Goal: Task Accomplishment & Management: Complete application form

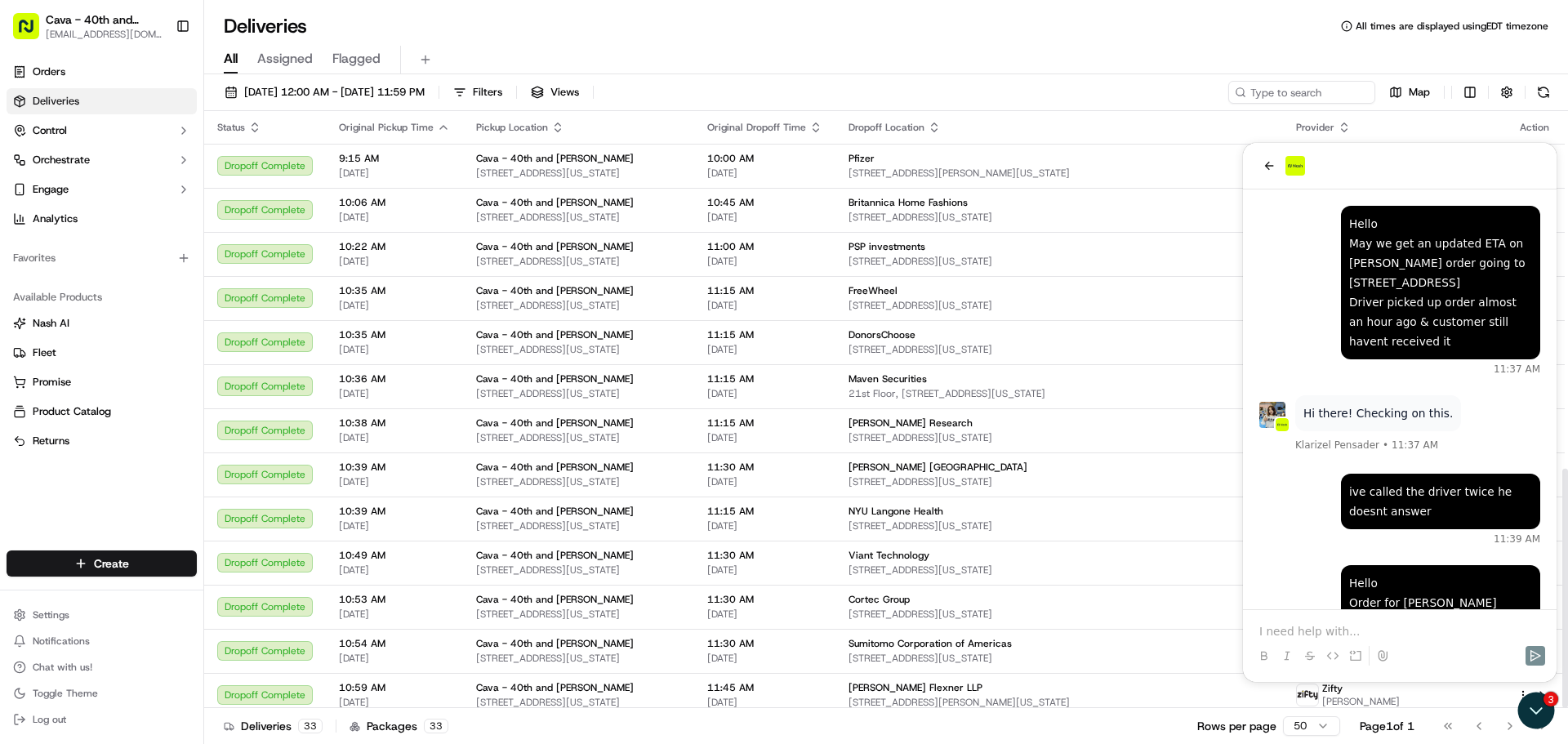
scroll to position [892, 0]
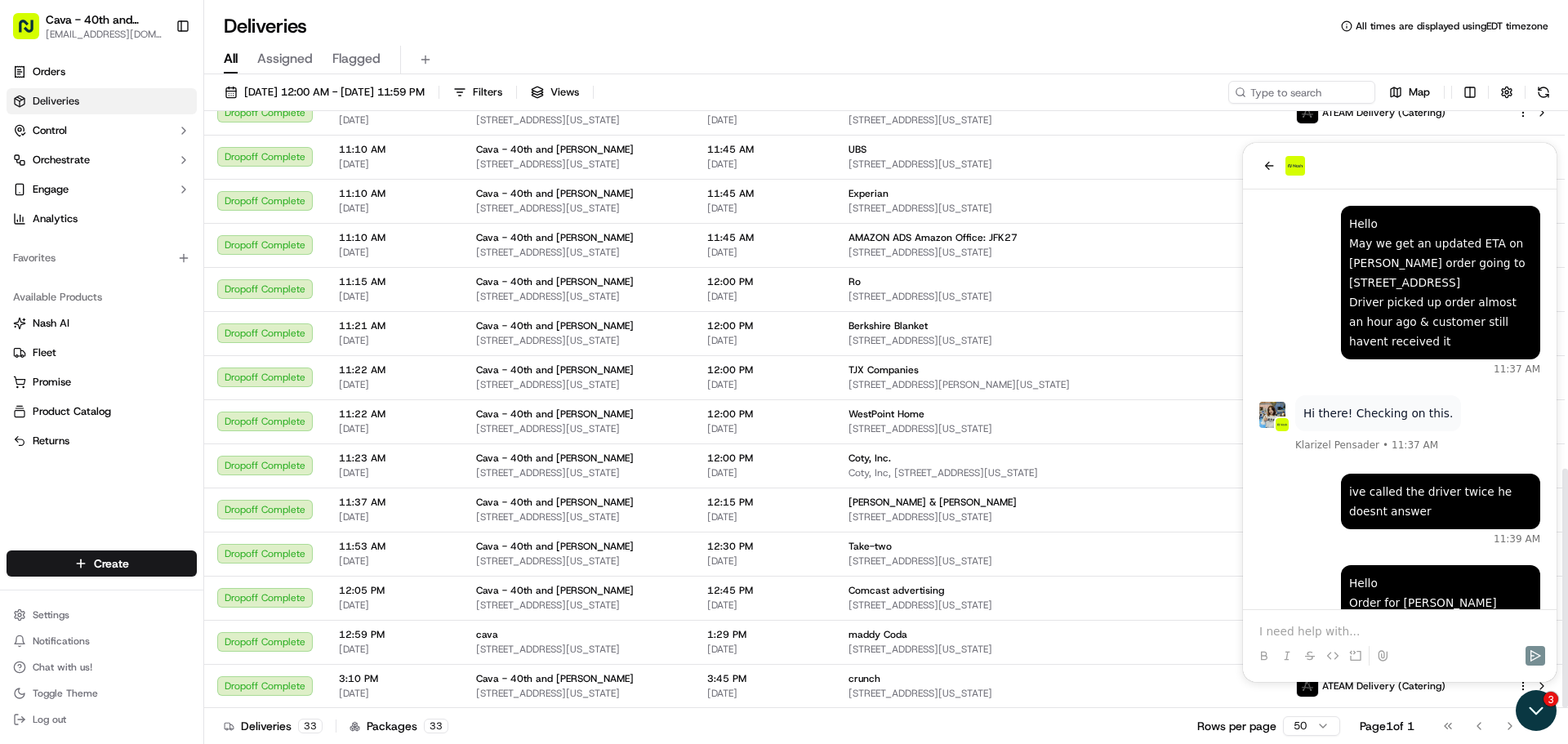
click at [1540, 714] on icon "Open customer support" at bounding box center [1537, 711] width 41 height 41
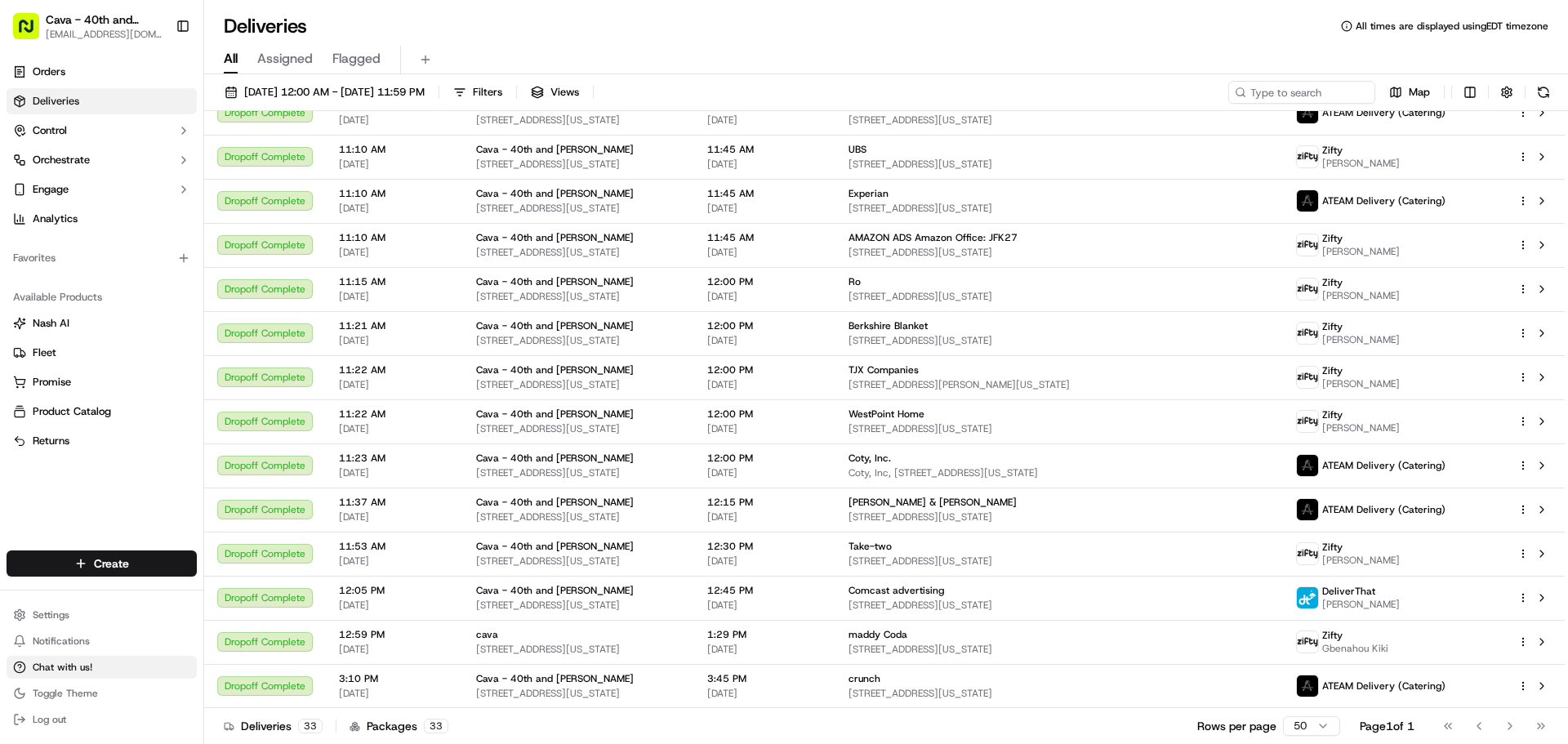
click at [65, 663] on span "Chat with us!" at bounding box center [62, 668] width 60 height 13
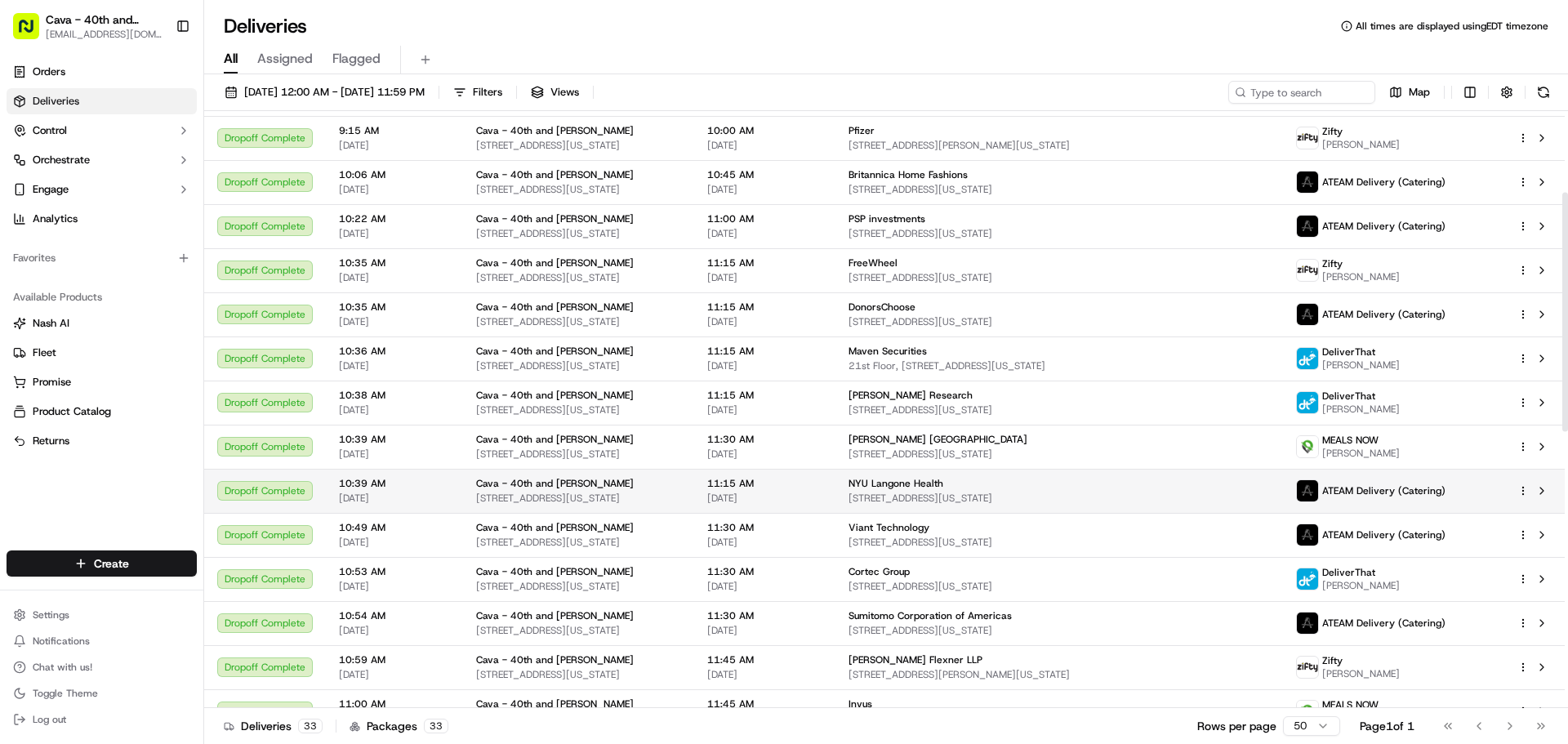
scroll to position [0, 0]
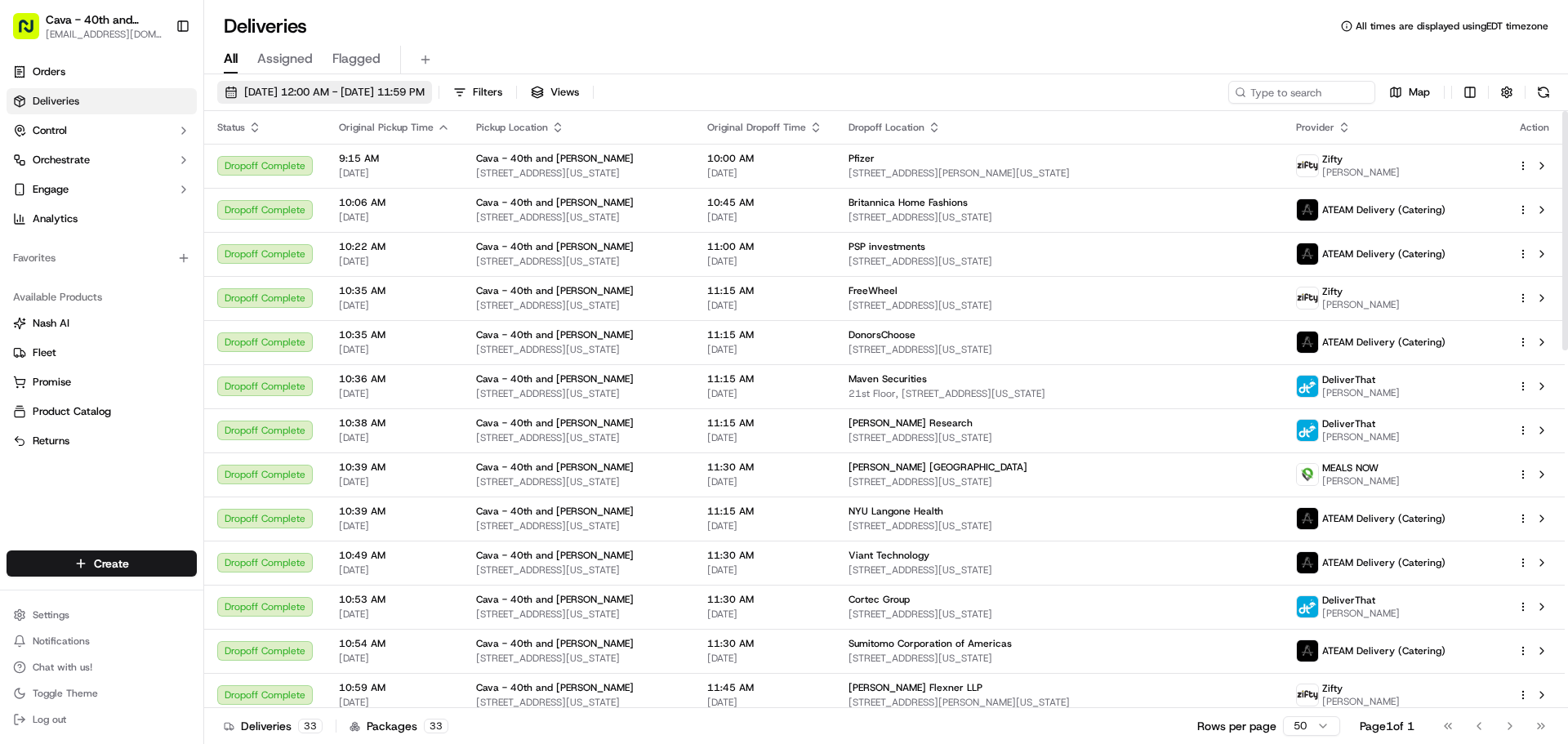
click at [324, 84] on button "[DATE] 12:00 AM - [DATE] 11:59 PM" at bounding box center [325, 92] width 215 height 23
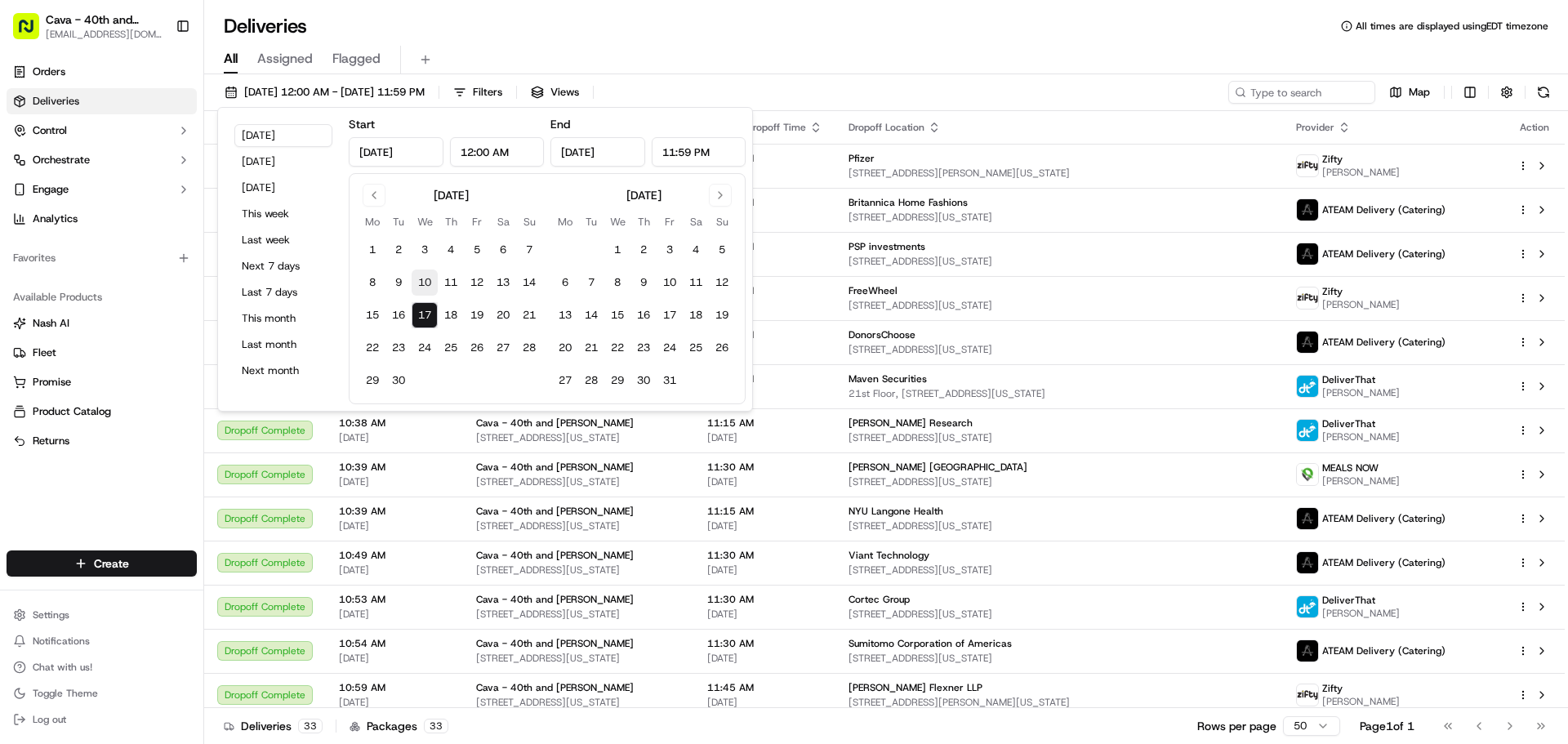
click at [419, 283] on button "10" at bounding box center [424, 282] width 26 height 26
type input "[DATE]"
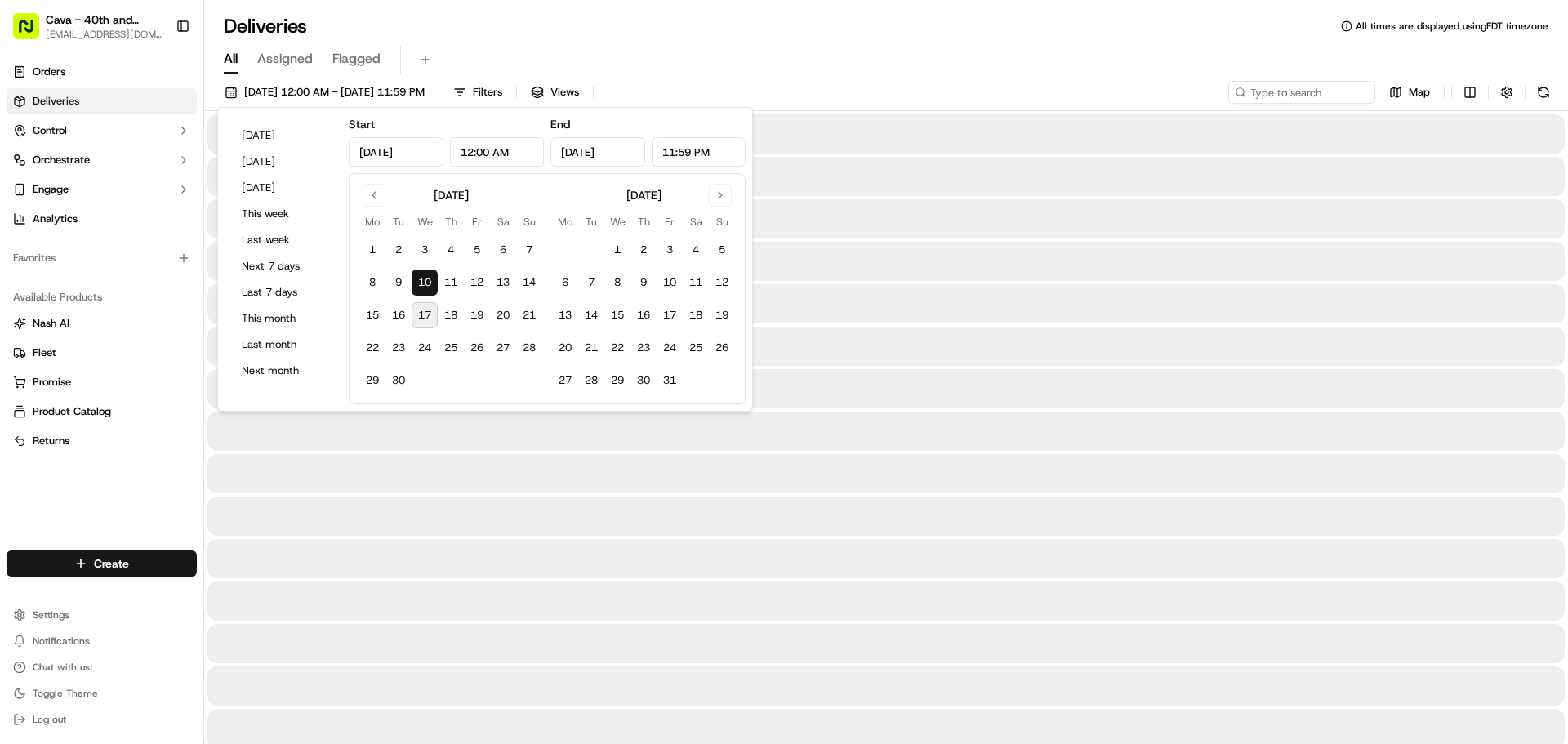
click at [1041, 49] on div "All Assigned Flagged" at bounding box center [886, 60] width 1364 height 29
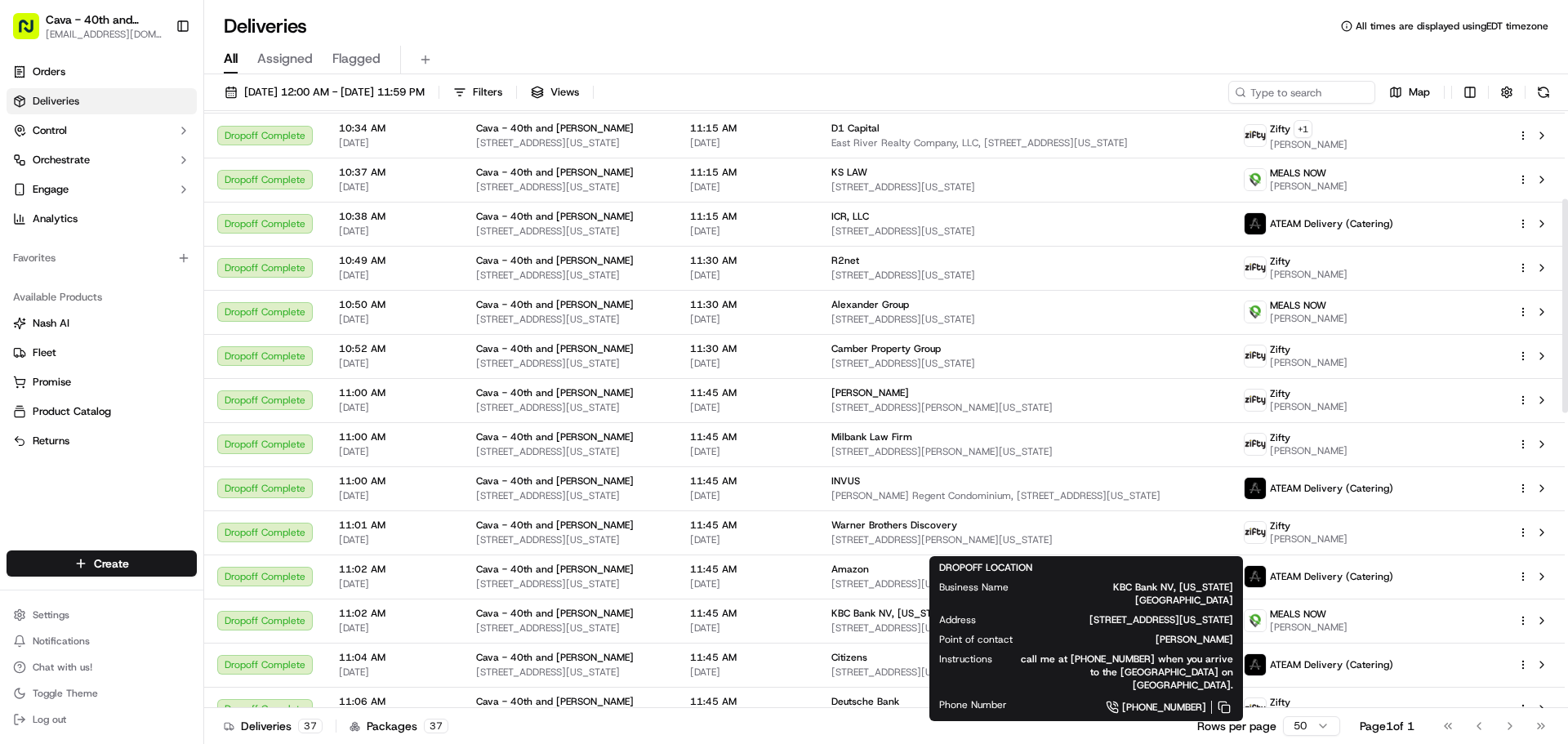
scroll to position [245, 0]
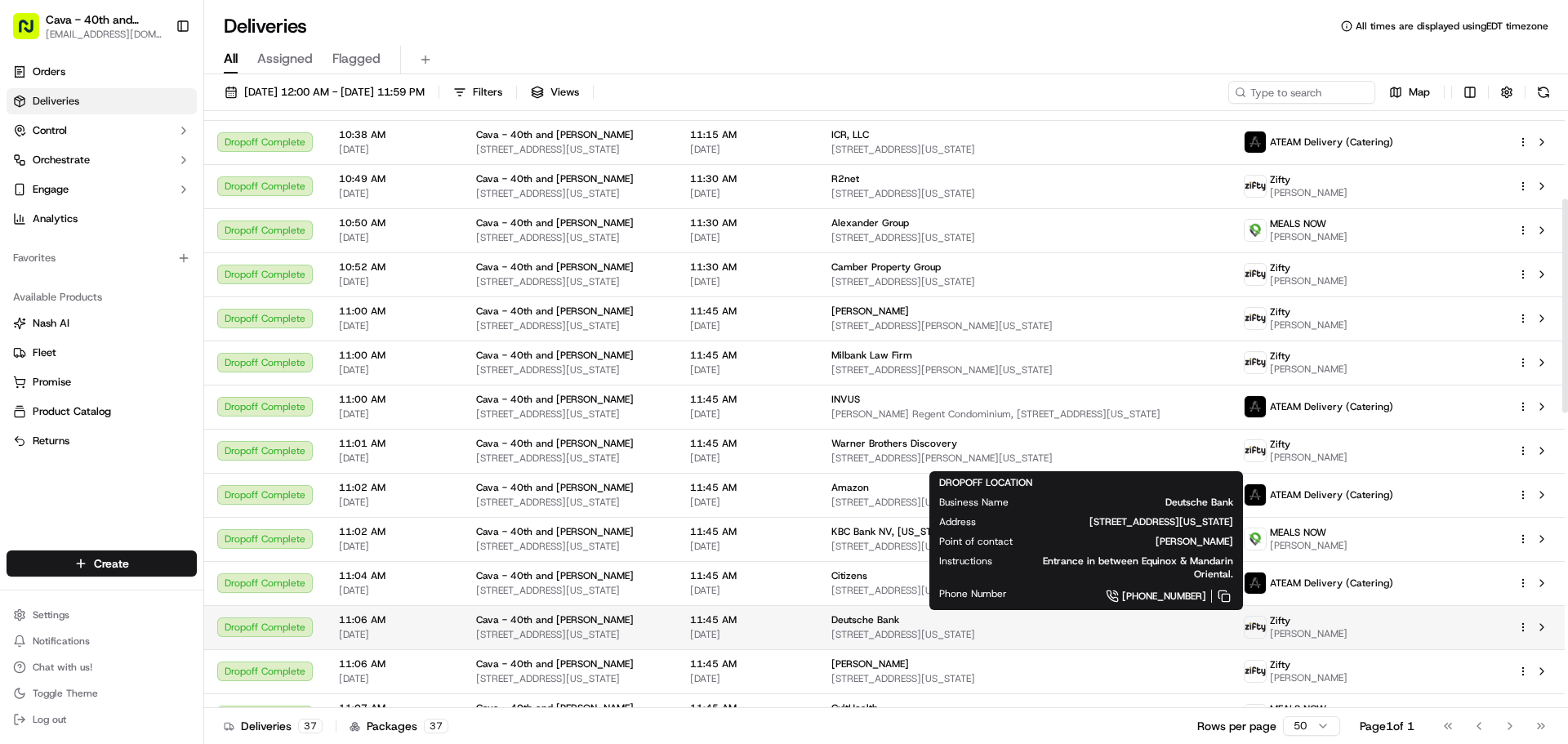
click at [899, 622] on span "Deutsche Bank" at bounding box center [865, 620] width 68 height 13
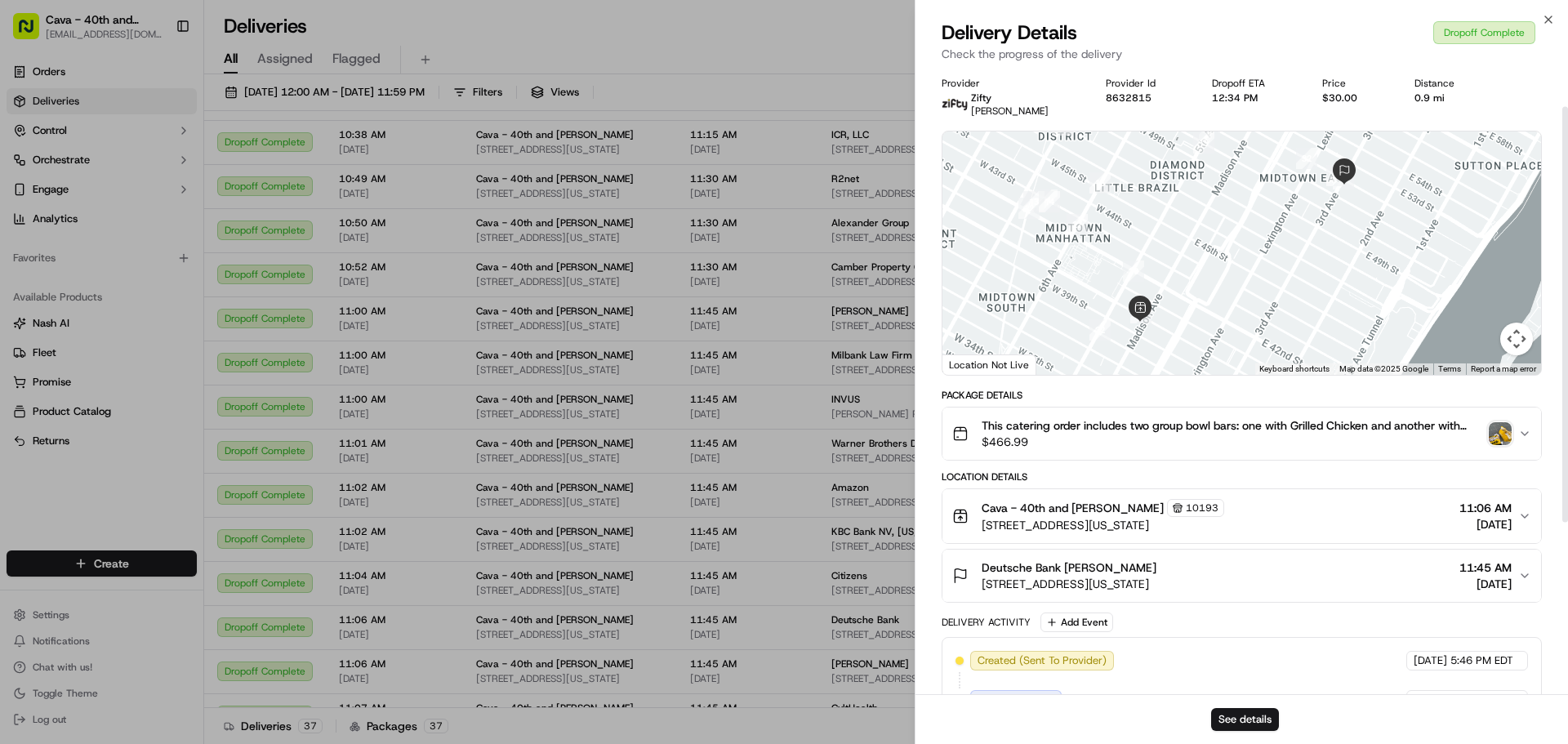
scroll to position [0, 0]
click at [1545, 21] on icon "button" at bounding box center [1549, 20] width 13 height 13
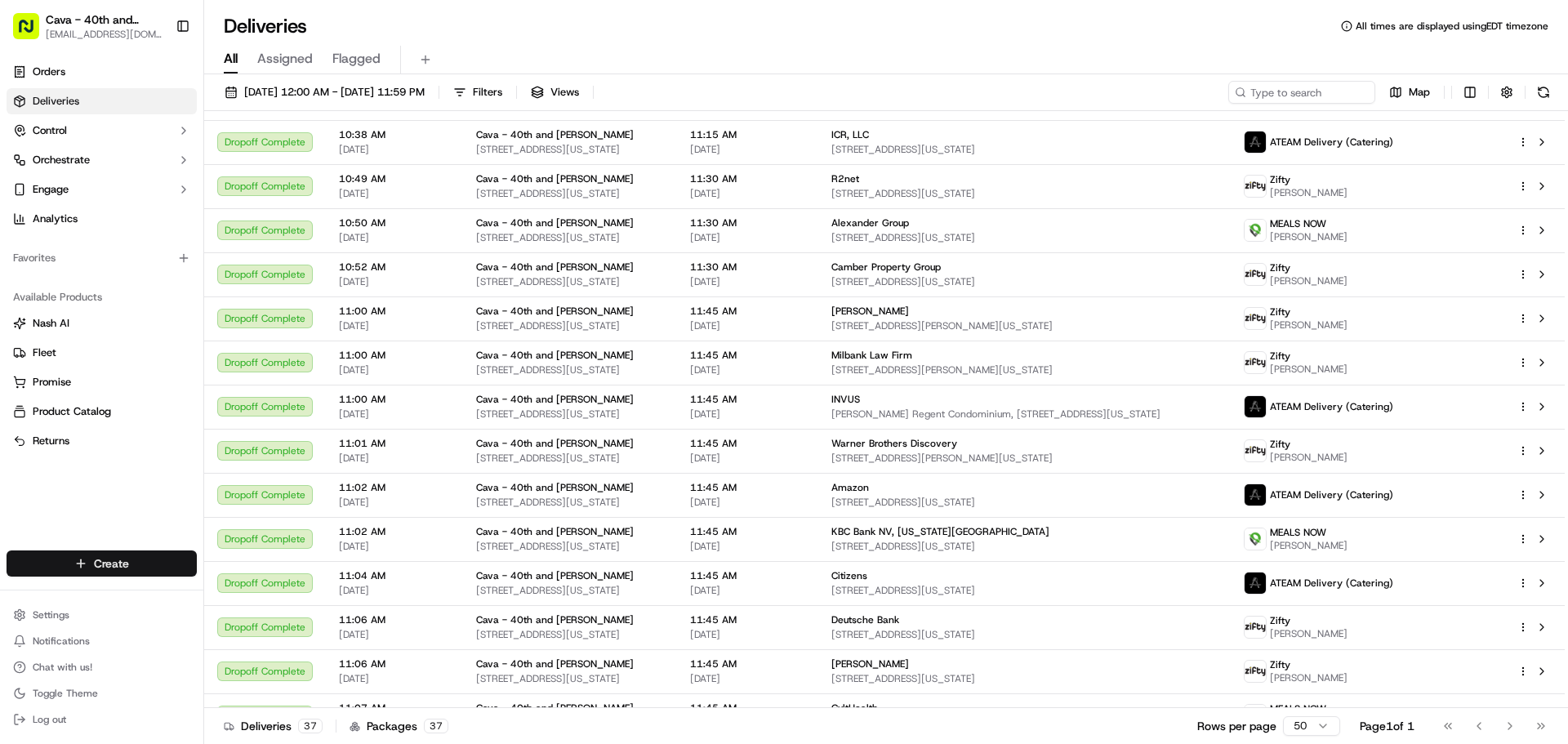
click at [98, 567] on html "Cava - 40th and Madison [EMAIL_ADDRESS][DOMAIN_NAME] Toggle Sidebar Orders Deli…" at bounding box center [784, 372] width 1568 height 744
click at [307, 598] on link "Delivery" at bounding box center [294, 593] width 182 height 30
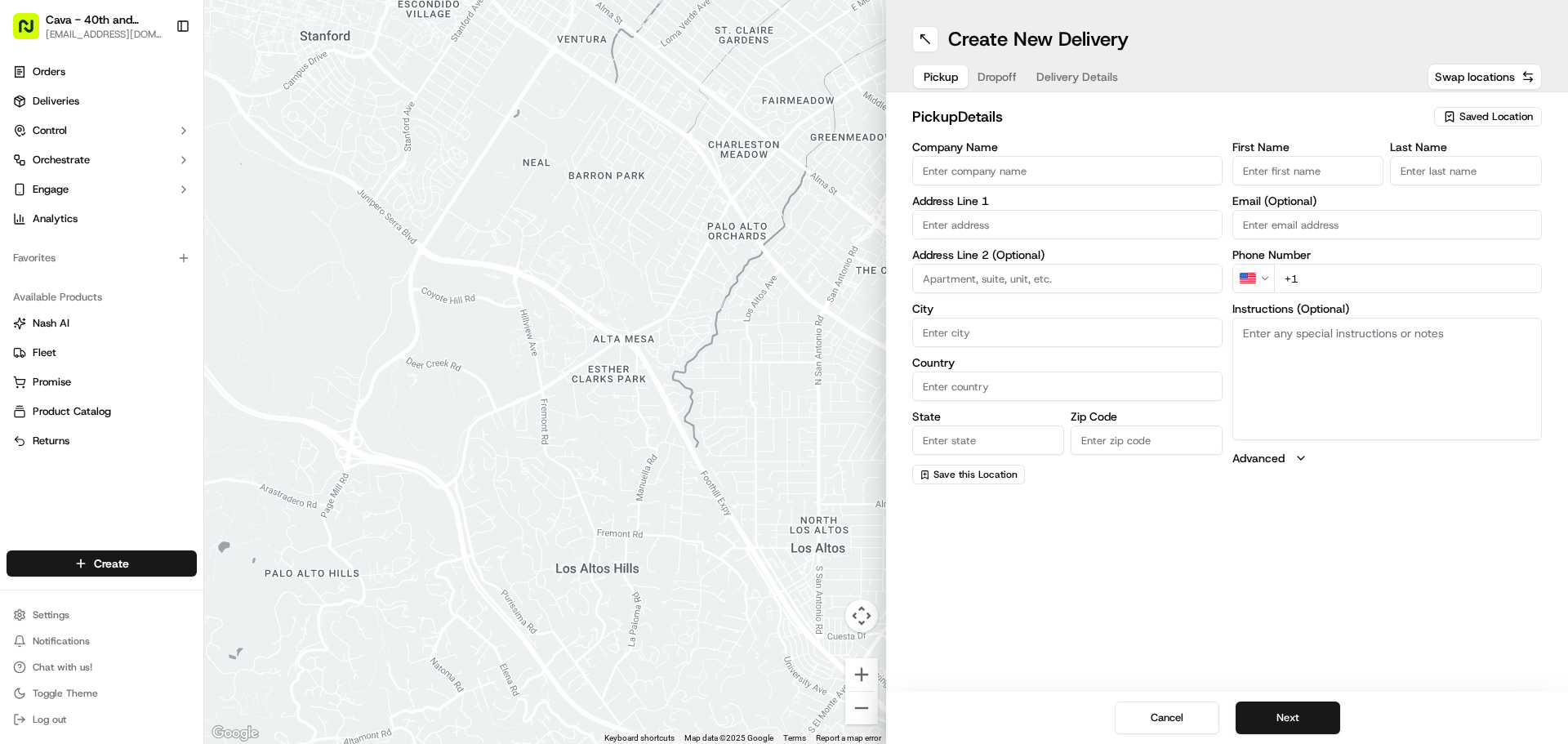
click at [961, 164] on input "Company Name" at bounding box center [1068, 171] width 311 height 30
type input "cava"
click at [996, 230] on input "text" at bounding box center [1068, 224] width 311 height 30
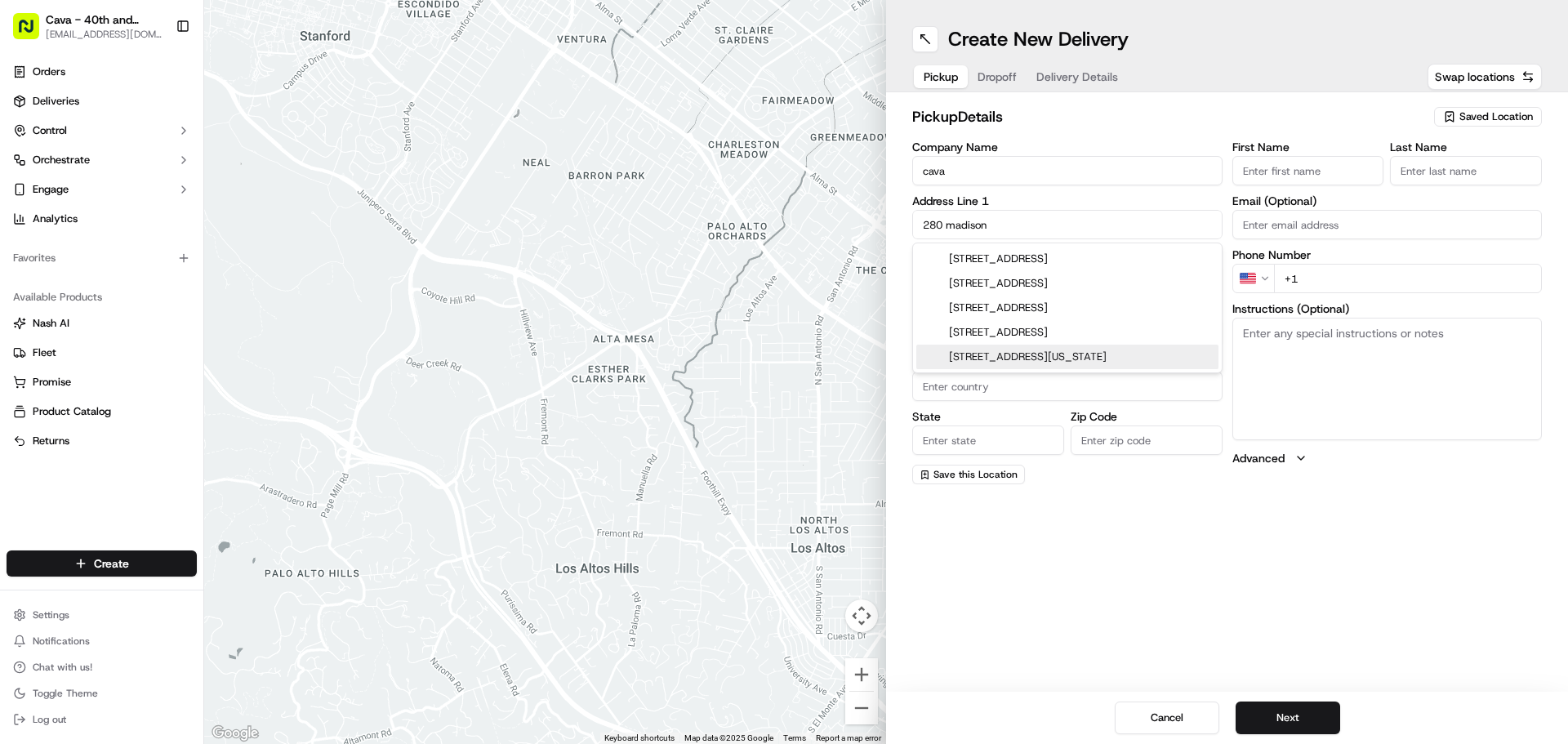
click at [1026, 352] on div "[STREET_ADDRESS][US_STATE]" at bounding box center [1067, 357] width 302 height 25
type input "[STREET_ADDRESS][US_STATE]"
type input "[US_STATE]"
type input "[GEOGRAPHIC_DATA]"
type input "NY"
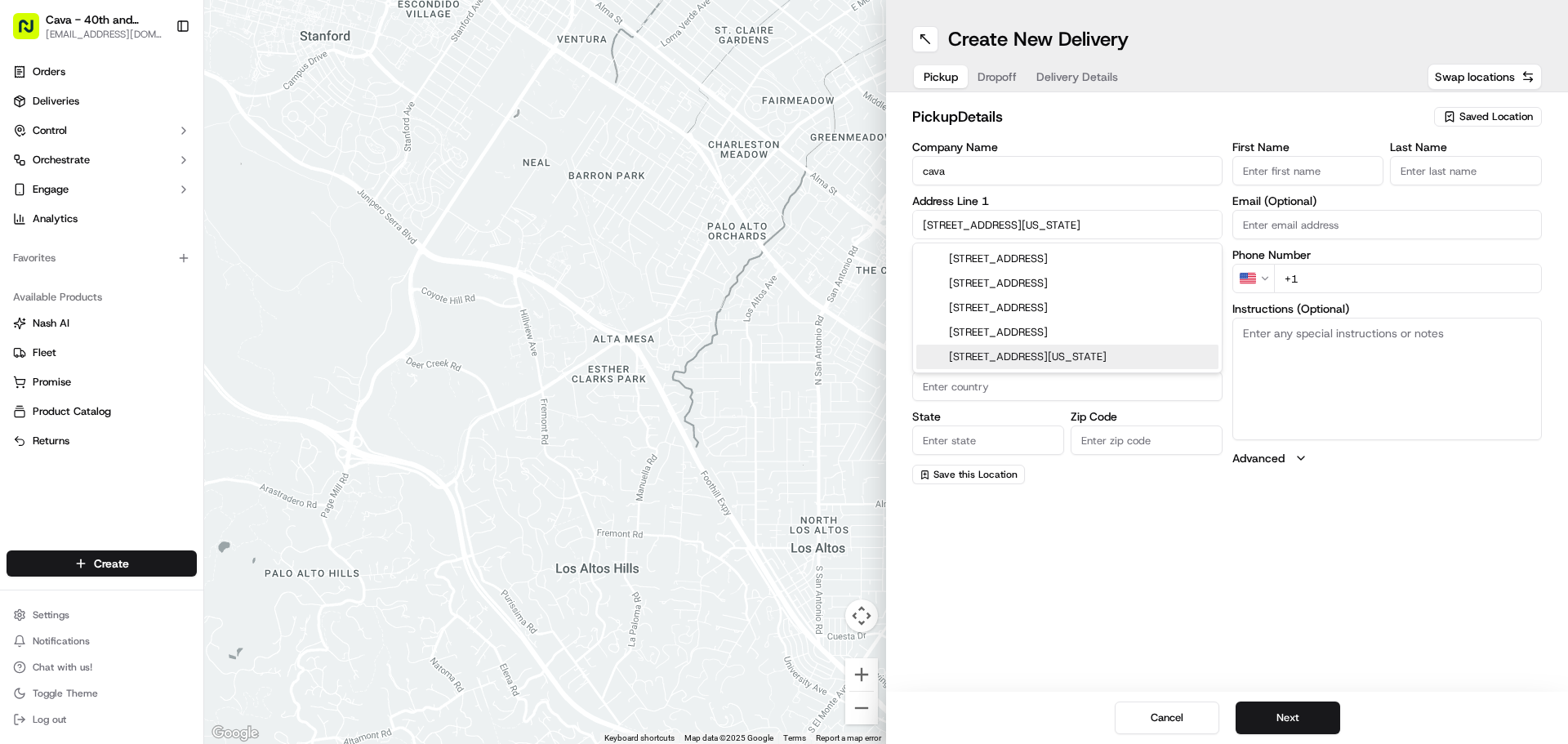
type input "10016"
type input "[STREET_ADDRESS]"
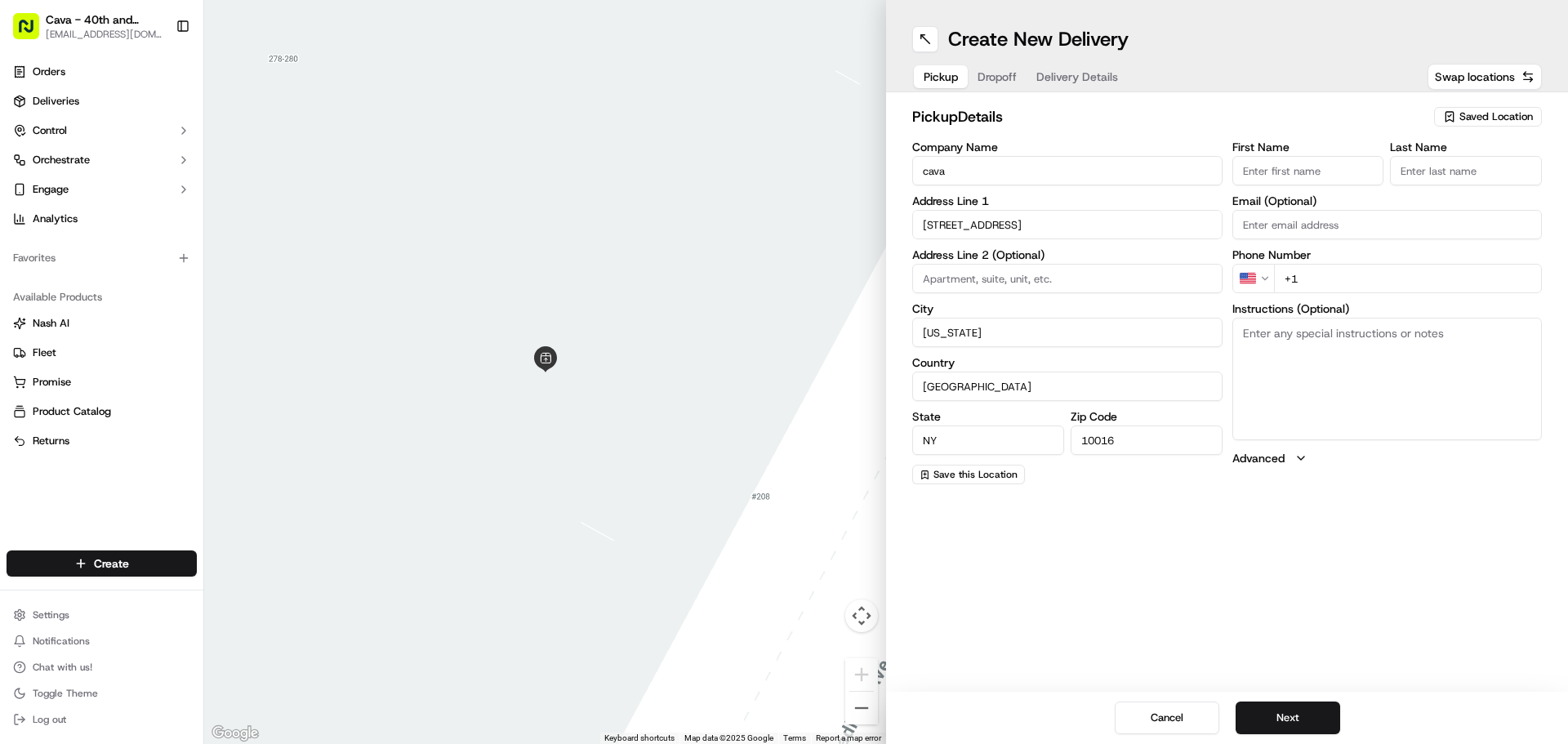
click at [1328, 278] on input "+1" at bounding box center [1409, 278] width 269 height 30
type input "[PHONE_NUMBER]"
click at [1303, 151] on label "First Name" at bounding box center [1308, 147] width 151 height 11
click at [1303, 156] on input "First Name" at bounding box center [1308, 171] width 151 height 30
click at [1303, 161] on input "First Name" at bounding box center [1308, 171] width 151 height 30
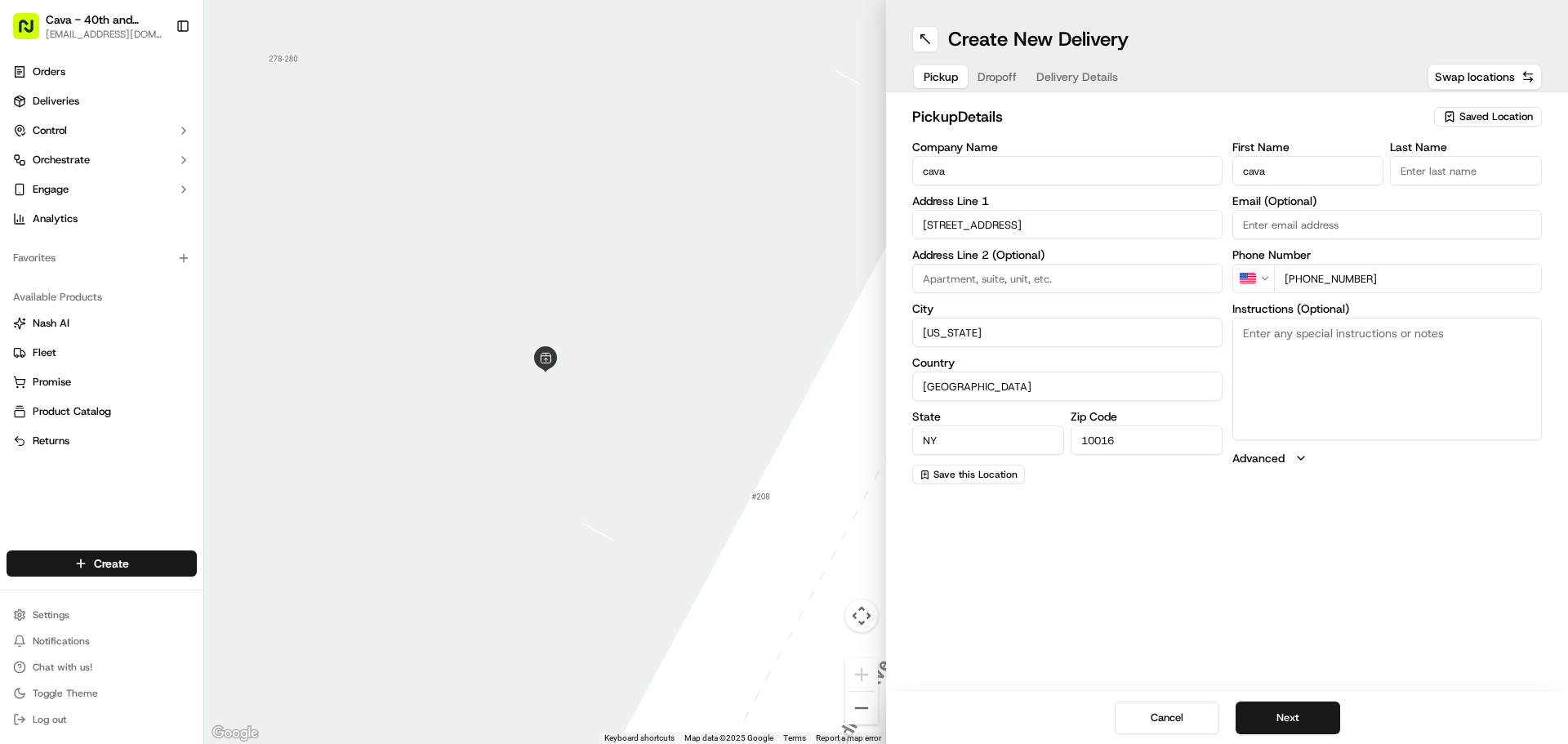
type input "cava"
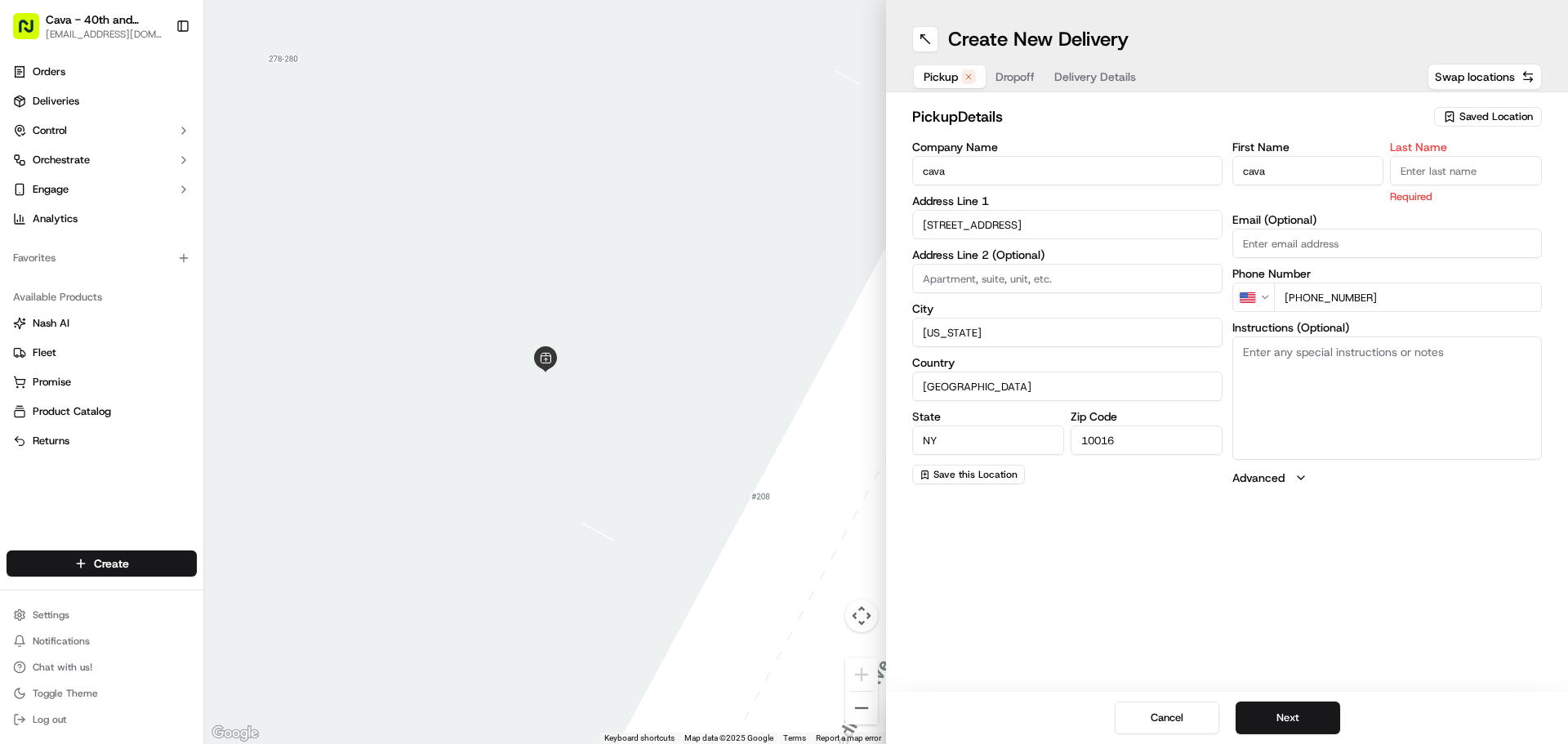
click at [1471, 172] on input "Last Name" at bounding box center [1465, 171] width 151 height 30
type input "cava"
click at [1274, 708] on button "Next" at bounding box center [1288, 718] width 105 height 32
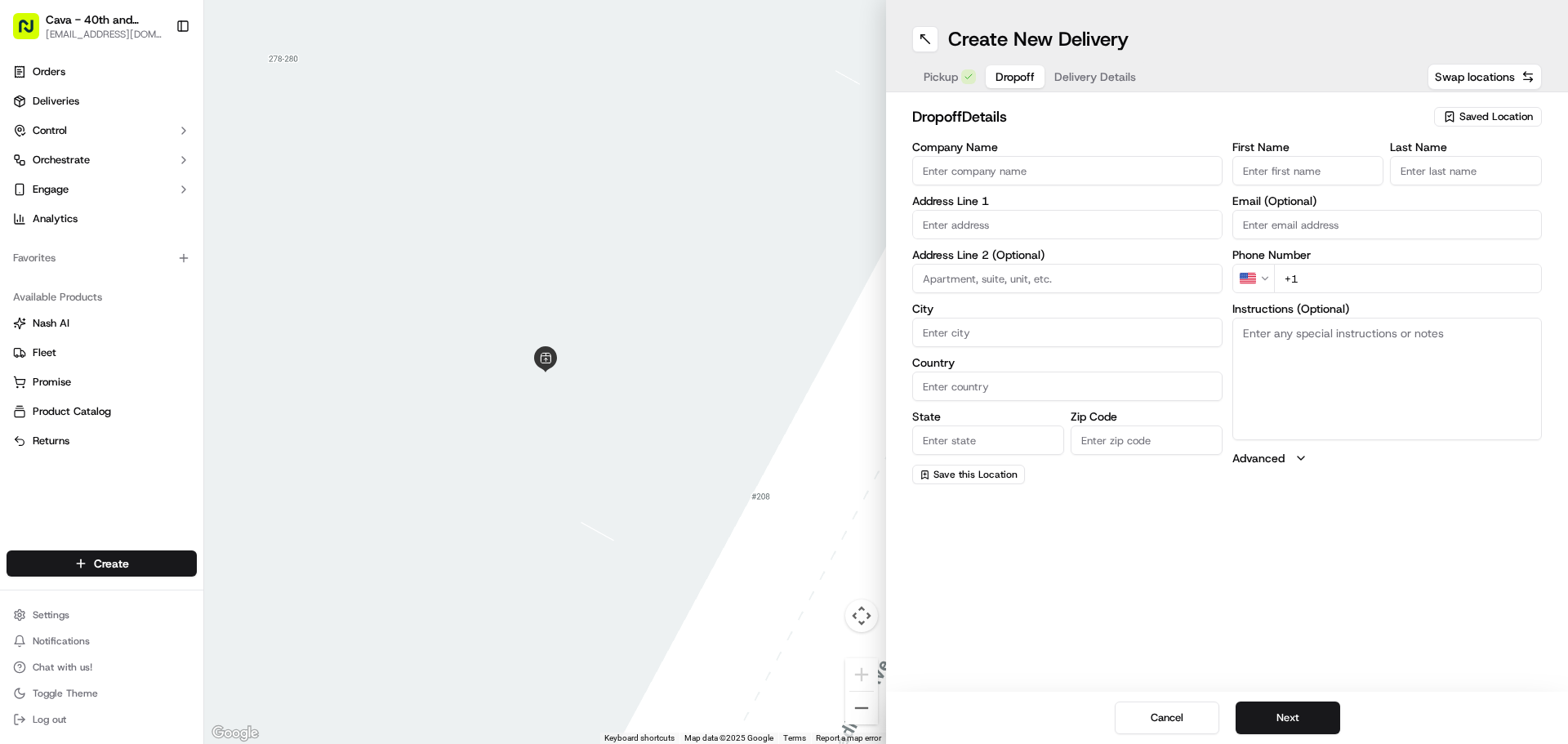
click at [1057, 170] on input "Company Name" at bounding box center [1068, 171] width 311 height 30
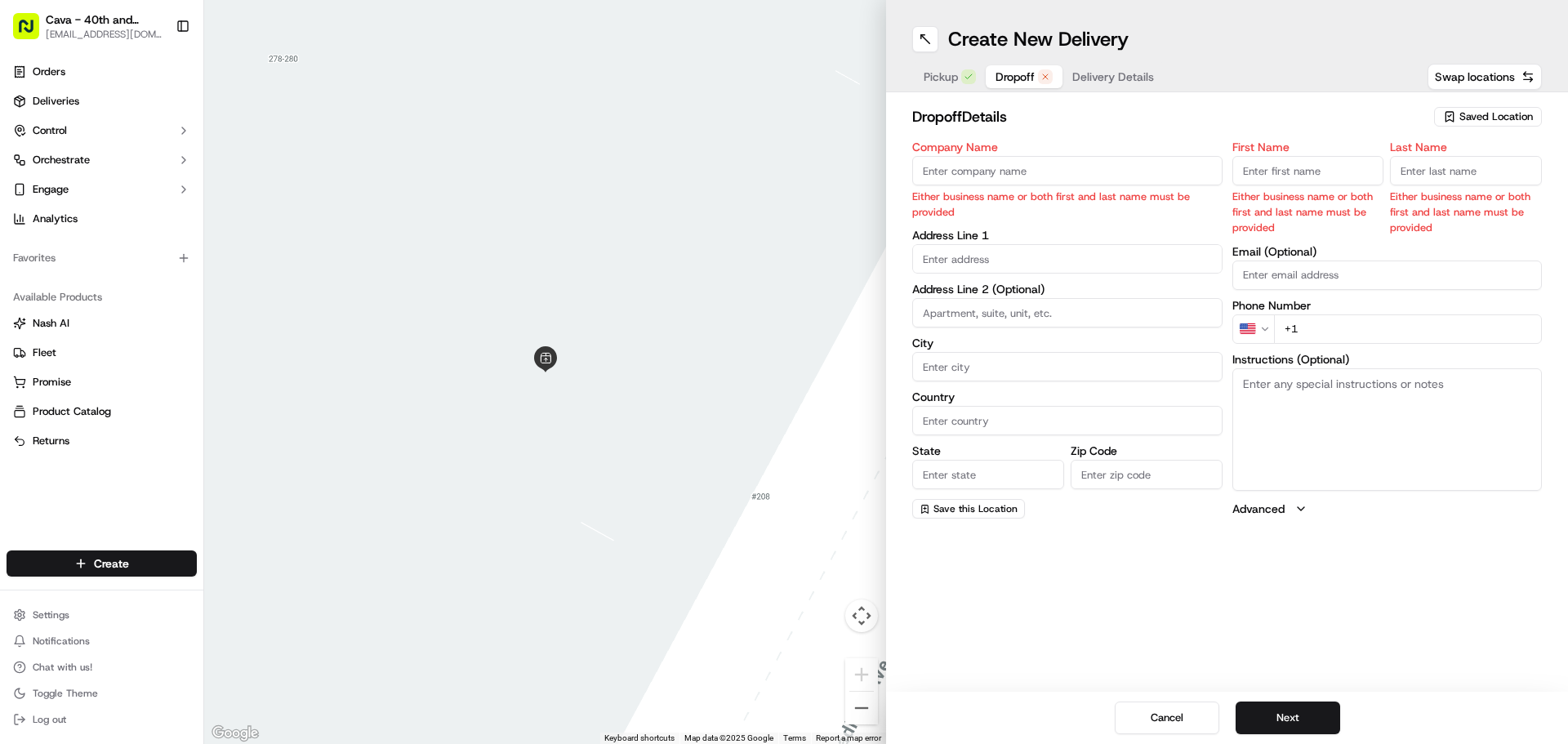
paste input "[PERSON_NAME]"
type input "[PERSON_NAME]"
click at [1264, 168] on input "First Name" at bounding box center [1308, 171] width 151 height 30
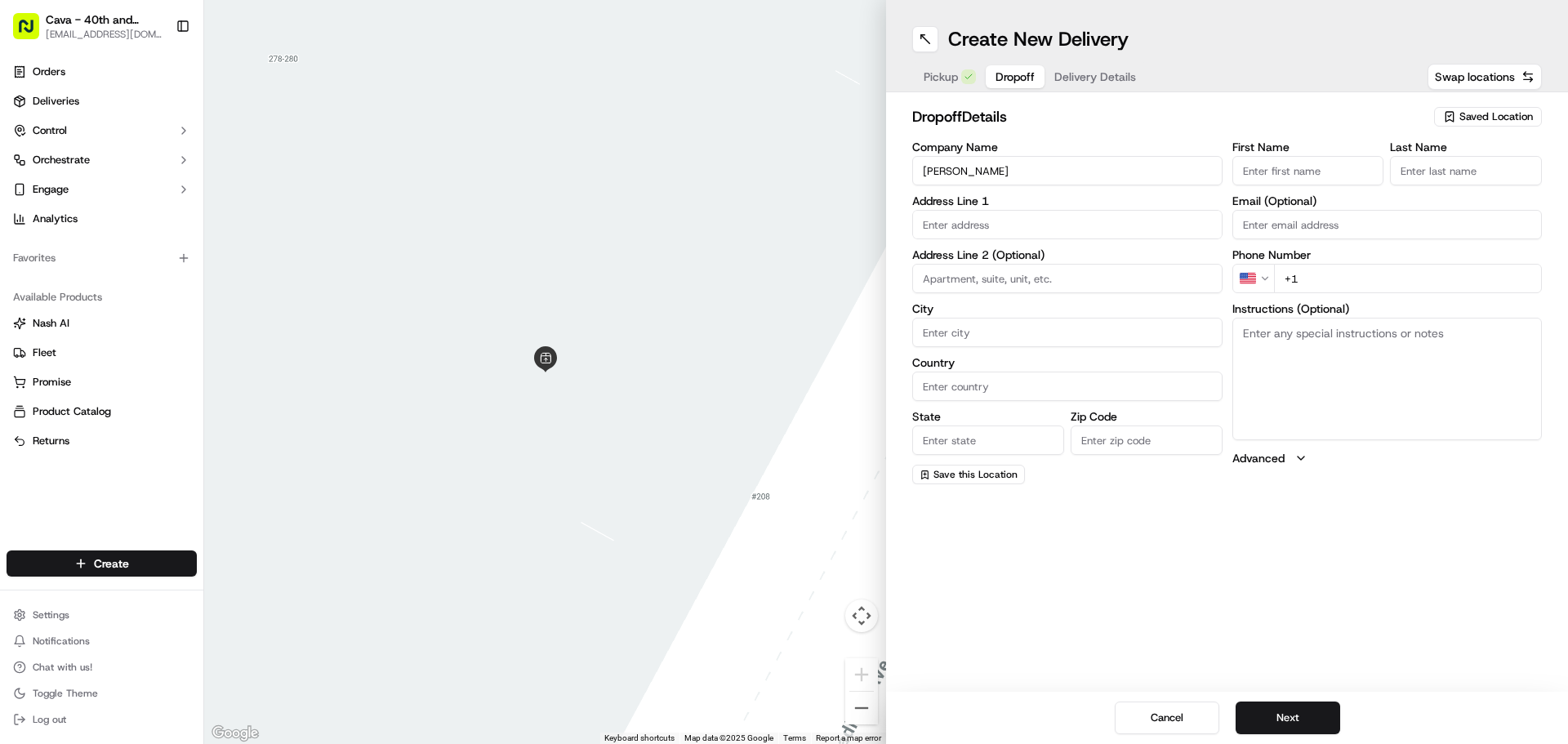
paste input "[PERSON_NAME]"
type input "[PERSON_NAME]"
click at [1460, 164] on input "Last Name" at bounding box center [1465, 171] width 151 height 30
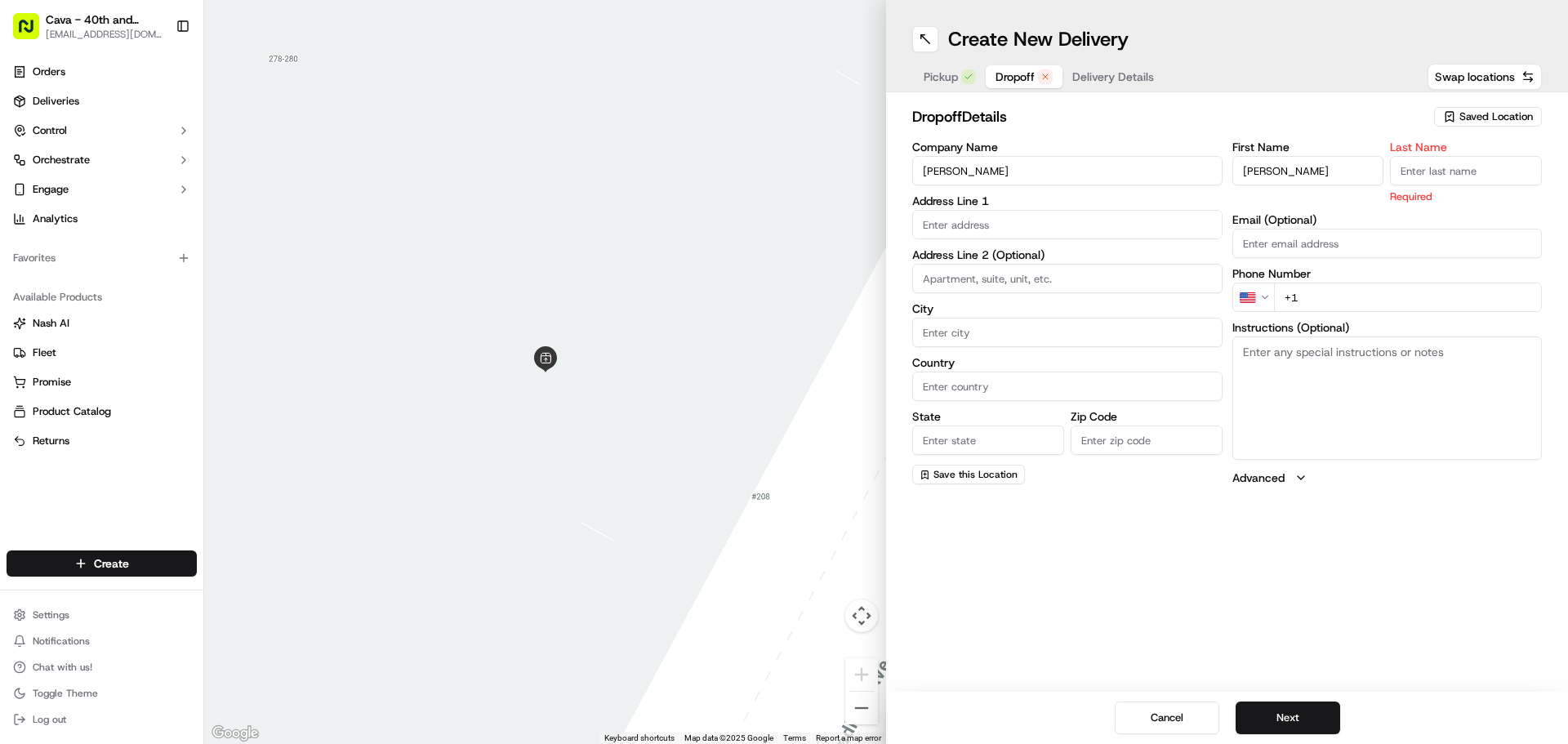
paste input "[PERSON_NAME]"
type input "[PERSON_NAME]"
click at [1048, 216] on input "text" at bounding box center [1068, 224] width 311 height 30
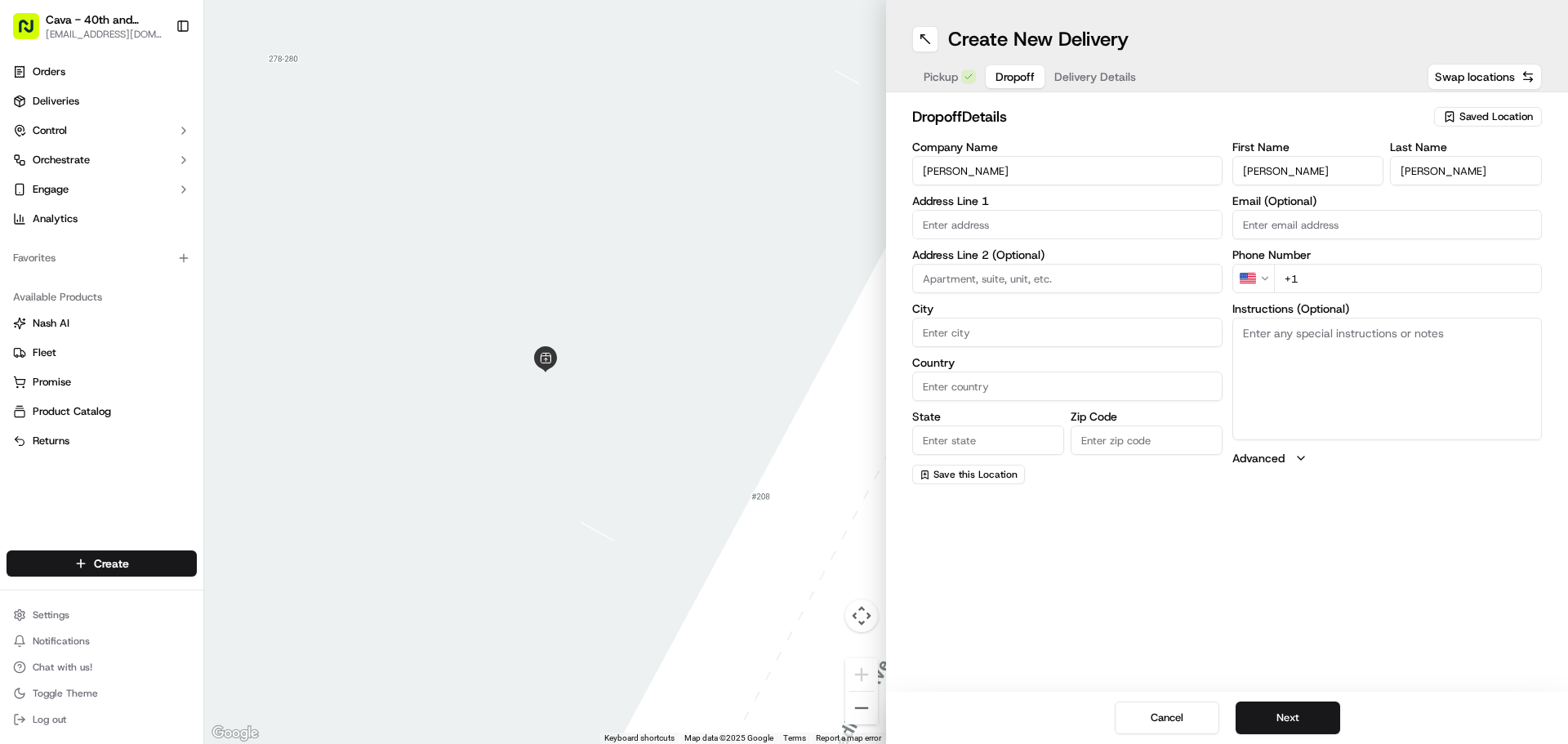
paste input "[STREET_ADDRESS]"
type input "[STREET_ADDRESS]"
click at [1059, 271] on input at bounding box center [1068, 278] width 311 height 30
click at [1313, 270] on input "+1" at bounding box center [1409, 278] width 269 height 30
paste input "[PHONE_NUMBER]"
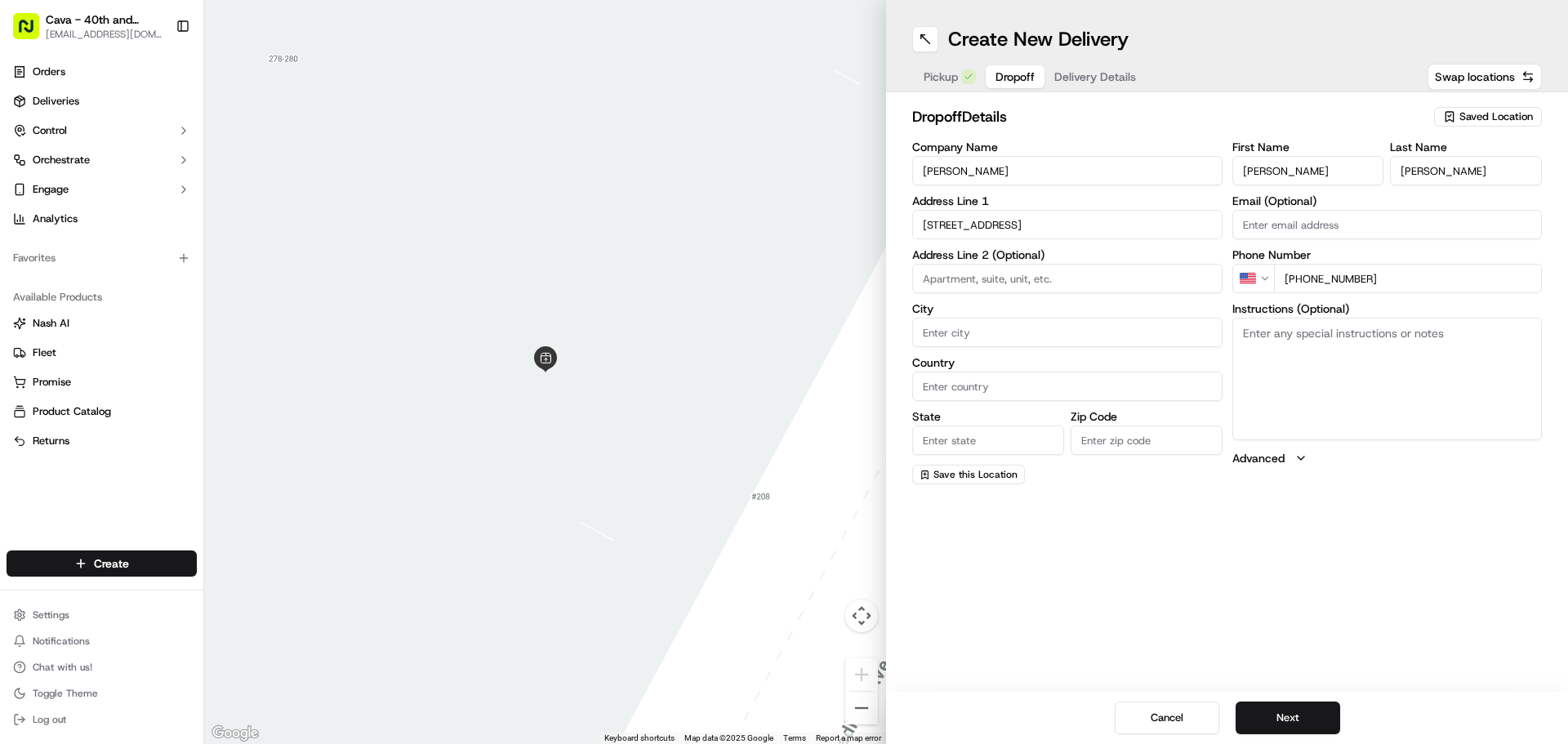
type input "[PHONE_NUMBER]"
click at [1342, 555] on div "Create New Delivery Pickup Dropoff Delivery Details Swap locations dropoff Deta…" at bounding box center [1227, 372] width 682 height 744
click at [1309, 714] on button "Next" at bounding box center [1288, 718] width 105 height 32
click at [995, 326] on input "City" at bounding box center [1068, 332] width 311 height 30
type input "[US_STATE]"
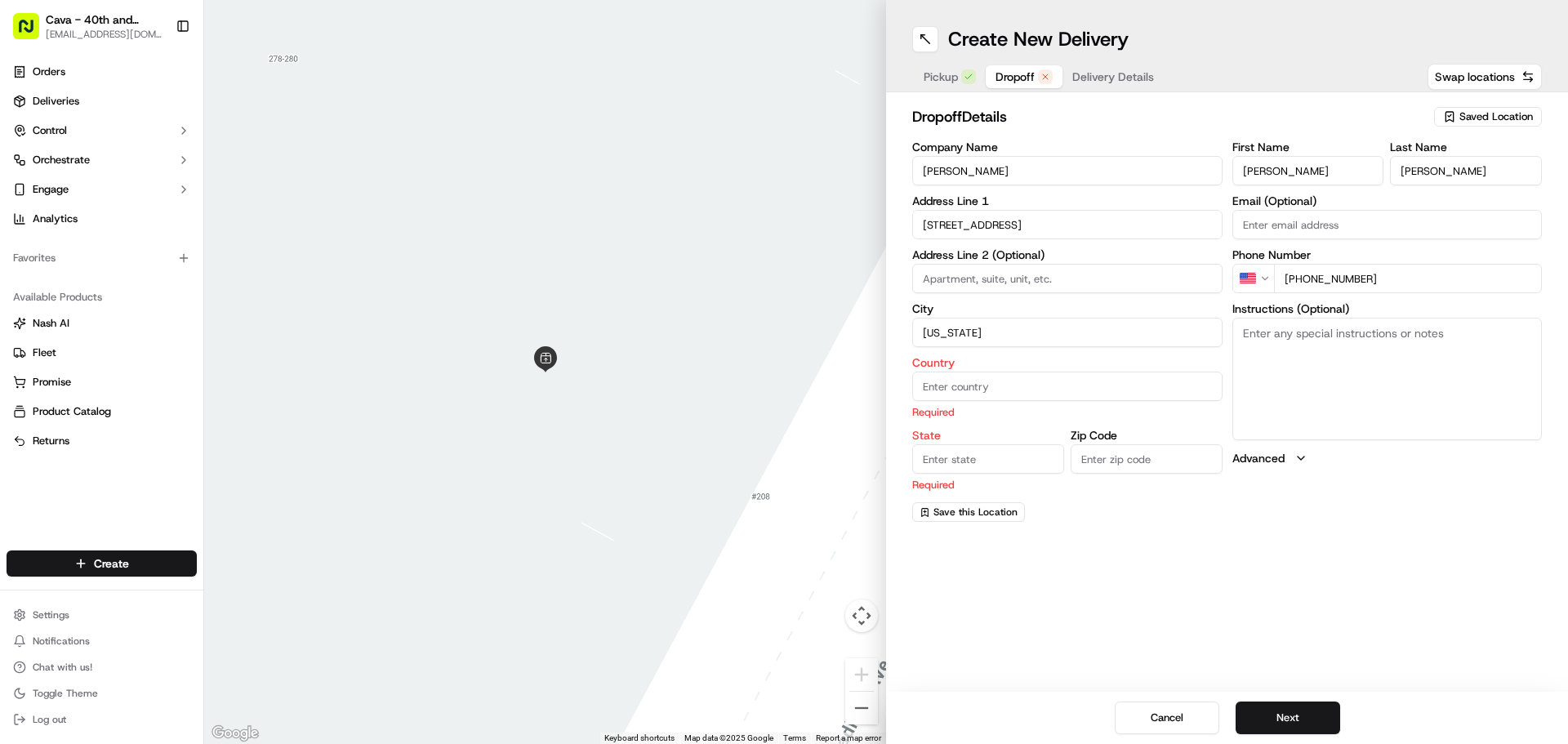
click at [963, 467] on input "State" at bounding box center [988, 458] width 151 height 30
type input "NY"
click at [1194, 540] on div "Create New Delivery Pickup Dropoff Delivery Details Swap locations dropoff Deta…" at bounding box center [1227, 372] width 682 height 744
click at [960, 387] on input "Country" at bounding box center [1068, 386] width 311 height 30
type input "[GEOGRAPHIC_DATA]"
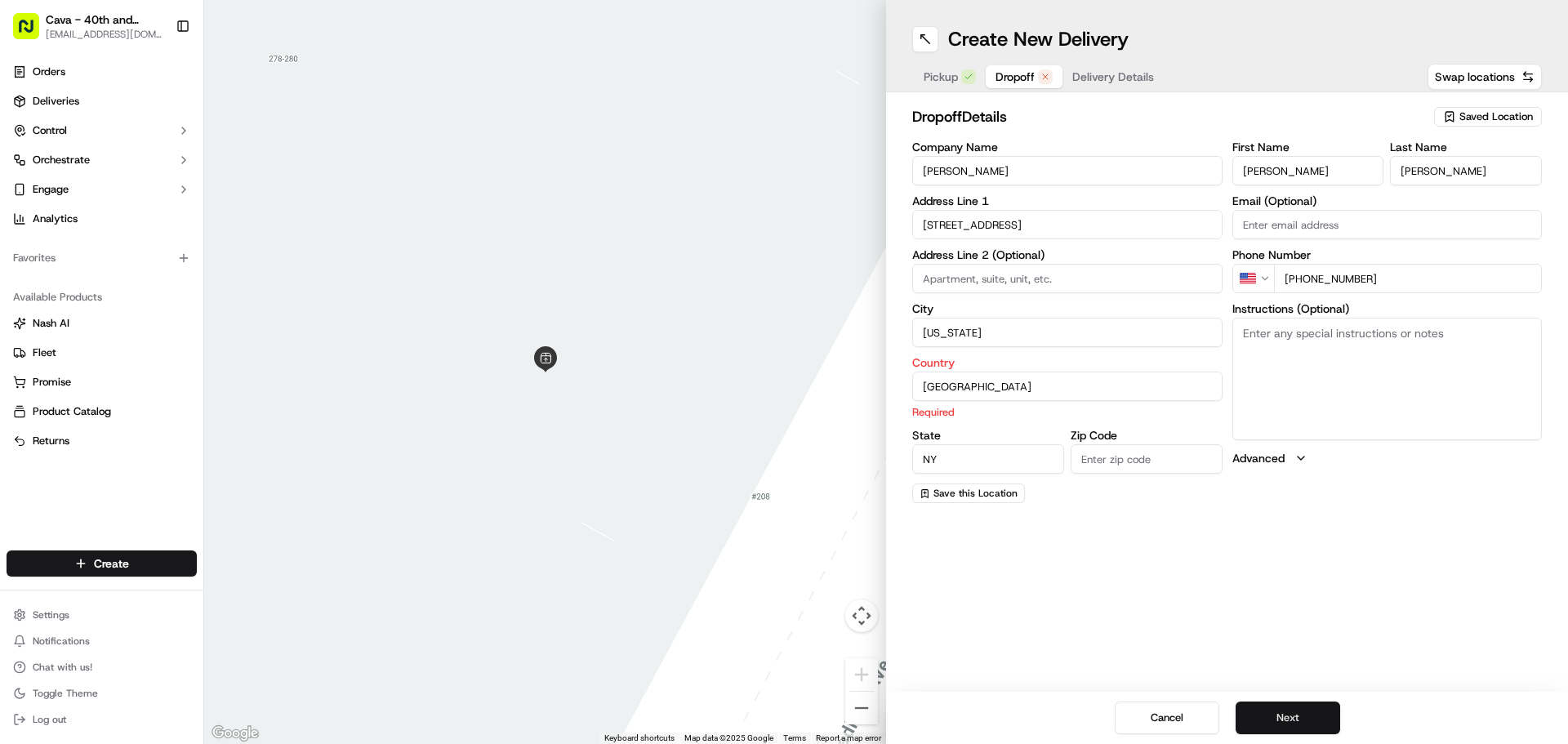
click at [1299, 715] on button "Next" at bounding box center [1288, 718] width 105 height 32
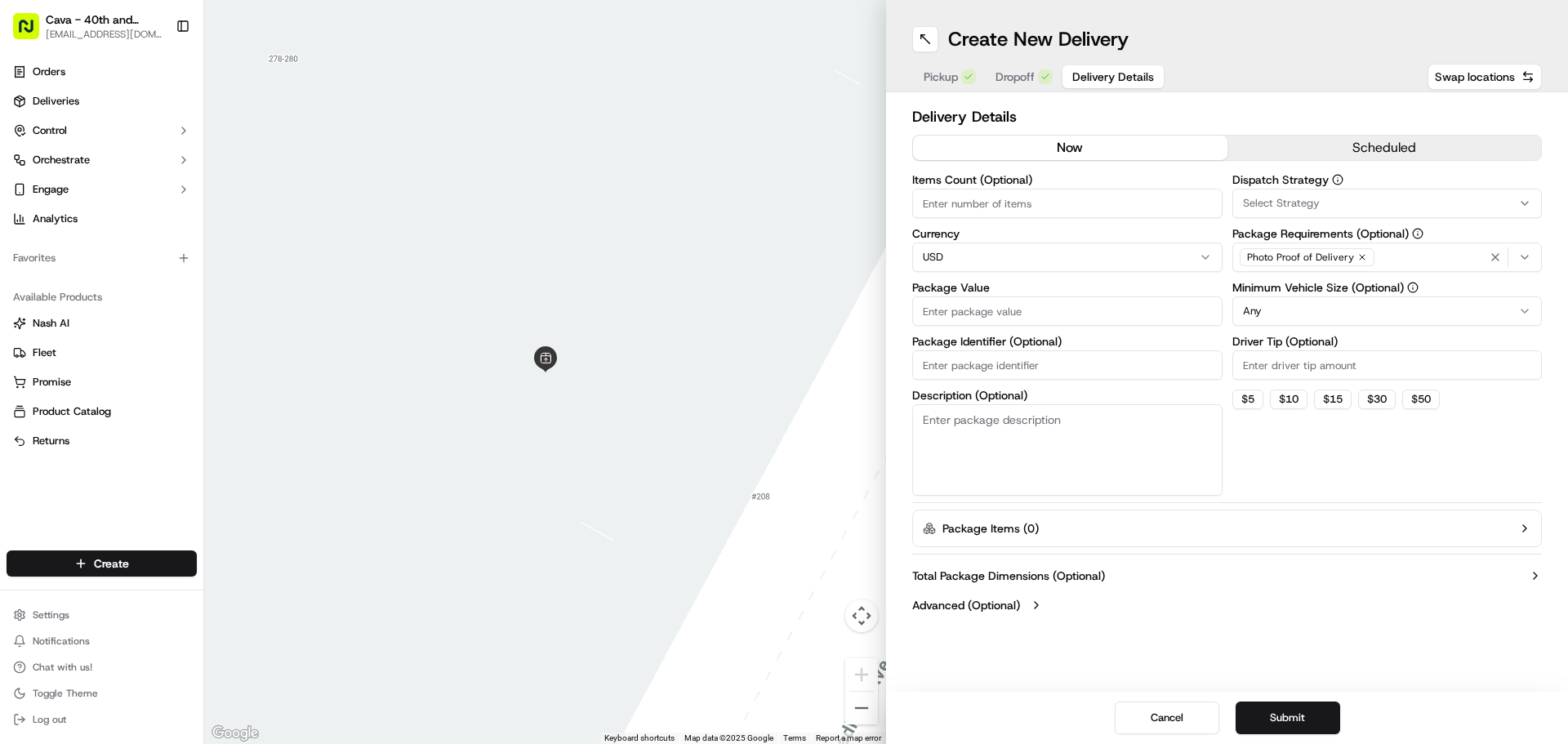
click at [988, 427] on textarea "Description (Optional)" at bounding box center [1068, 450] width 311 height 91
type textarea "set up bag"
click at [1290, 710] on button "Submit" at bounding box center [1288, 718] width 105 height 32
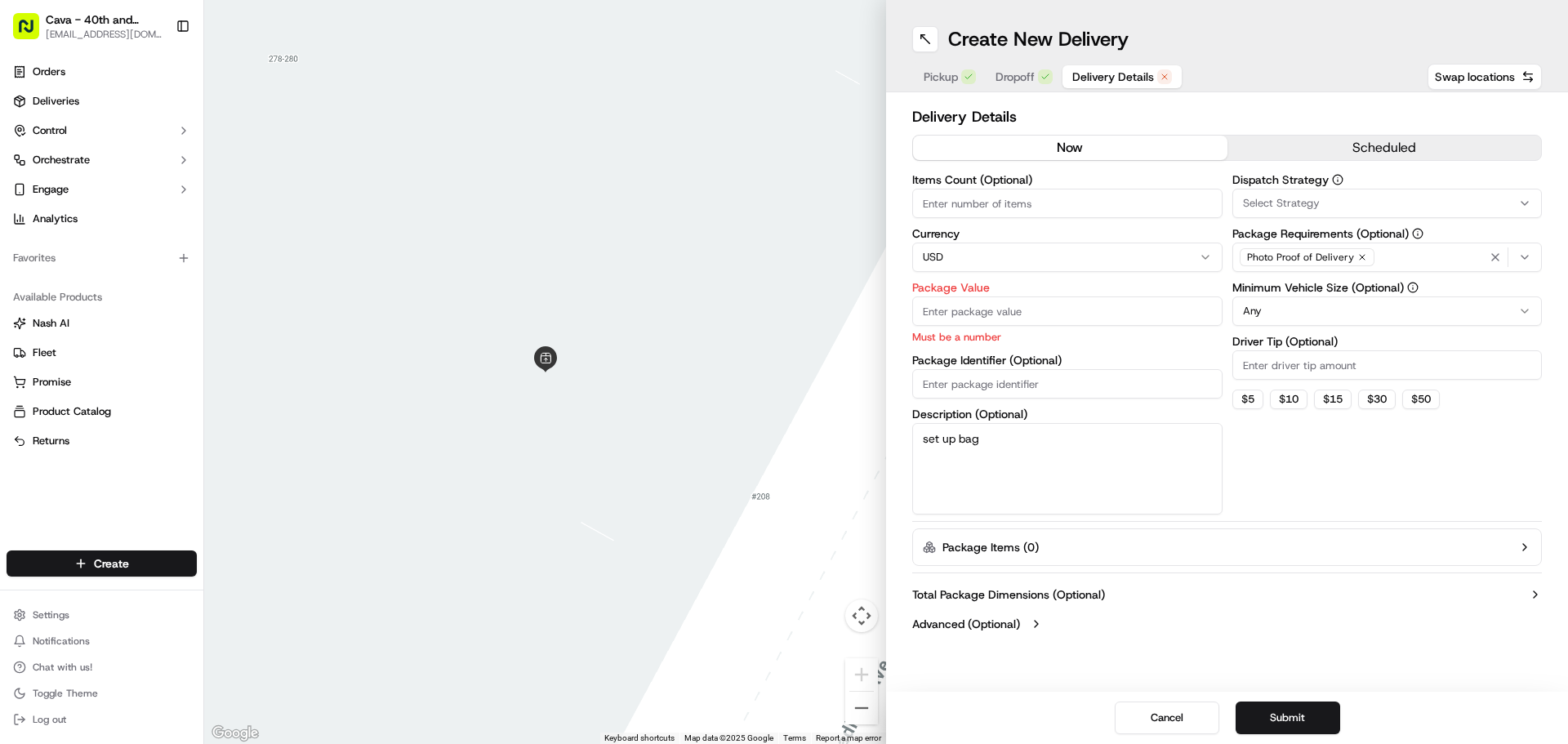
click at [1035, 308] on input "Package Value" at bounding box center [1068, 311] width 311 height 30
type input "1"
click at [1209, 582] on div "Total Package Dimensions (Optional) Advanced (Optional)" at bounding box center [1227, 610] width 630 height 59
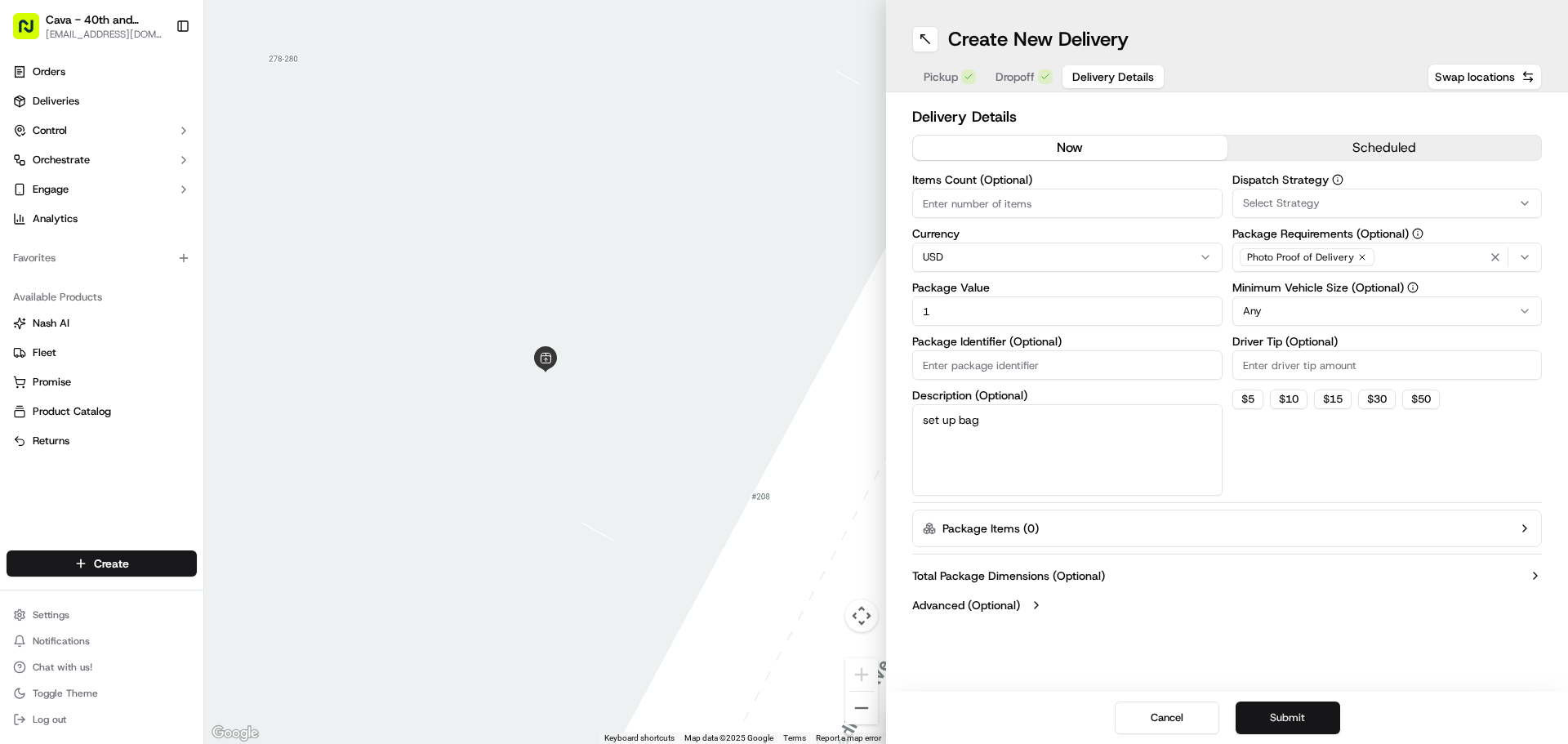
click at [1298, 723] on button "Submit" at bounding box center [1288, 718] width 105 height 32
click at [1017, 71] on span "Dropoff" at bounding box center [1015, 76] width 39 height 16
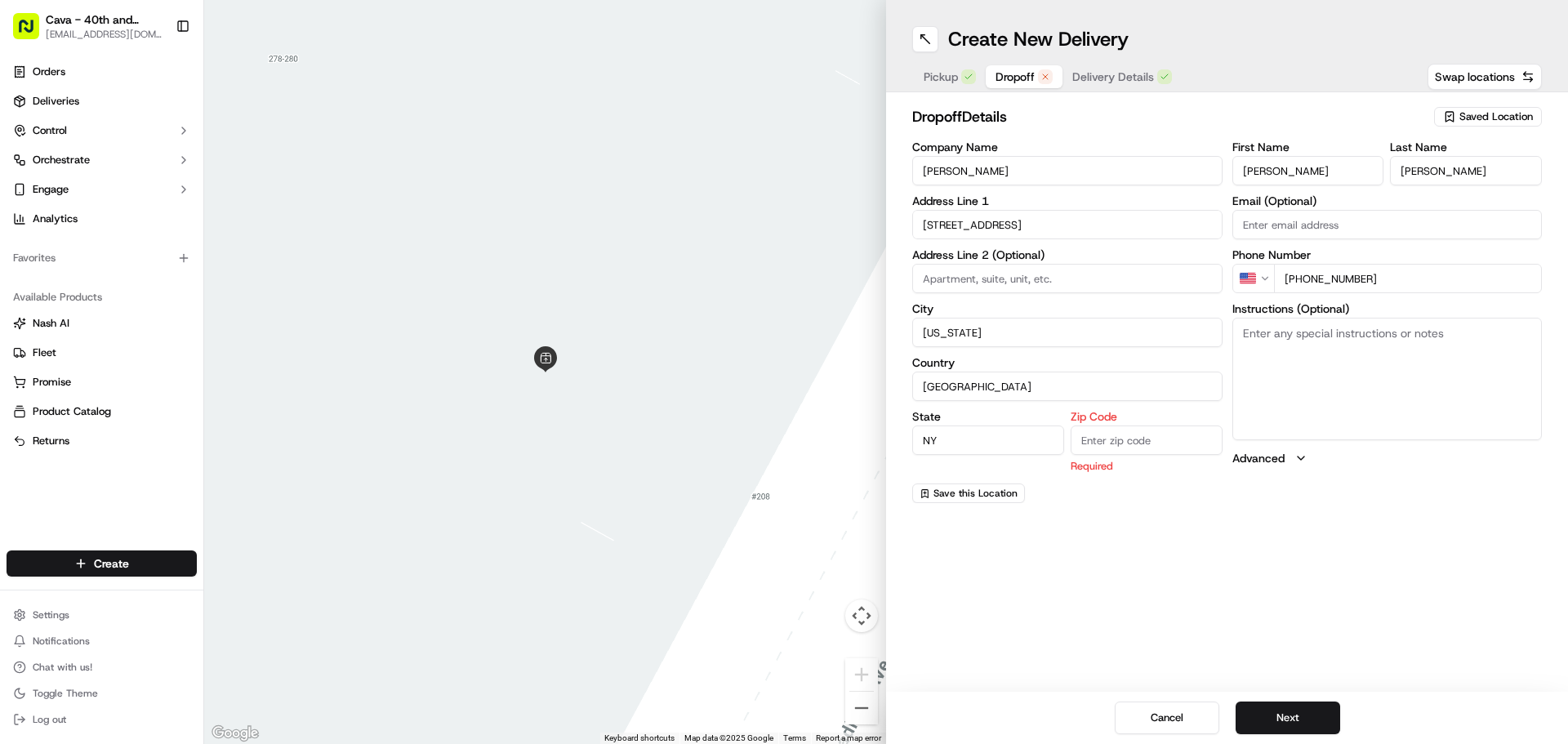
click at [1179, 449] on input "Zip Code" at bounding box center [1146, 440] width 151 height 30
type input "10017"
drag, startPoint x: 1148, startPoint y: 638, endPoint x: 1249, endPoint y: 664, distance: 104.3
click at [1156, 636] on div "Create New Delivery Pickup Dropoff Delivery Details Swap locations dropoff Deta…" at bounding box center [1227, 372] width 682 height 744
click at [1304, 703] on button "Next" at bounding box center [1288, 718] width 105 height 32
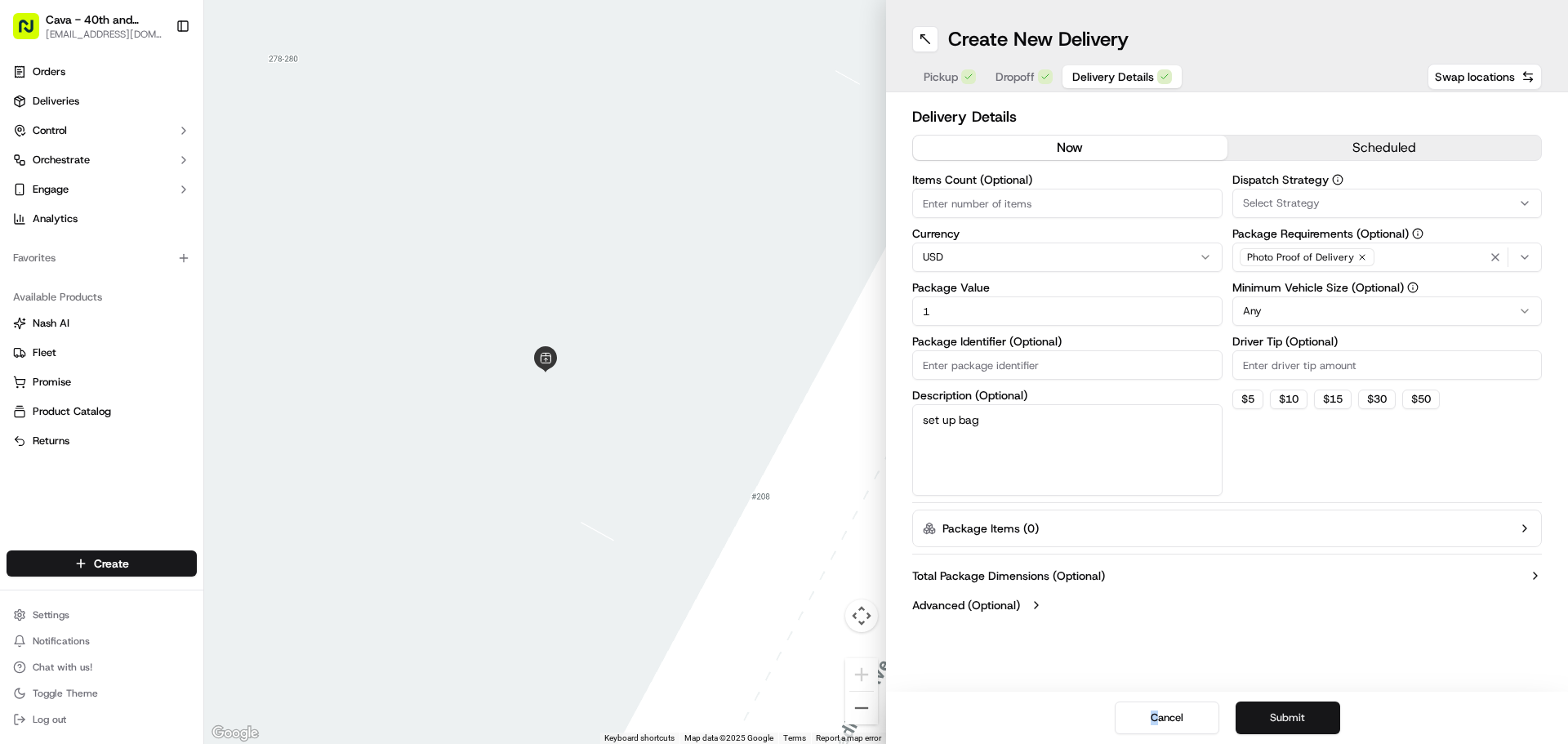
click at [1282, 703] on button "Submit" at bounding box center [1288, 718] width 105 height 32
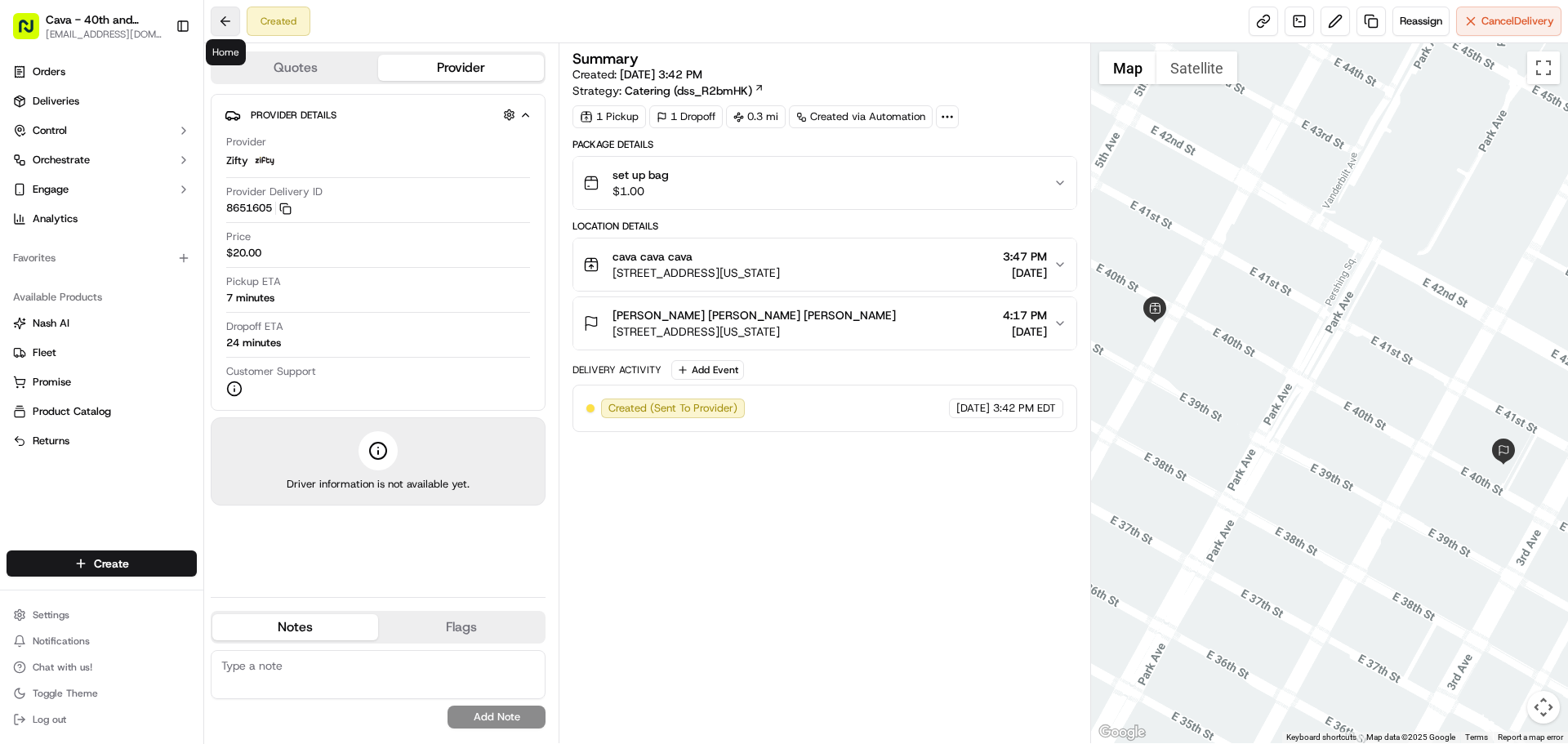
click at [221, 19] on button at bounding box center [225, 21] width 30 height 30
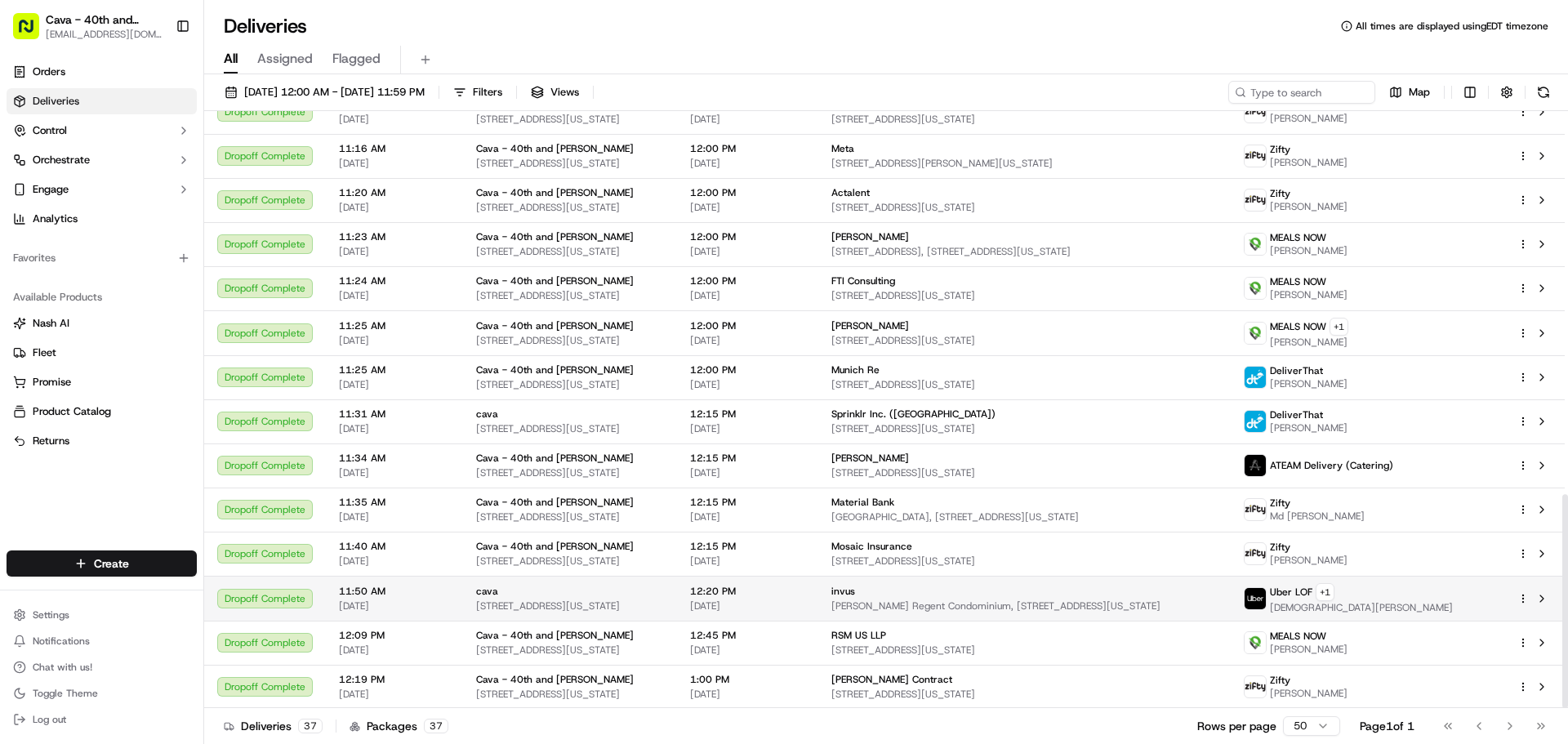
scroll to position [1070, 0]
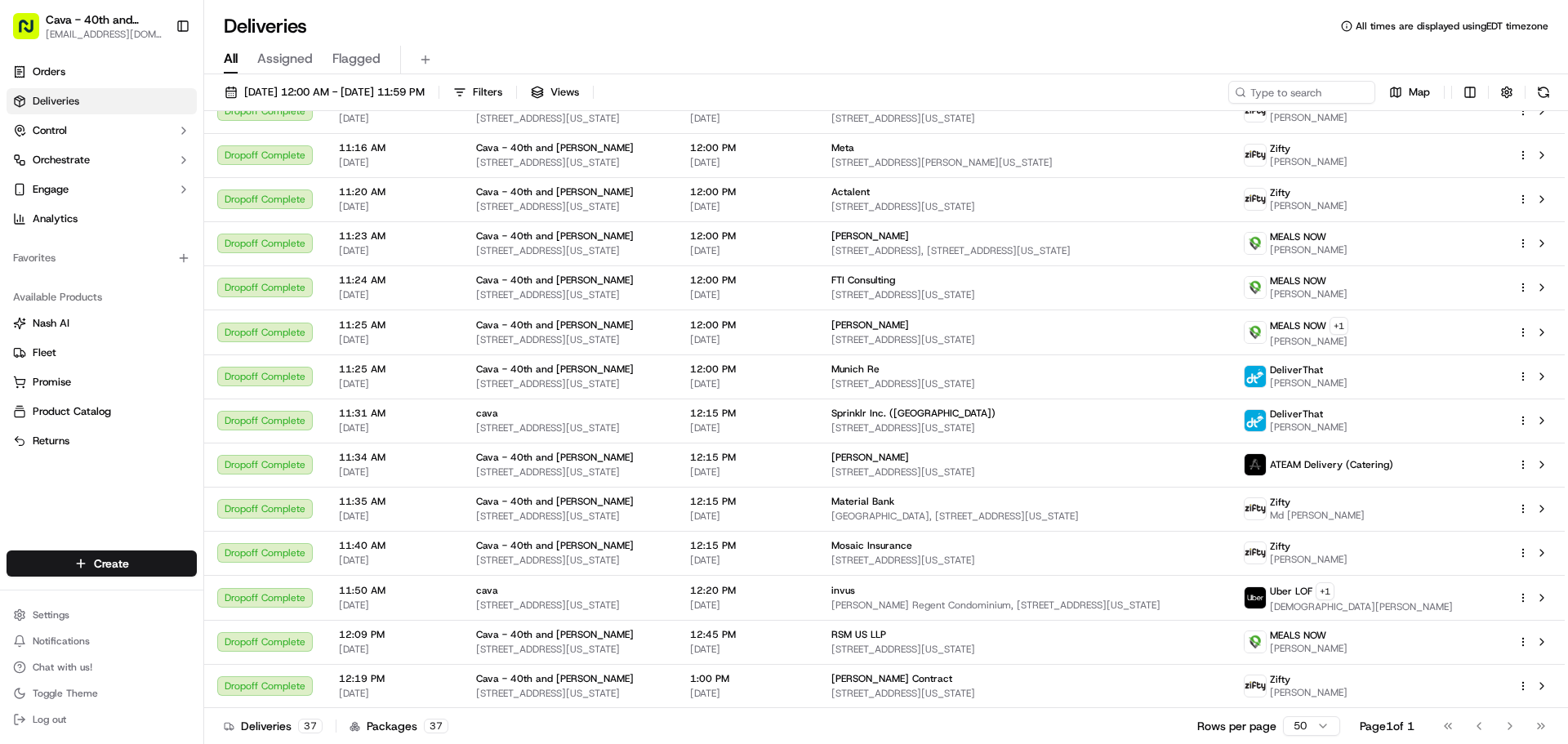
click at [83, 95] on link "Deliveries" at bounding box center [102, 101] width 191 height 26
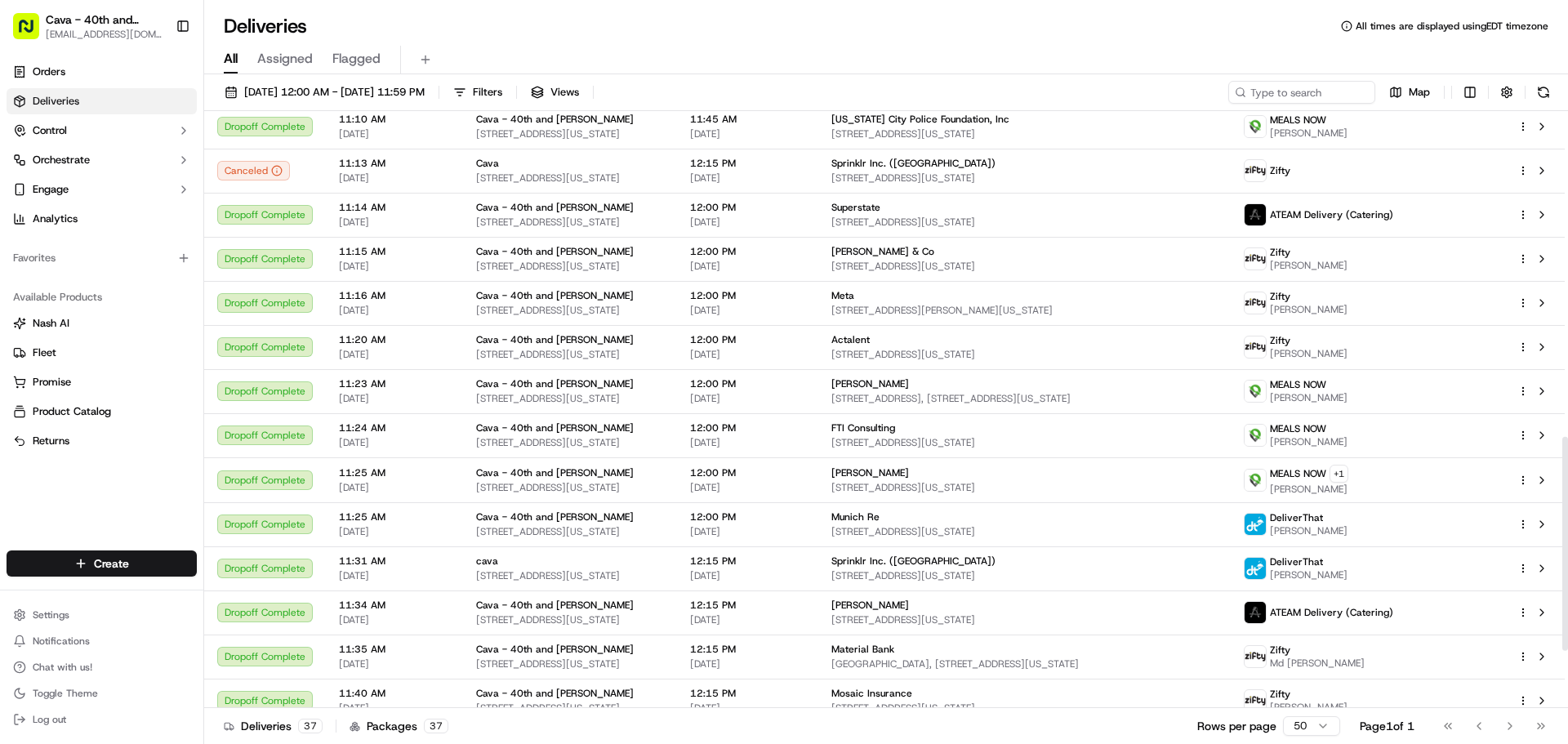
scroll to position [1070, 0]
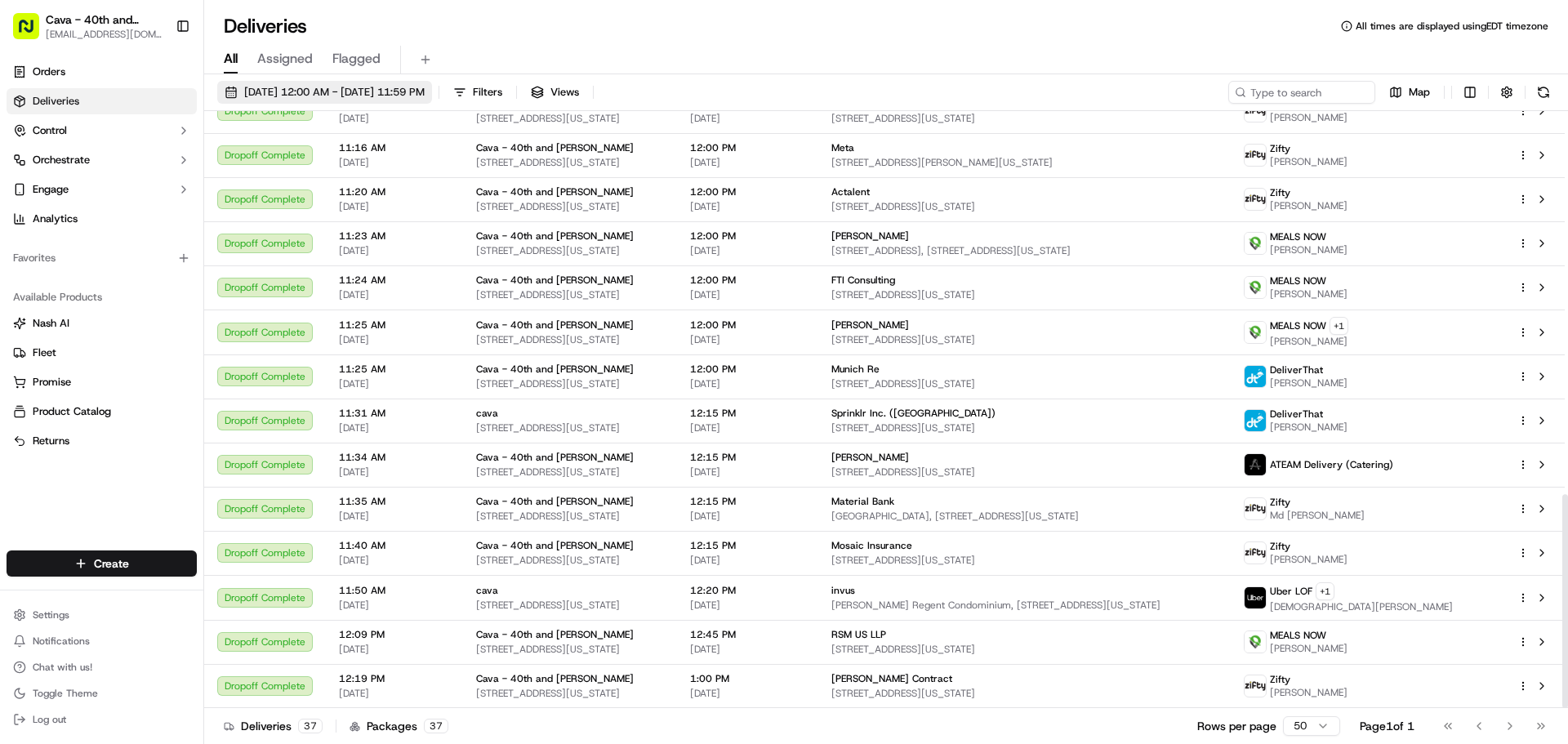
click at [330, 89] on span "[DATE] 12:00 AM - [DATE] 11:59 PM" at bounding box center [334, 91] width 181 height 14
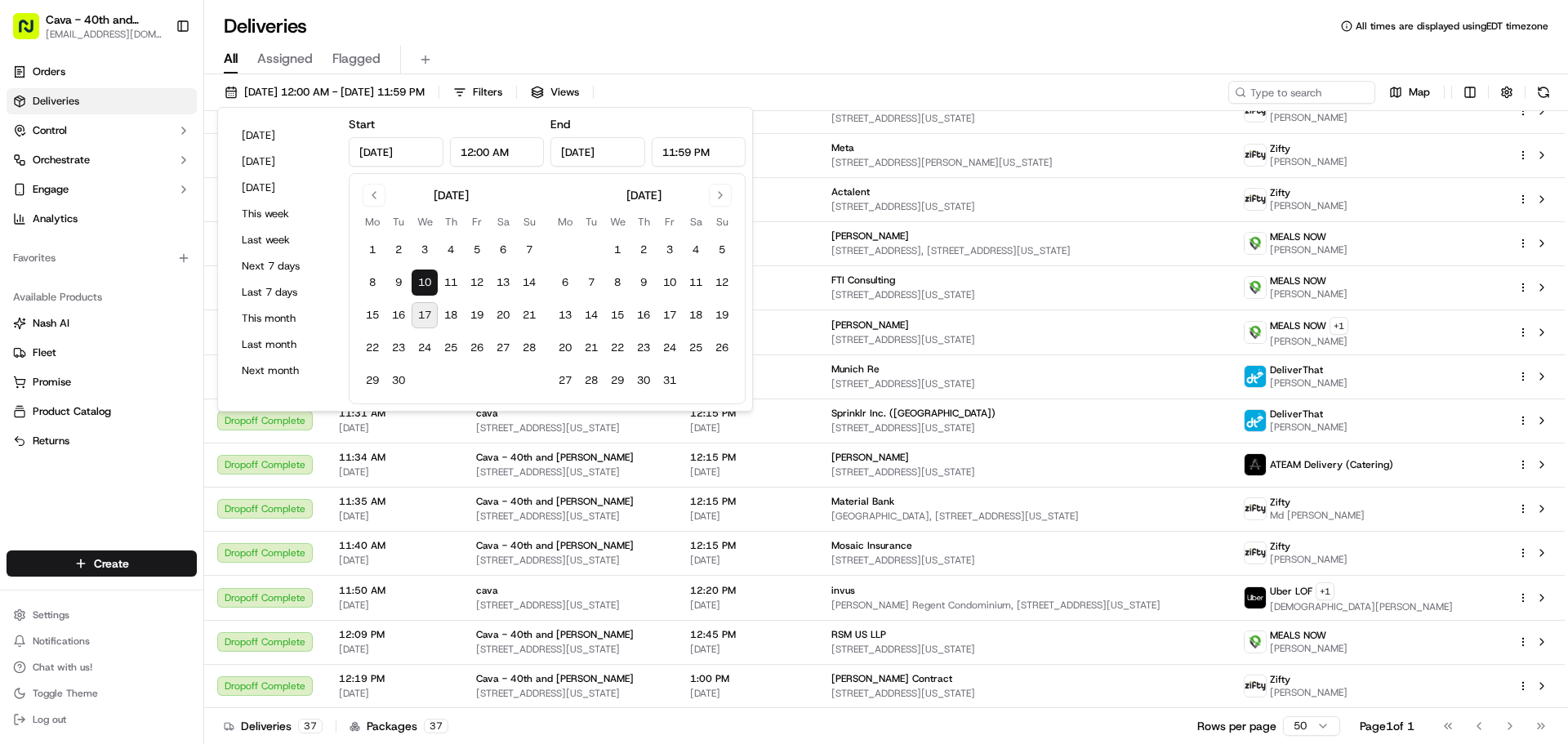
click at [432, 308] on button "17" at bounding box center [424, 314] width 26 height 26
type input "[DATE]"
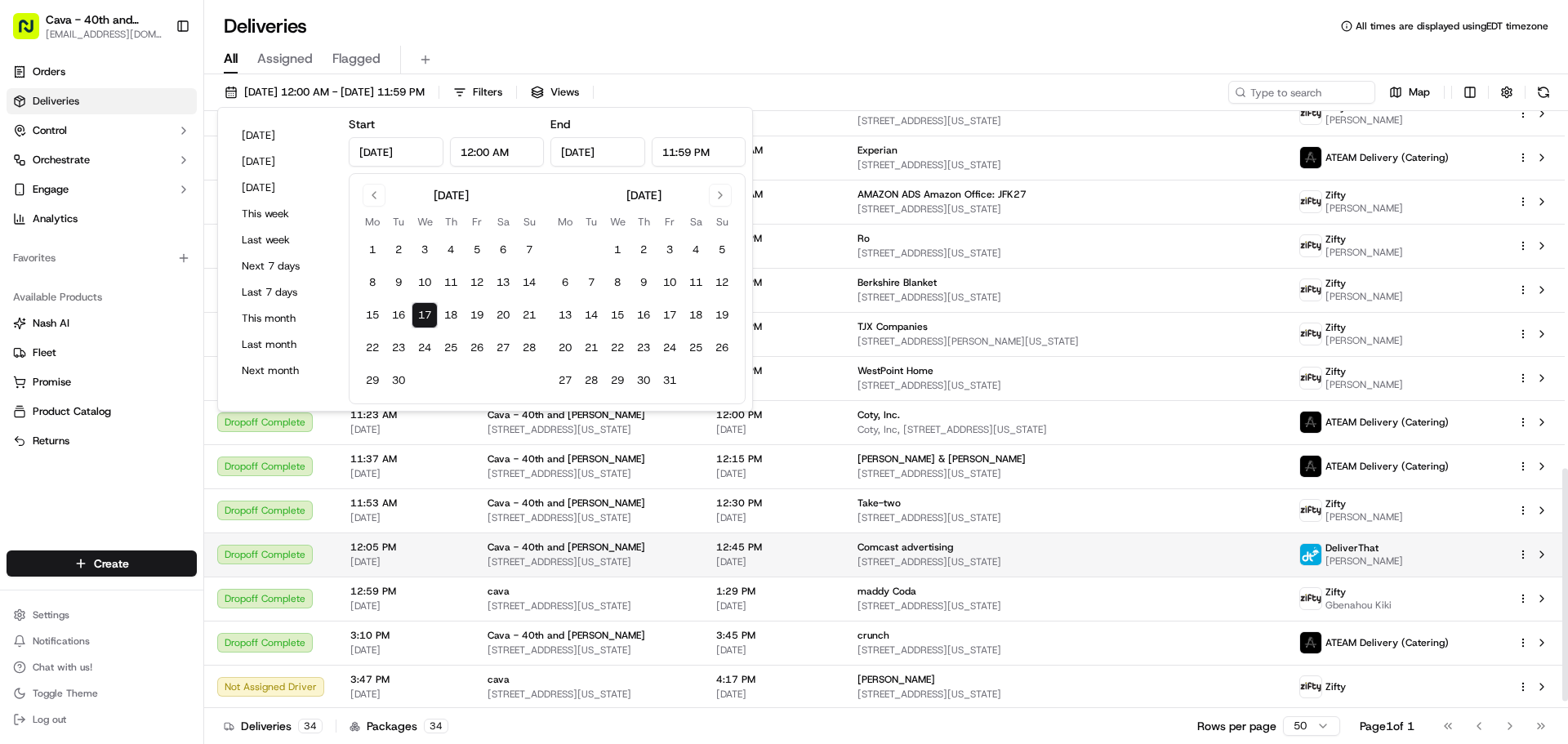
scroll to position [935, 0]
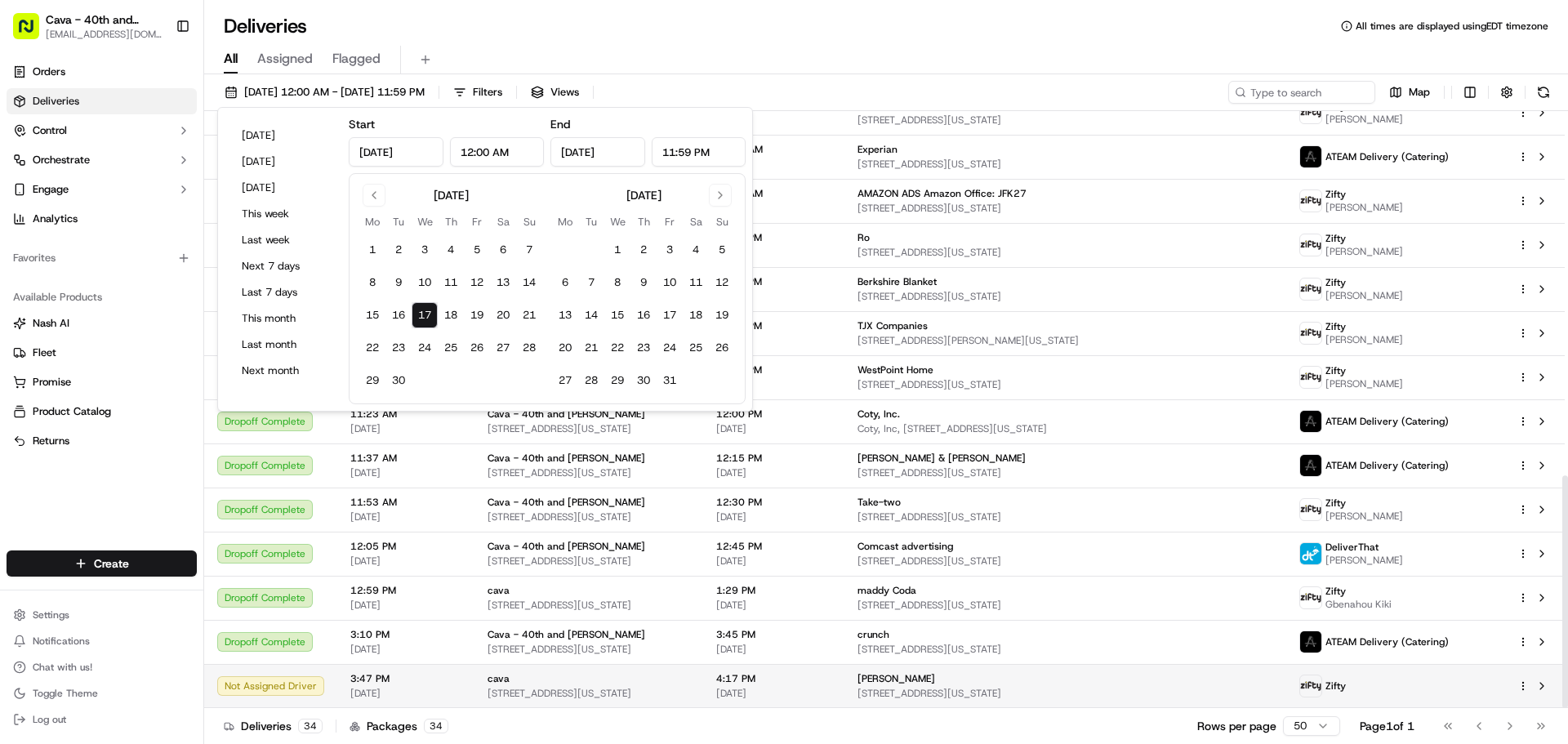
click at [955, 686] on div "[PERSON_NAME] [STREET_ADDRESS][US_STATE]" at bounding box center [1065, 686] width 415 height 28
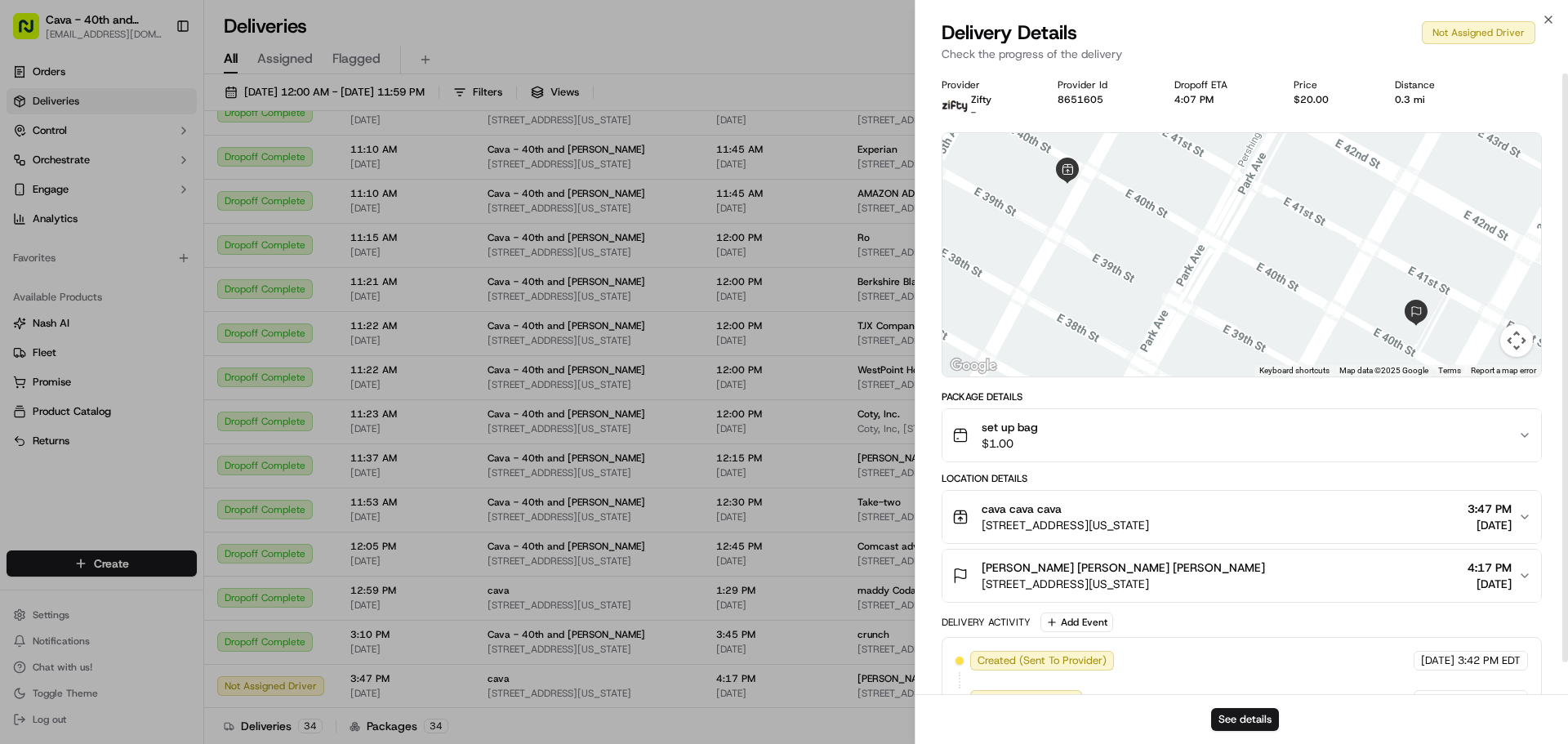
scroll to position [39, 0]
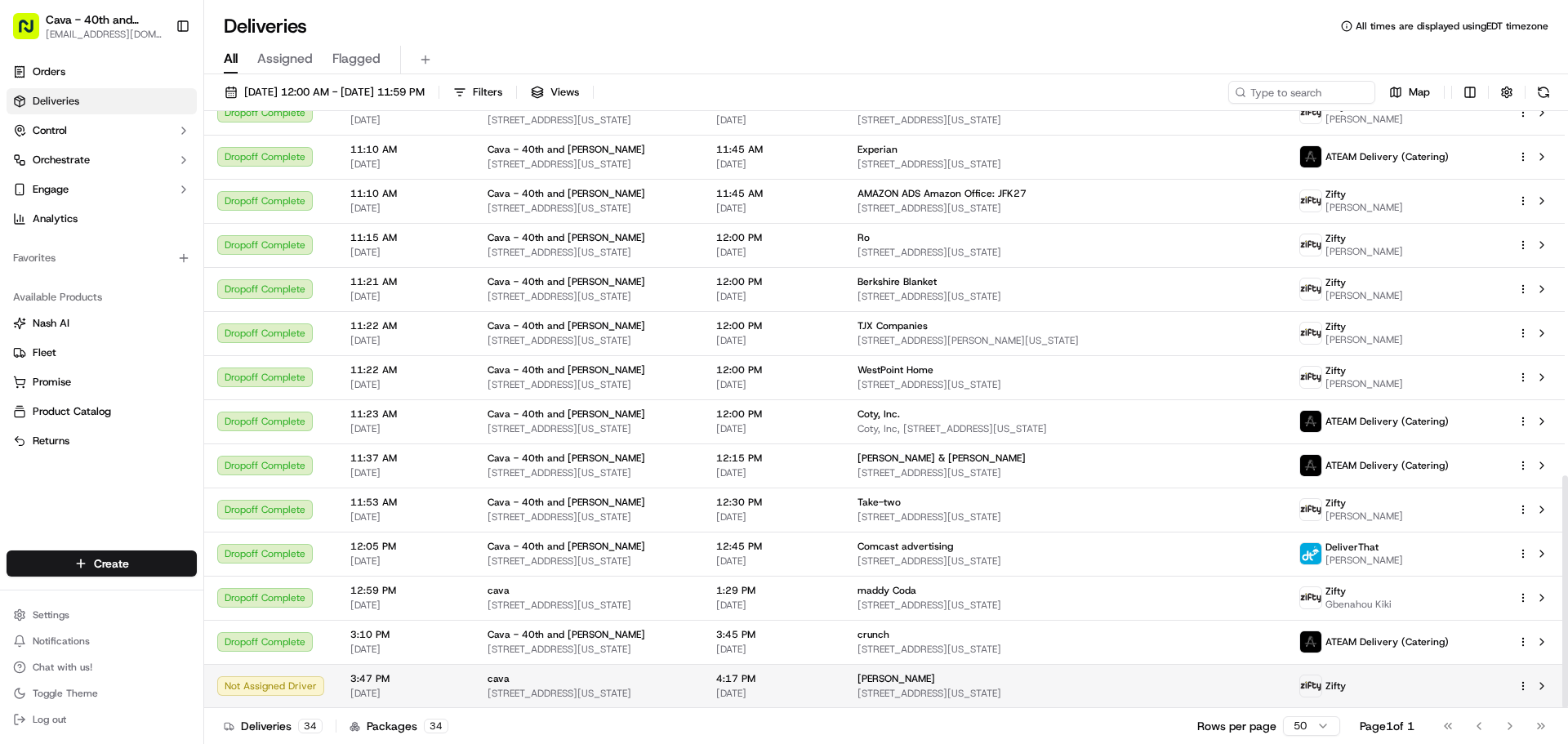
click at [935, 694] on span "[STREET_ADDRESS][US_STATE]" at bounding box center [1065, 694] width 415 height 13
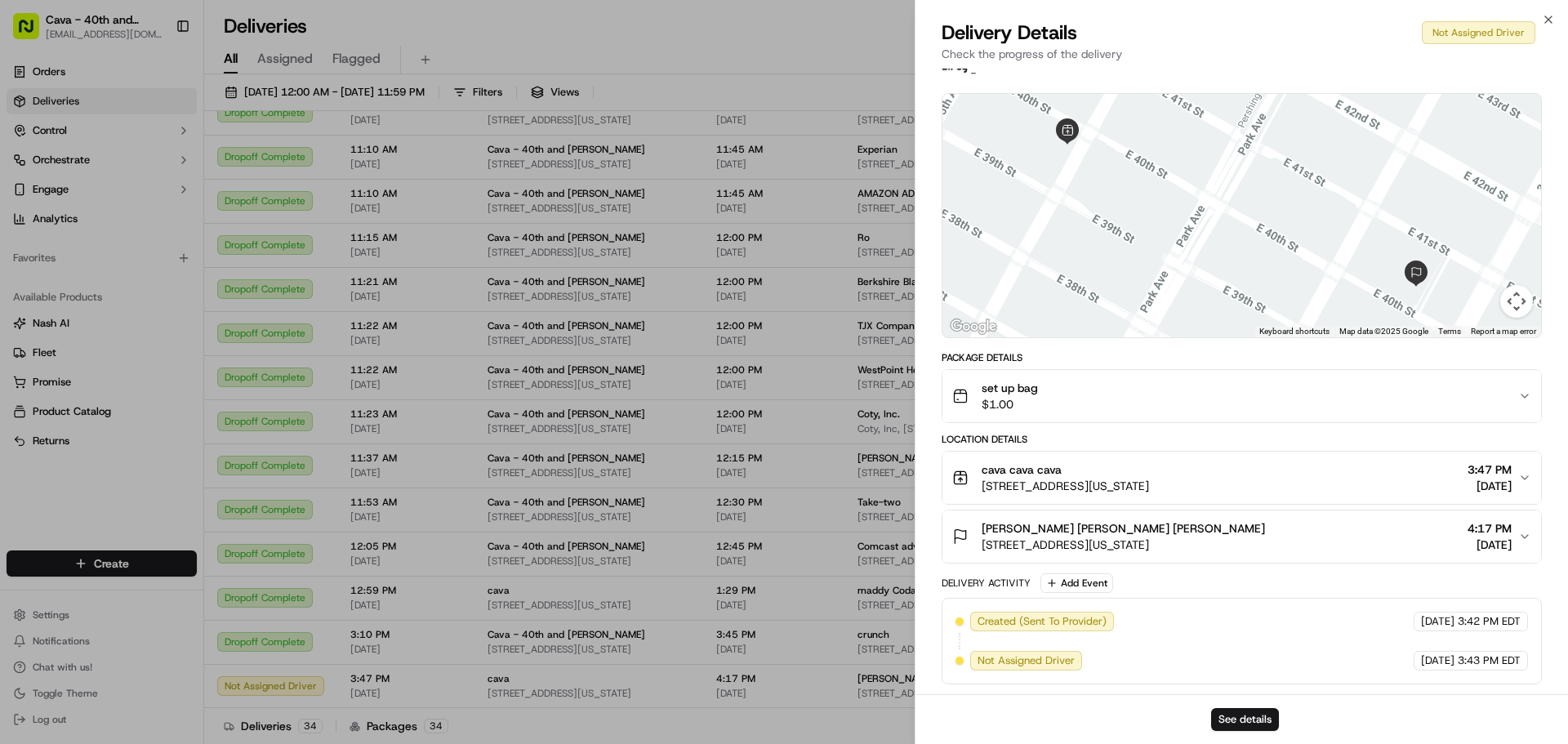
click at [1082, 392] on div "set up bag $1.00" at bounding box center [1236, 396] width 566 height 32
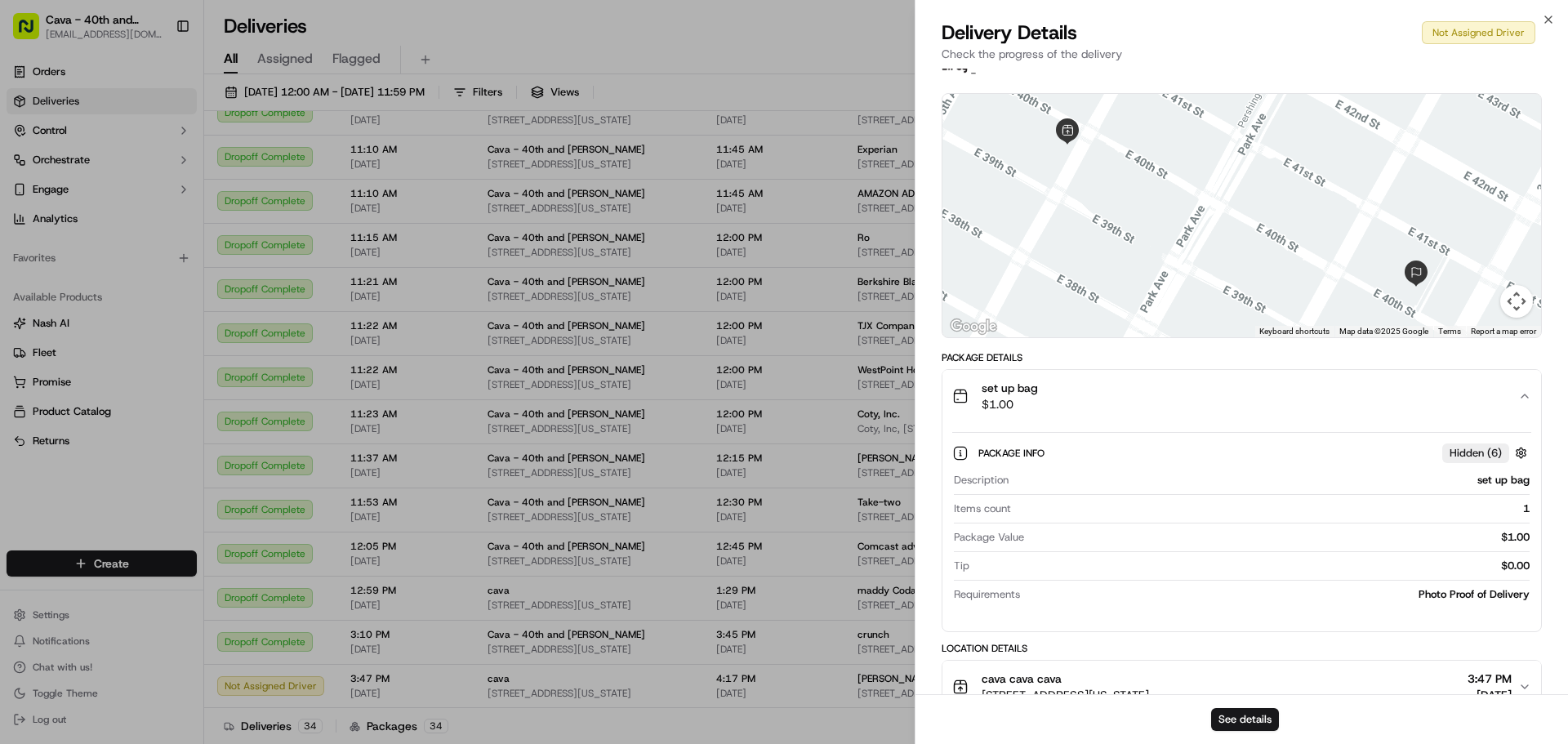
click at [1082, 392] on div "set up bag $1.00" at bounding box center [1236, 396] width 566 height 32
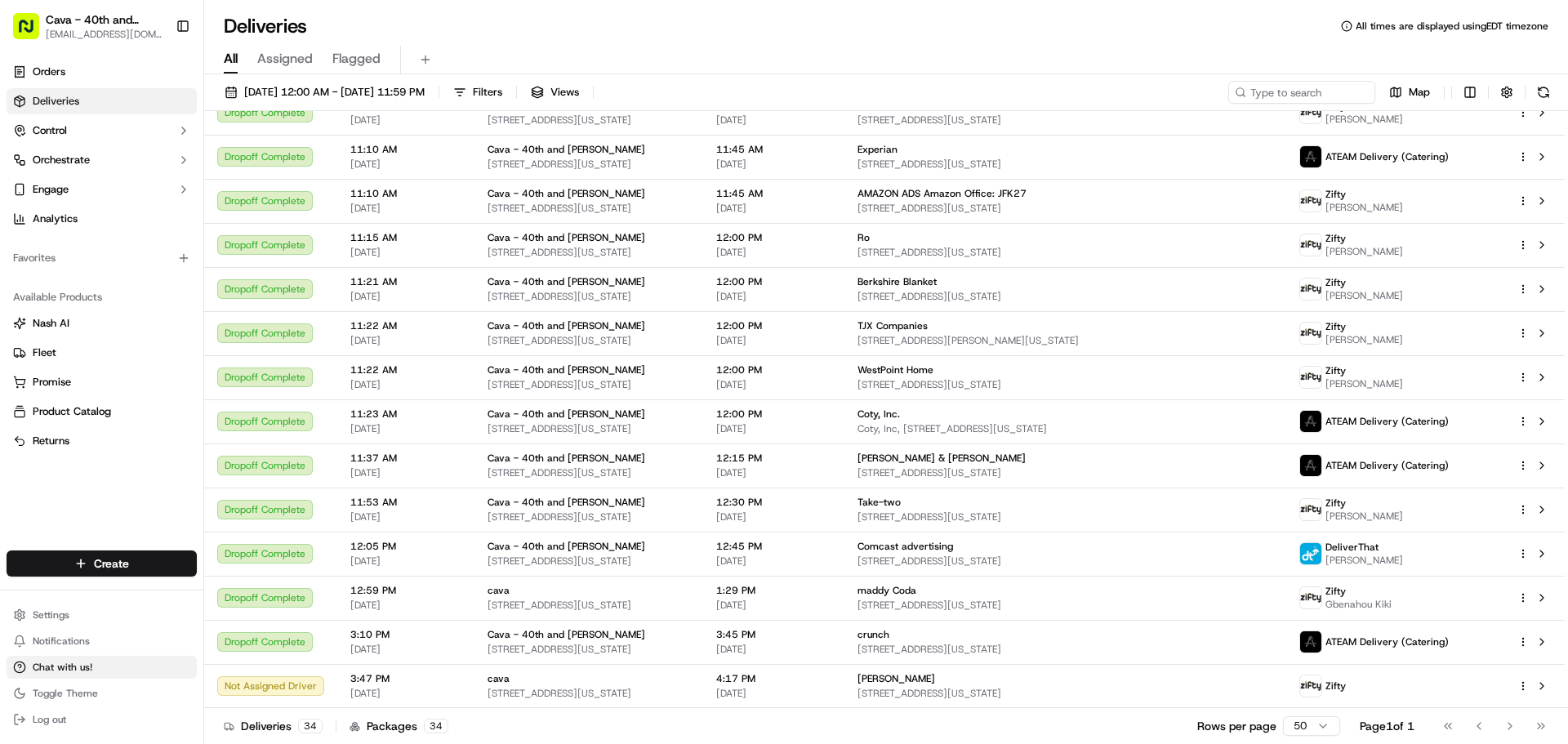
click at [128, 666] on button "Chat with us!" at bounding box center [102, 668] width 191 height 23
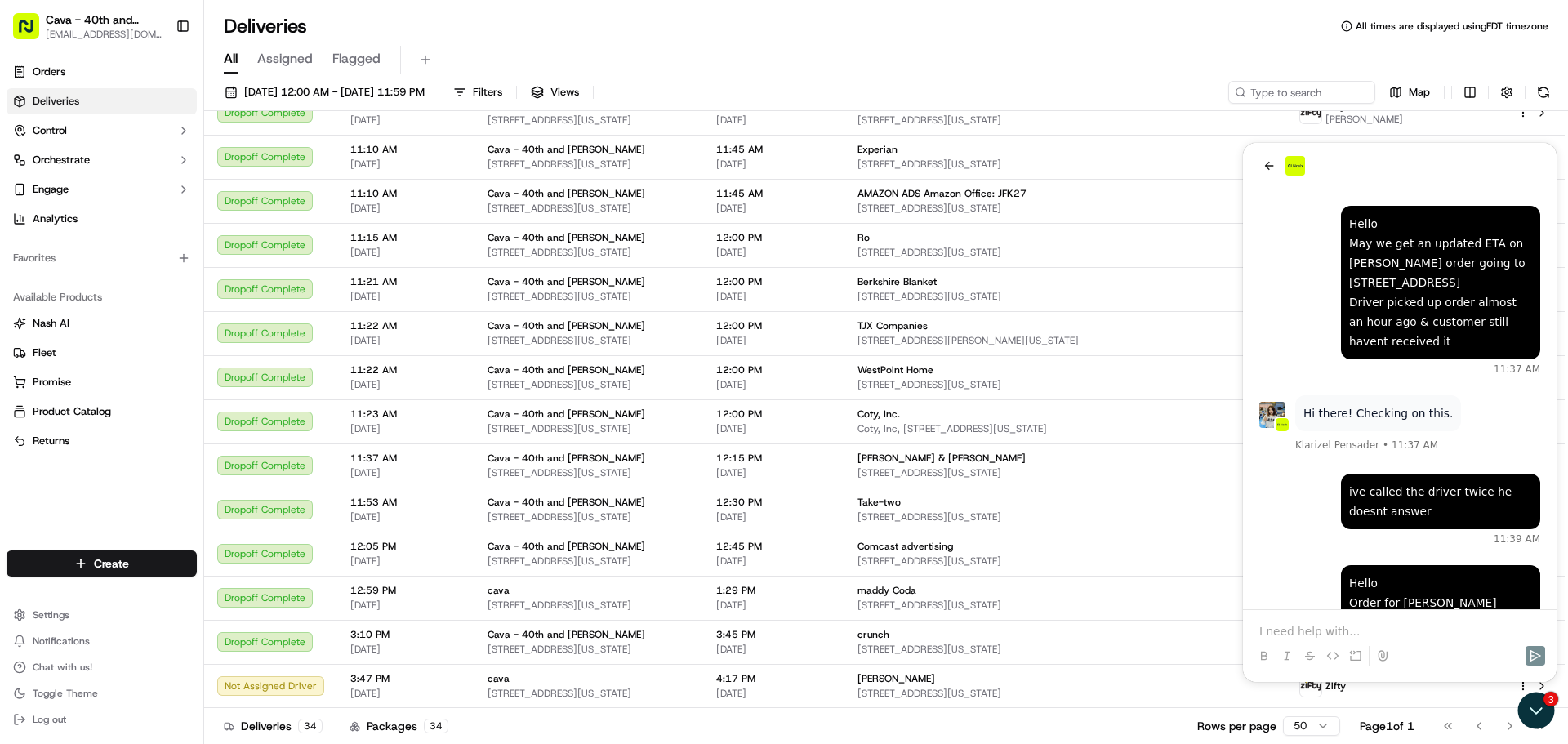
click at [1319, 628] on p at bounding box center [1399, 631] width 281 height 16
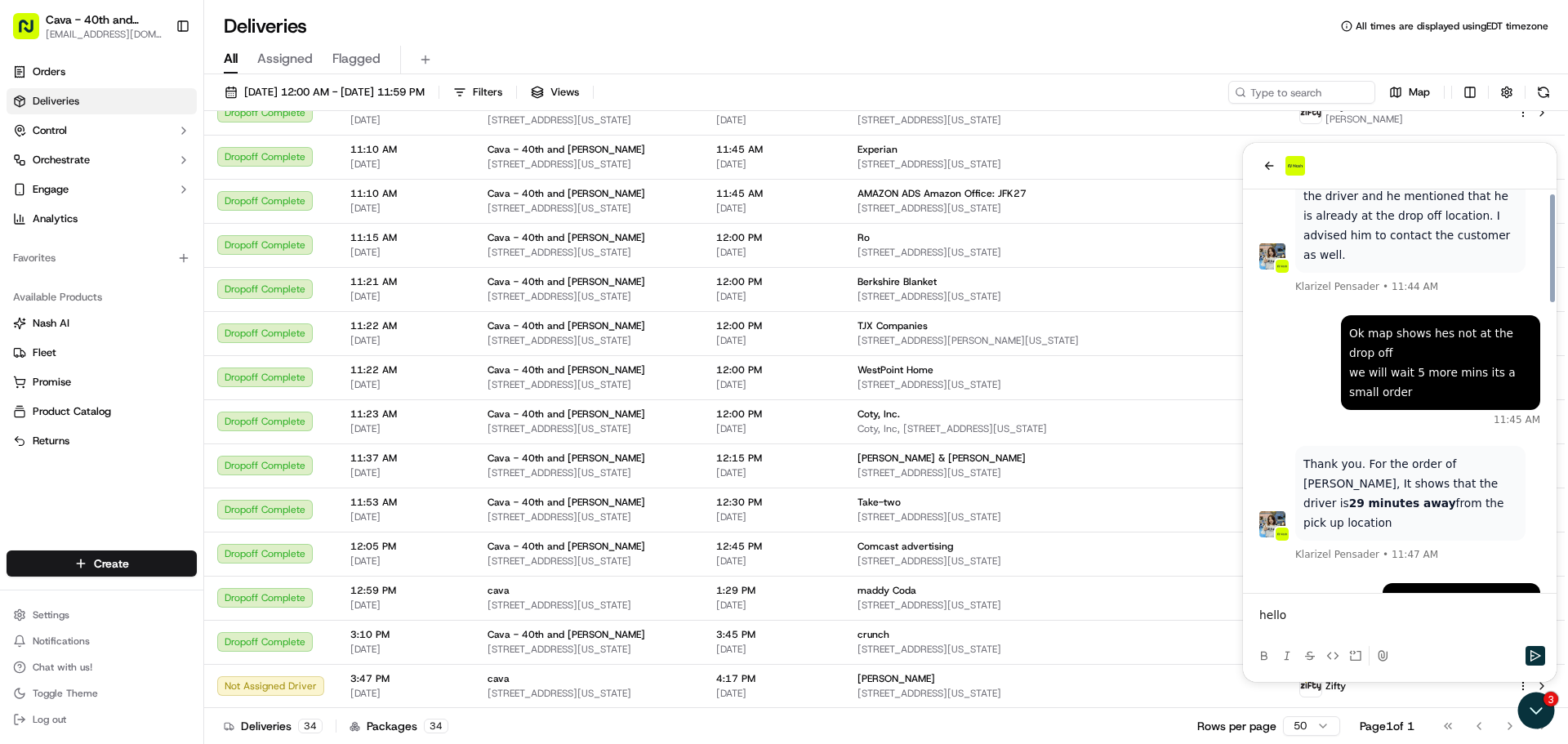
scroll to position [495, 0]
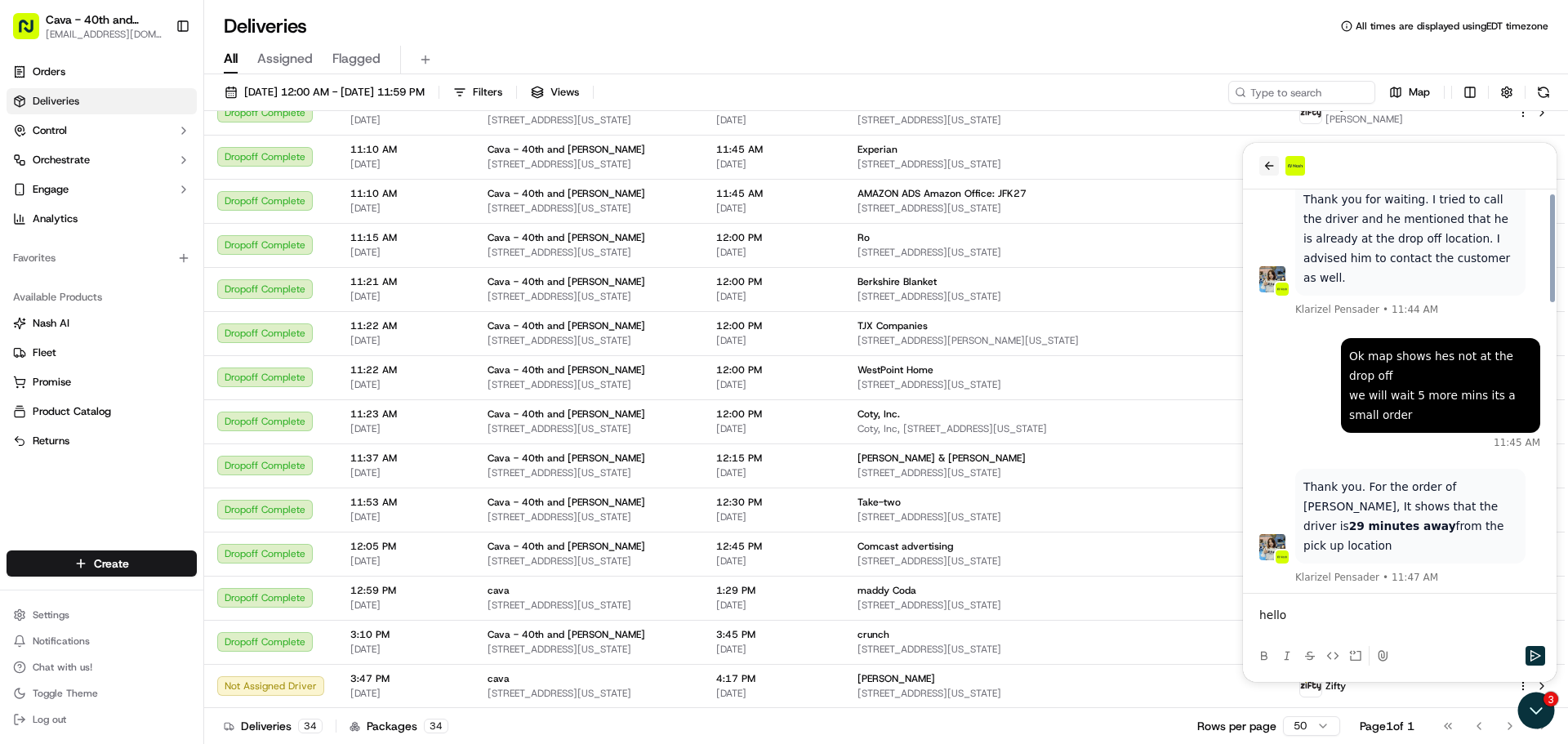
click at [1265, 165] on icon "back" at bounding box center [1270, 166] width 13 height 13
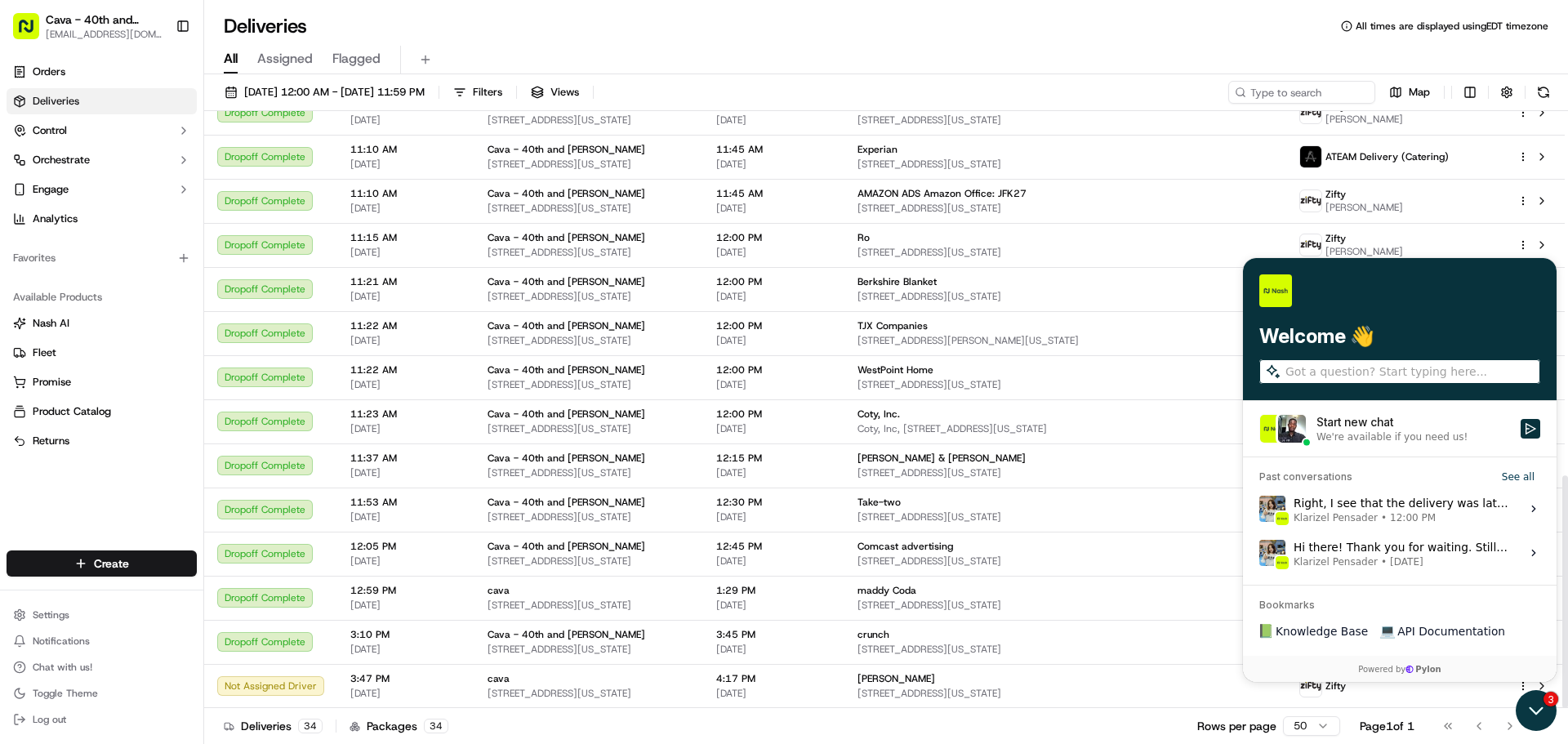
click at [1532, 706] on icon "Open customer support" at bounding box center [1537, 711] width 41 height 41
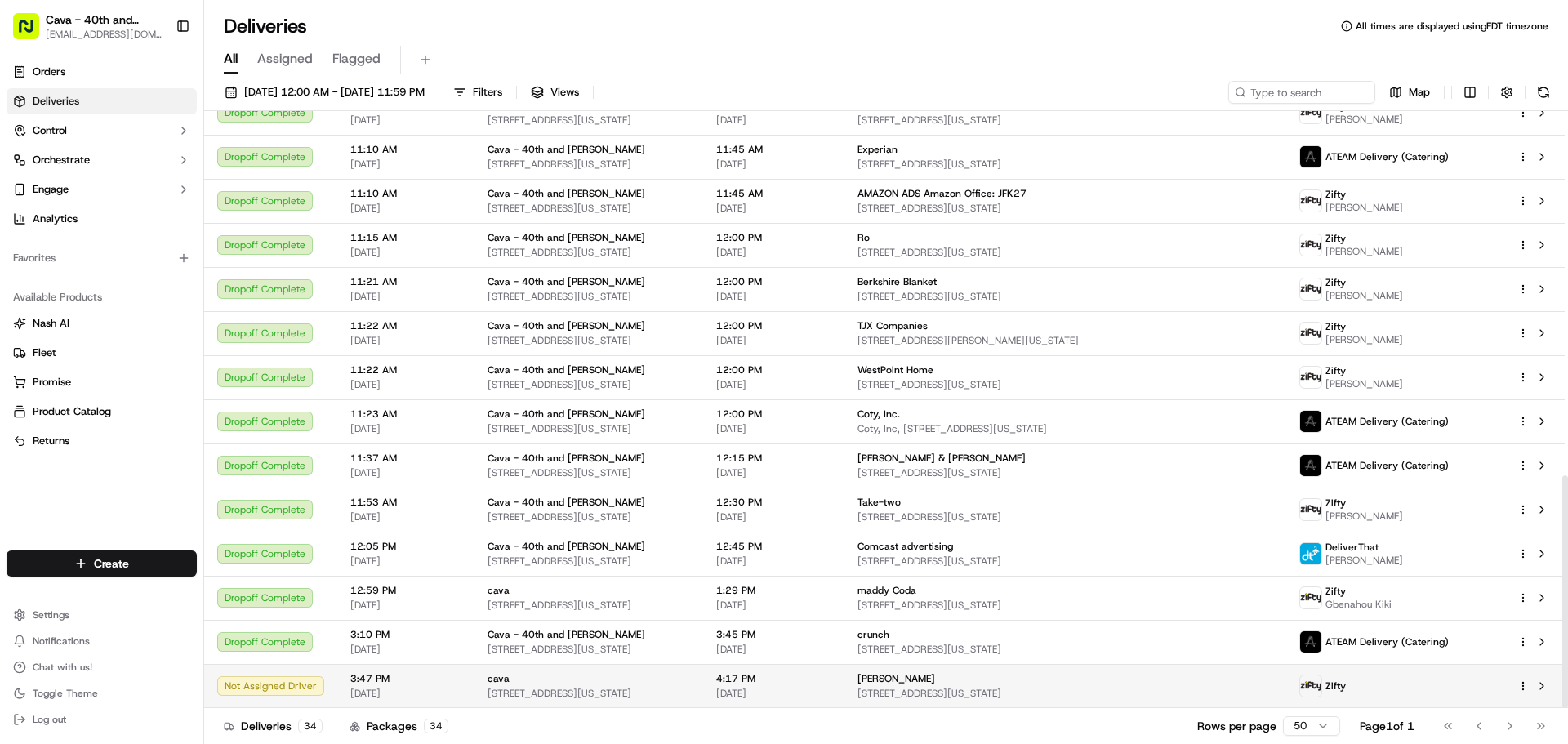
click at [955, 693] on span "[STREET_ADDRESS][US_STATE]" at bounding box center [1065, 694] width 415 height 13
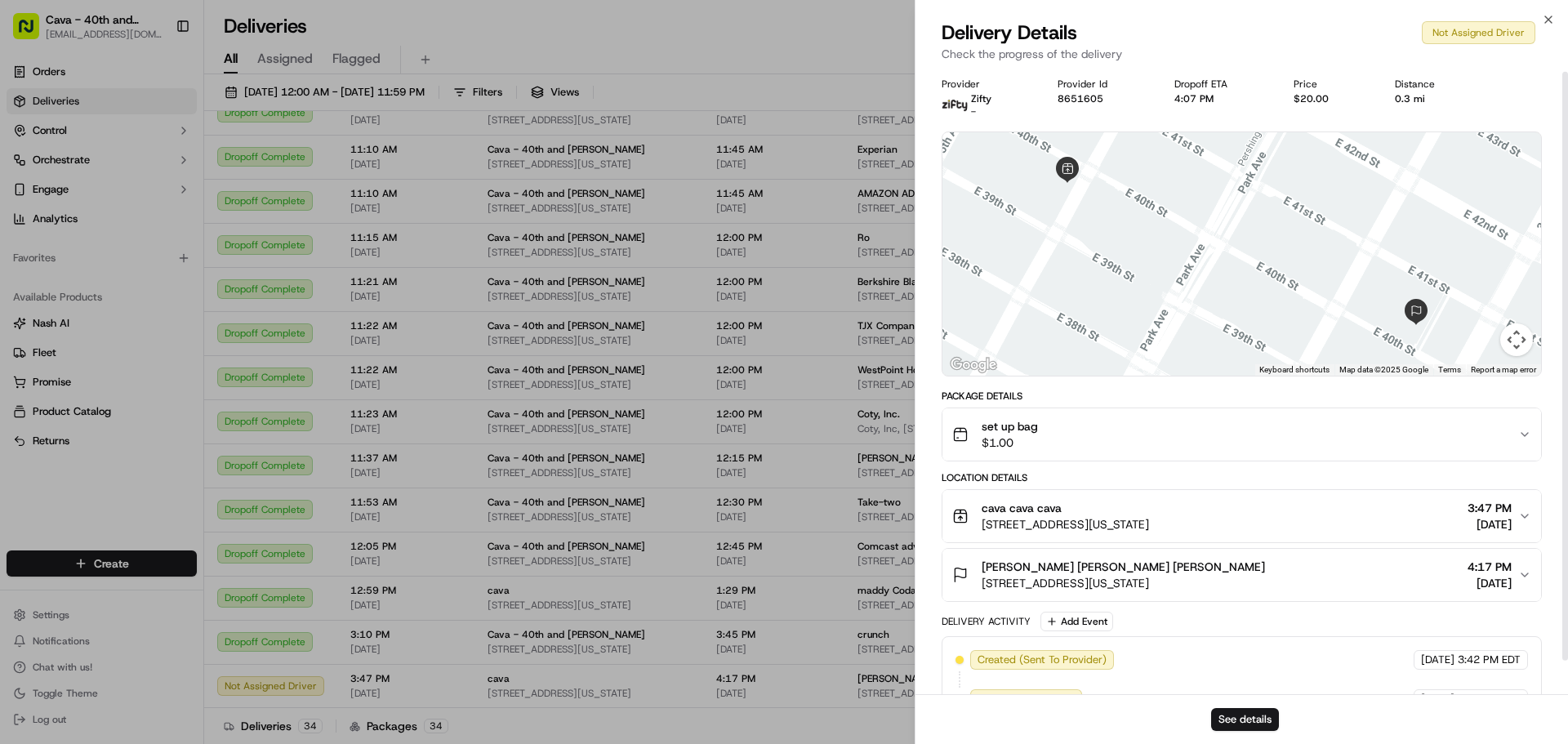
scroll to position [0, 0]
click at [1549, 20] on icon "button" at bounding box center [1549, 20] width 13 height 13
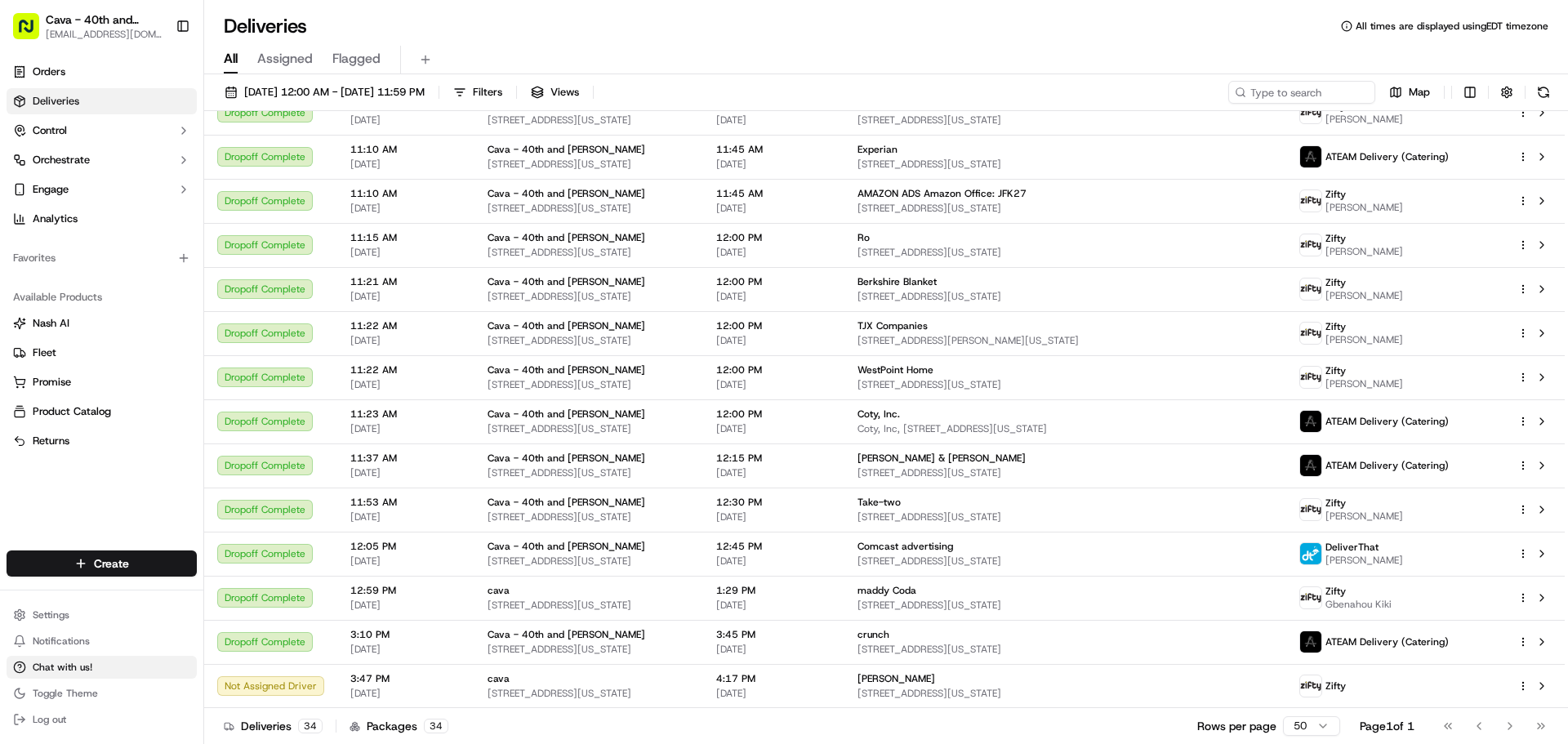
click at [111, 673] on button "Chat with us!" at bounding box center [102, 668] width 191 height 23
click at [60, 669] on span "Chat with us!" at bounding box center [62, 668] width 60 height 13
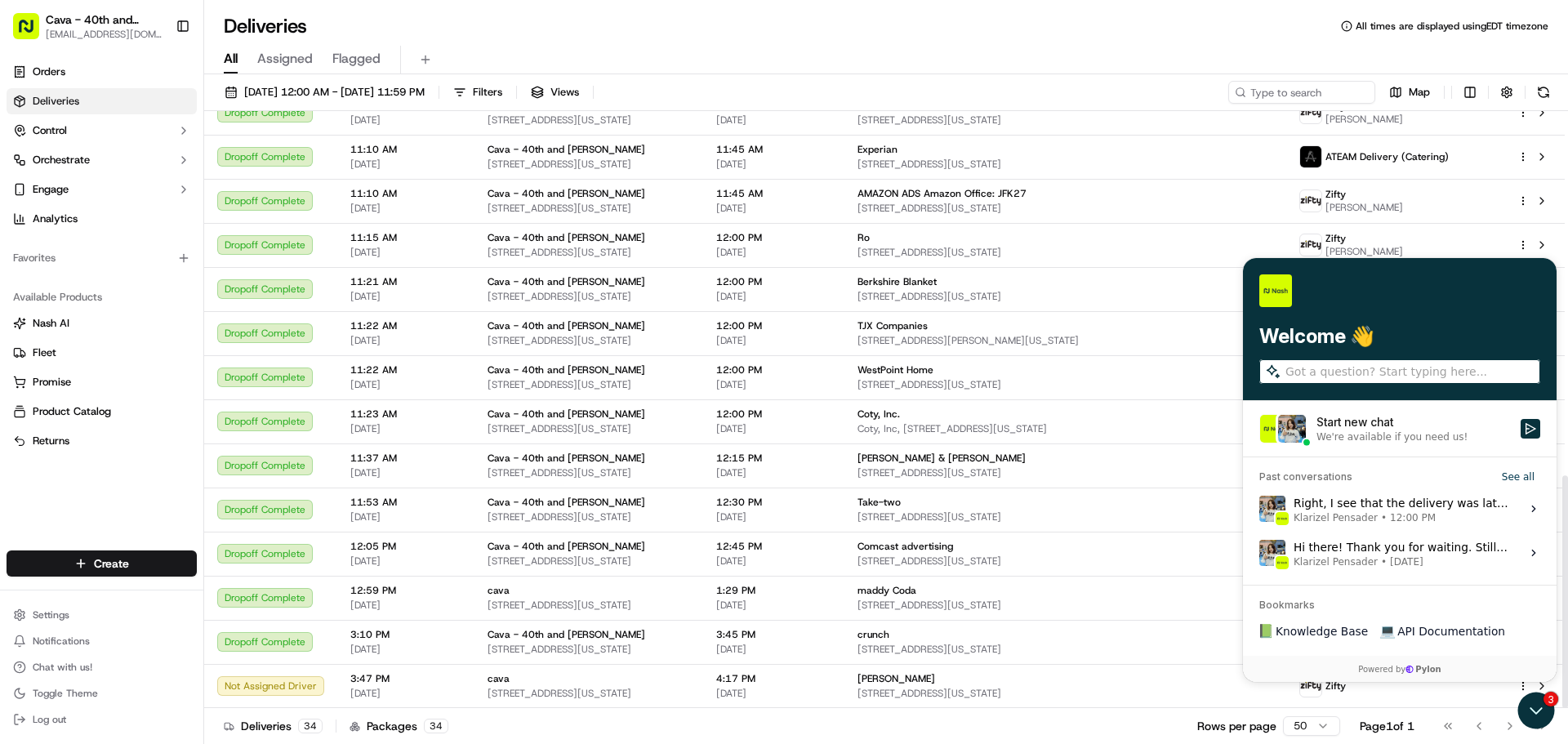
click at [1339, 435] on div "We're available if you need us!" at bounding box center [1392, 437] width 151 height 13
click at [1521, 435] on button "Start new chat We're available if you need us!" at bounding box center [1531, 429] width 20 height 20
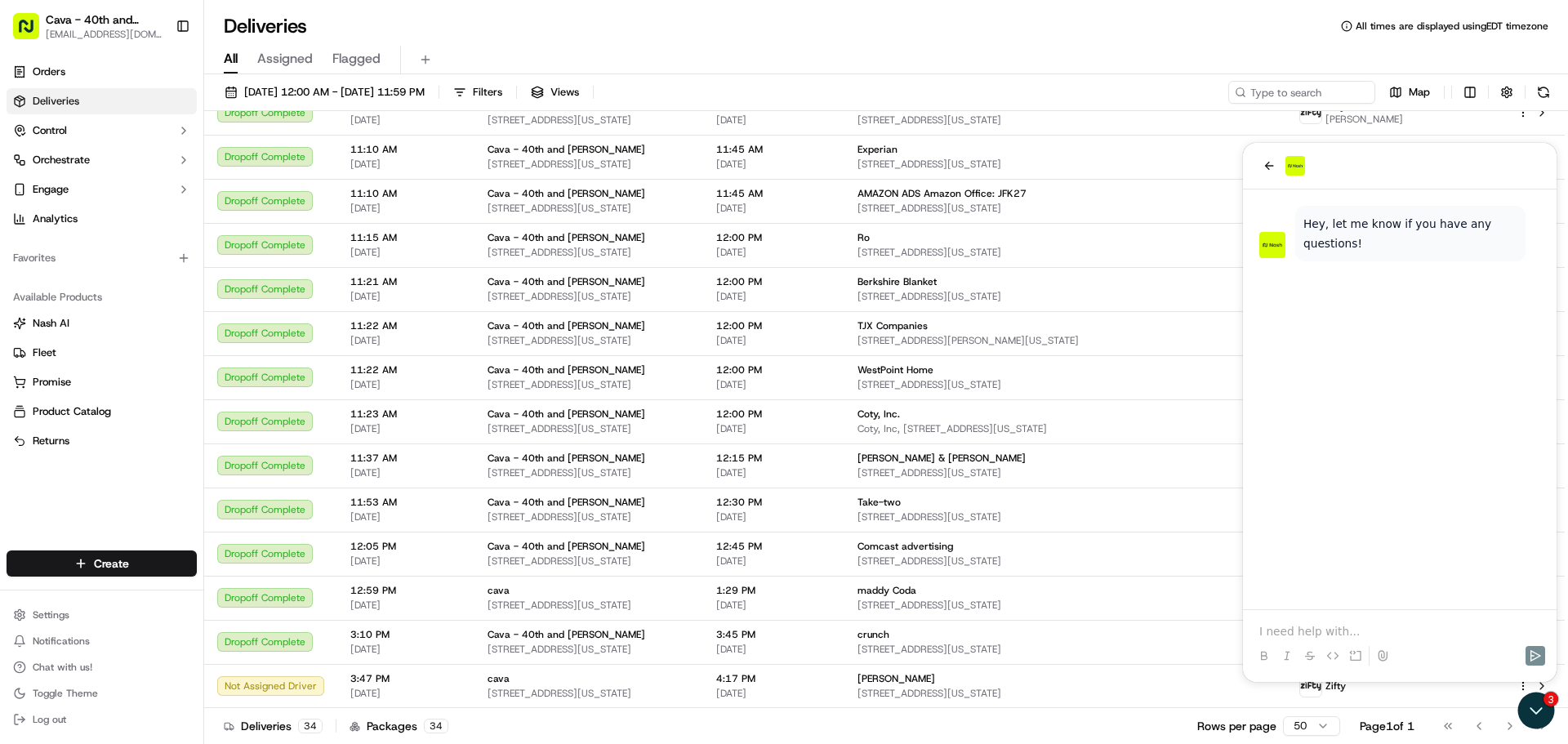
click at [1304, 633] on p at bounding box center [1399, 631] width 281 height 16
click at [1330, 638] on p at bounding box center [1399, 631] width 281 height 16
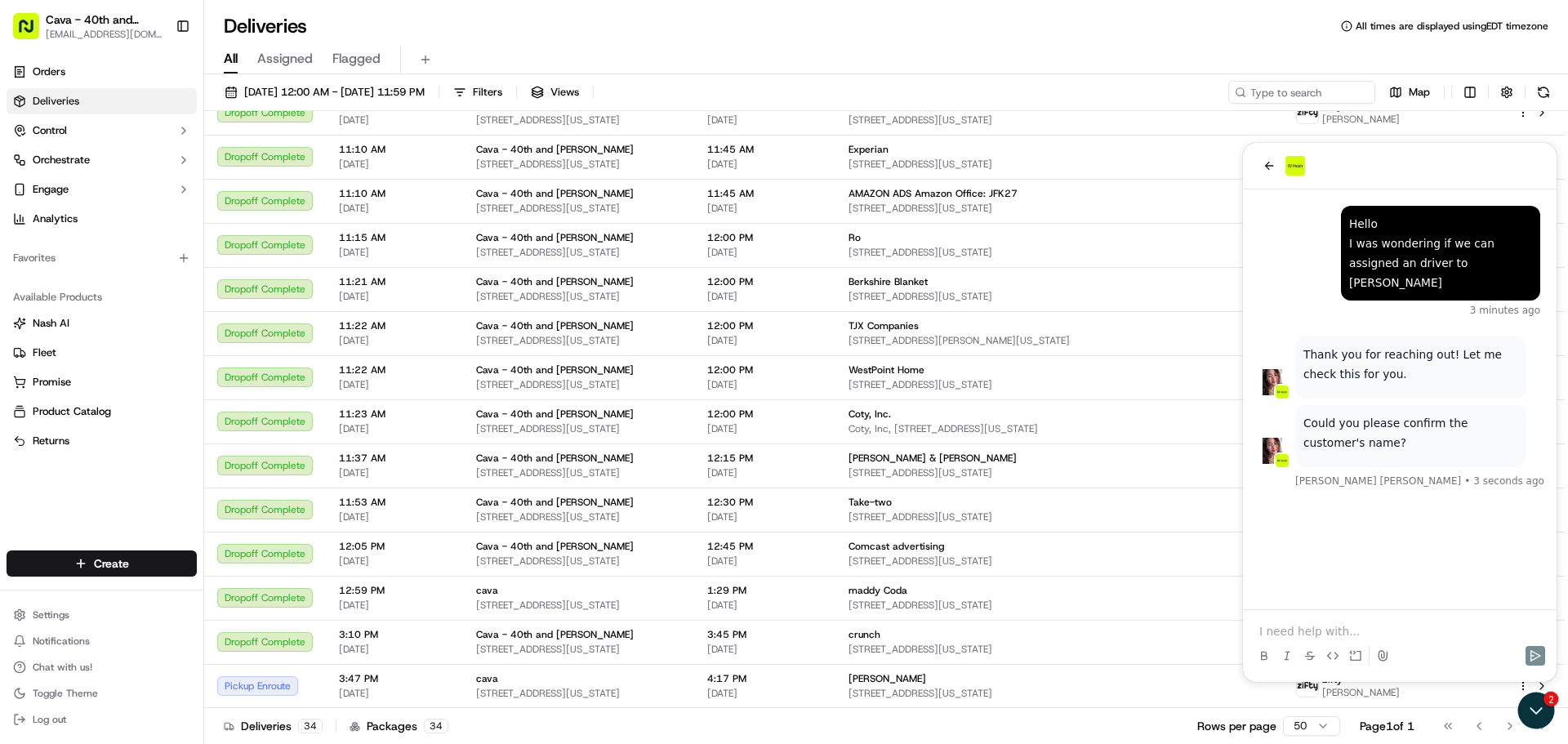
click at [1299, 638] on p at bounding box center [1399, 631] width 281 height 16
click at [1298, 638] on p at bounding box center [1399, 631] width 281 height 16
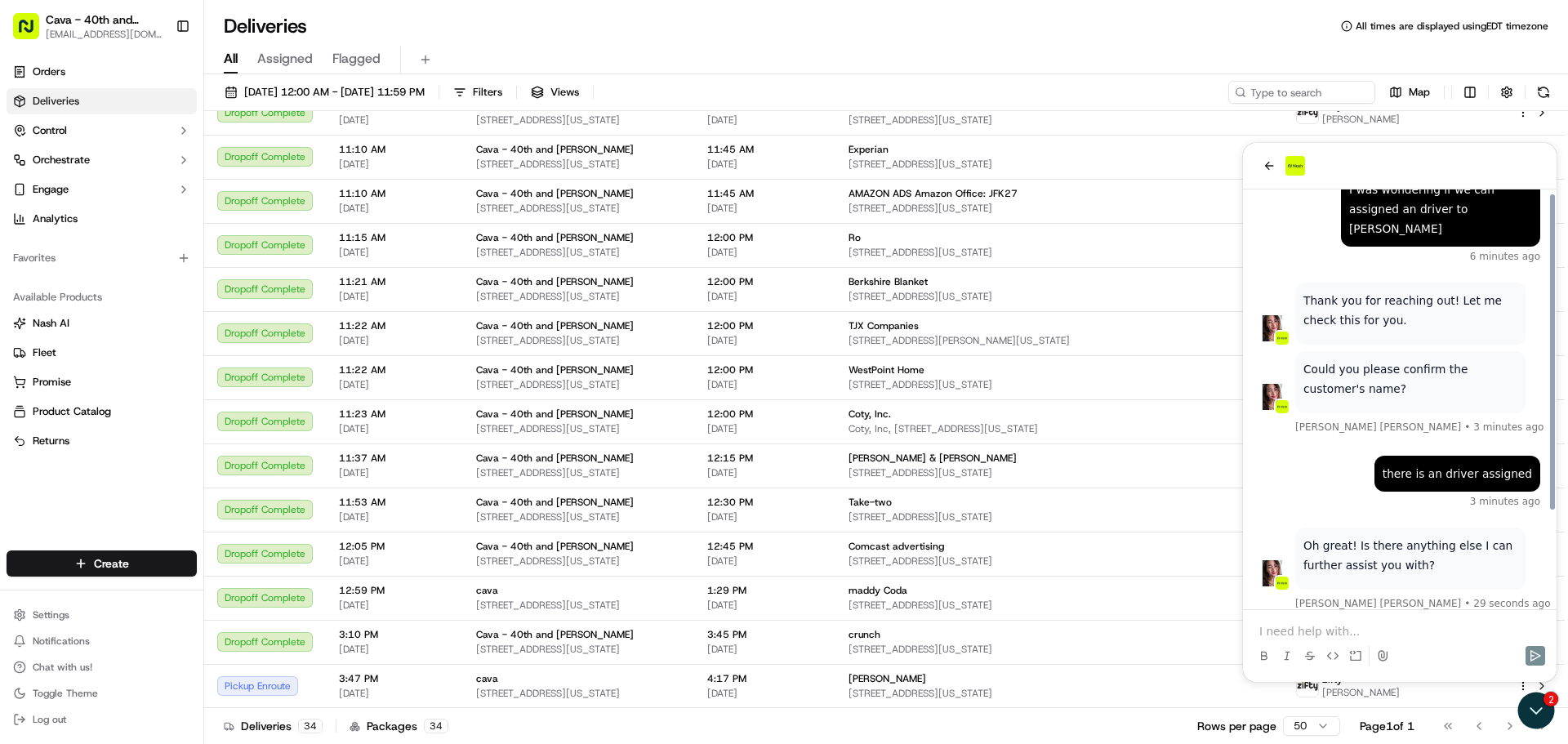
scroll to position [126, 0]
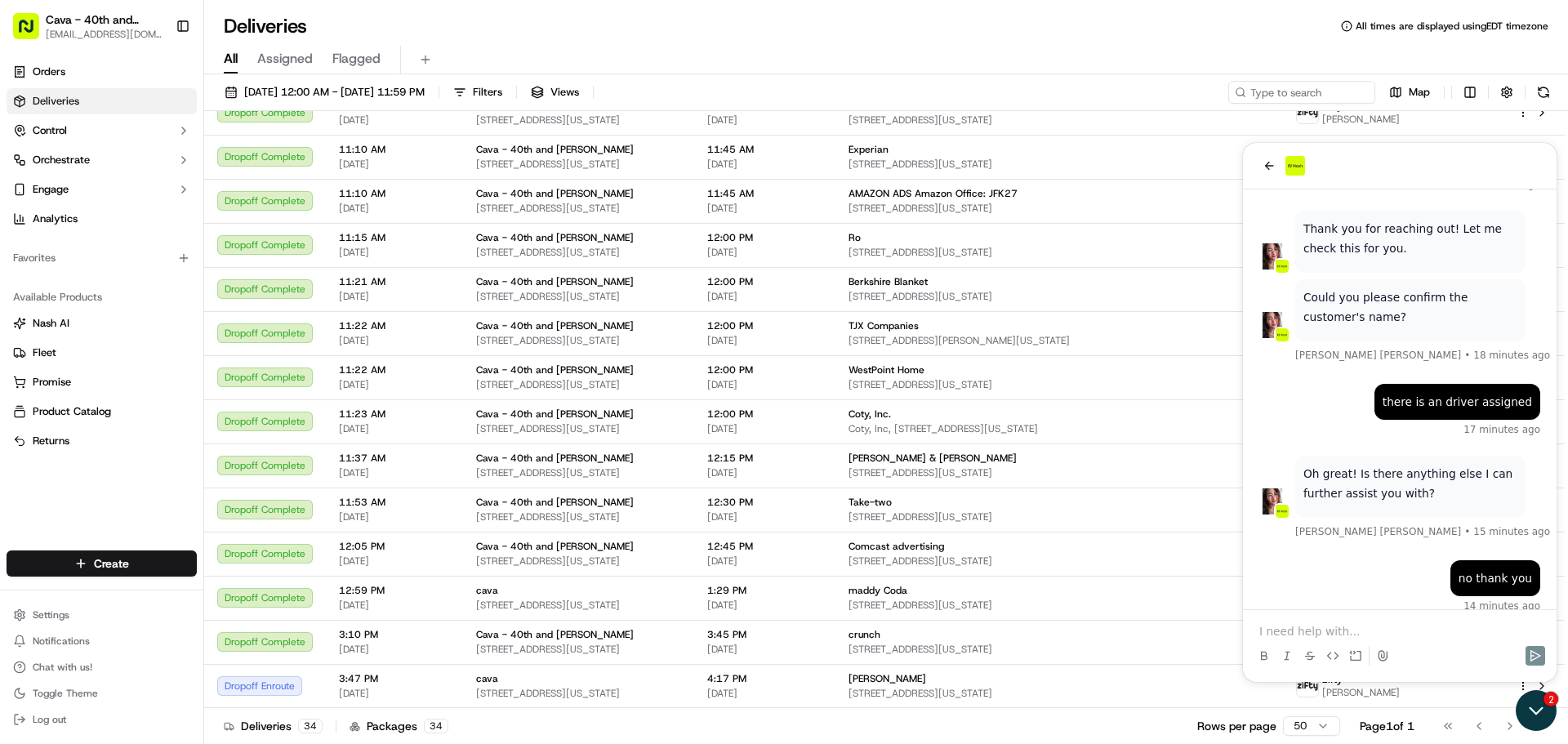
click at [1539, 706] on icon "Open customer support" at bounding box center [1537, 711] width 41 height 41
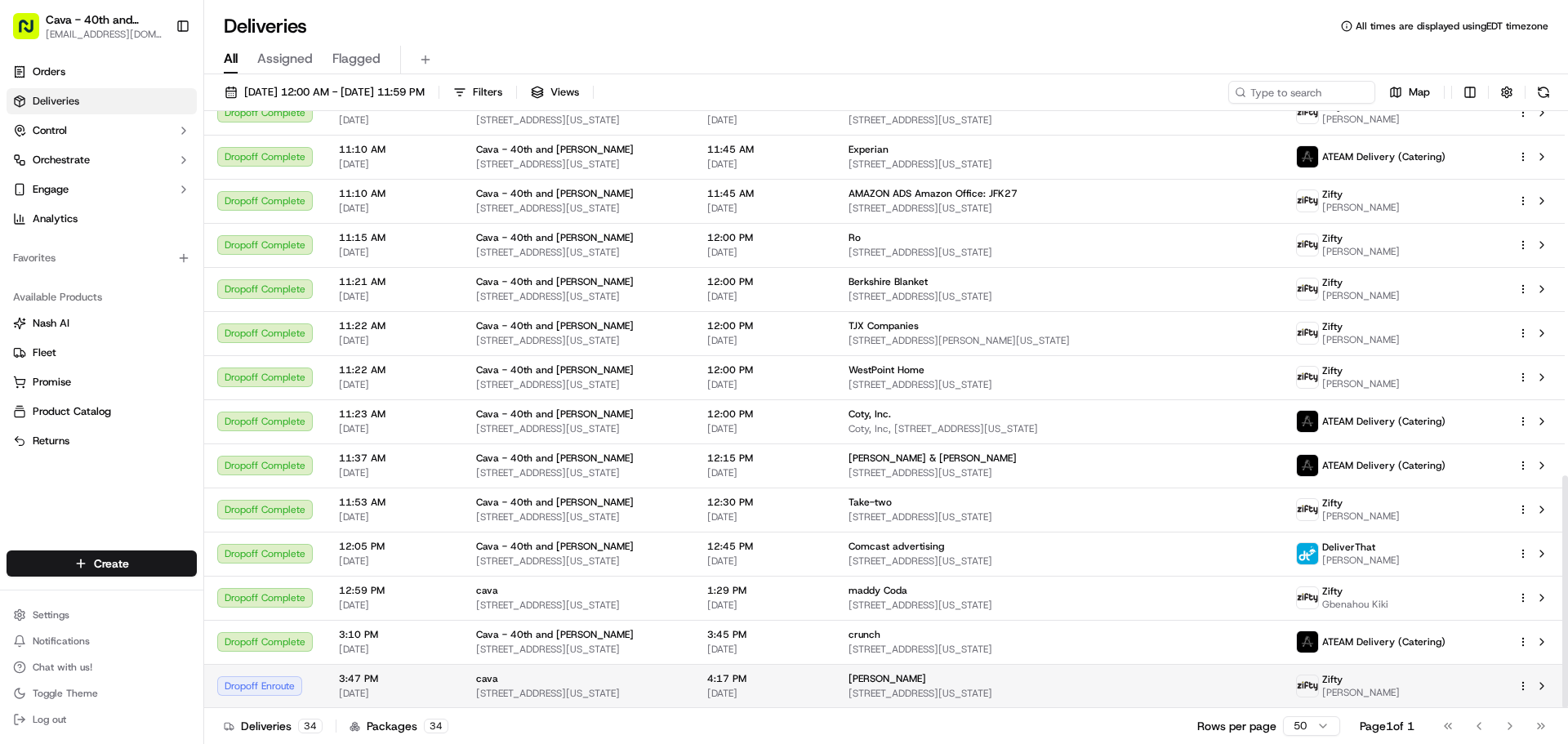
click at [1036, 688] on span "[STREET_ADDRESS][US_STATE]" at bounding box center [1059, 694] width 421 height 13
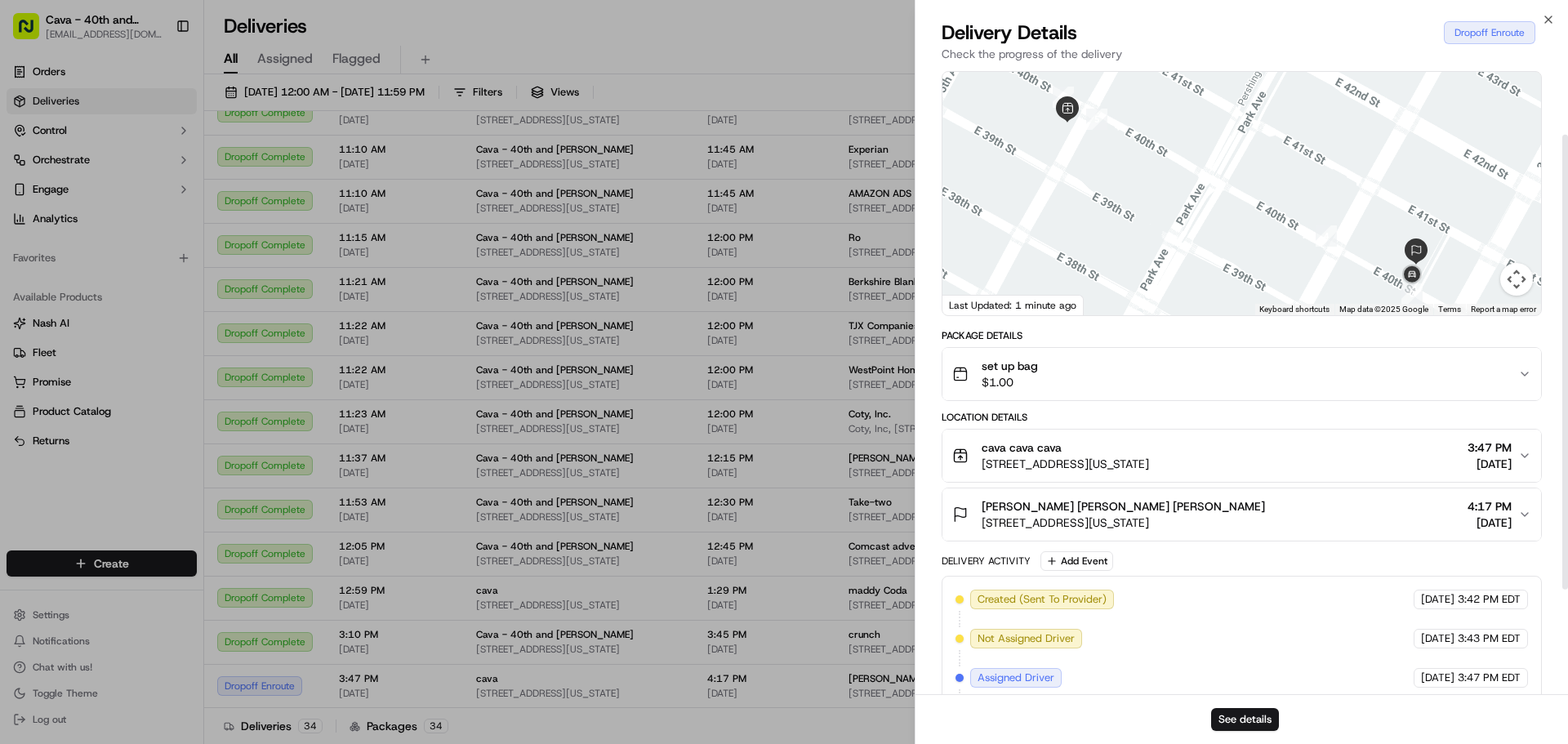
scroll to position [0, 0]
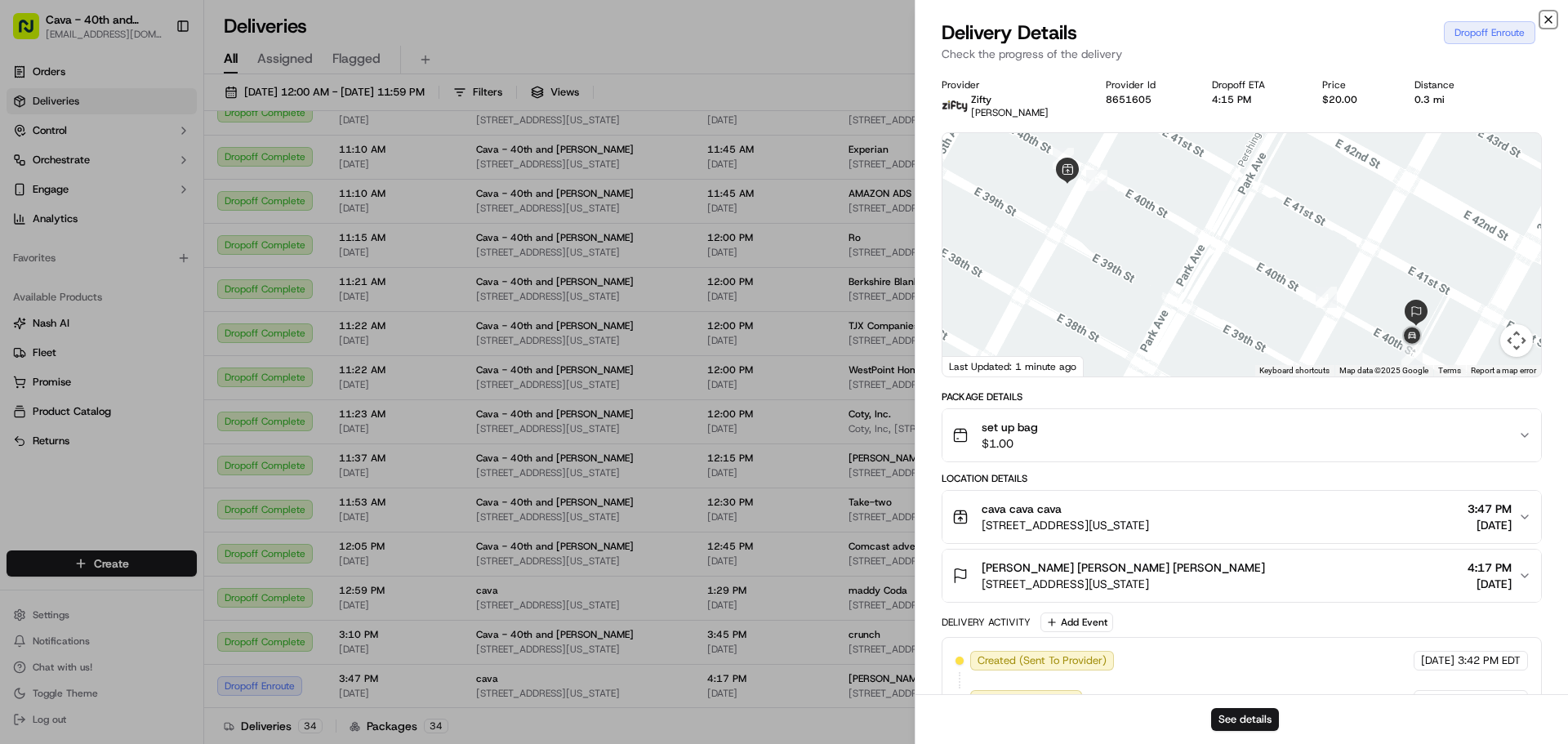
click at [1545, 15] on icon "button" at bounding box center [1549, 20] width 13 height 13
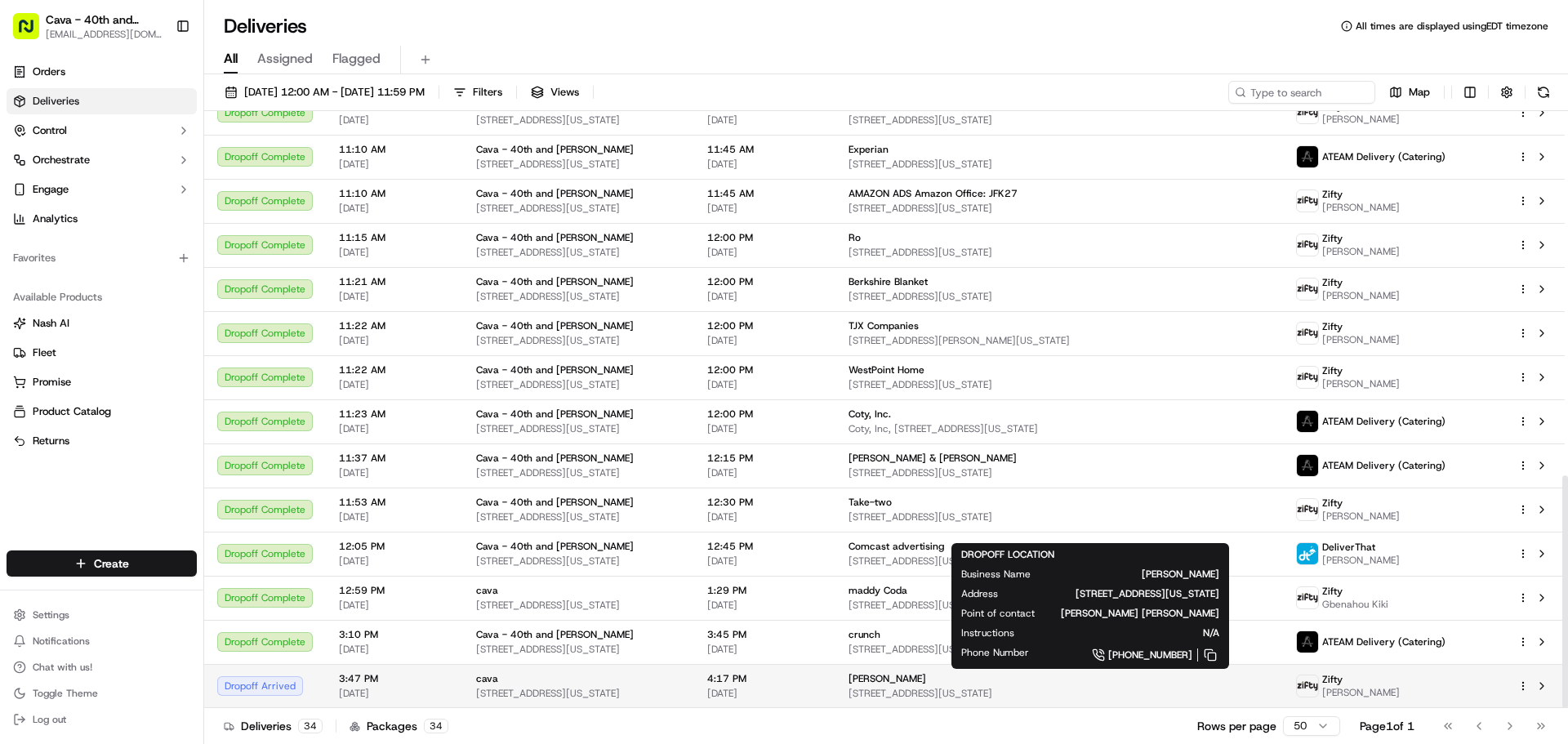
click at [917, 695] on span "[STREET_ADDRESS][US_STATE]" at bounding box center [1059, 694] width 421 height 13
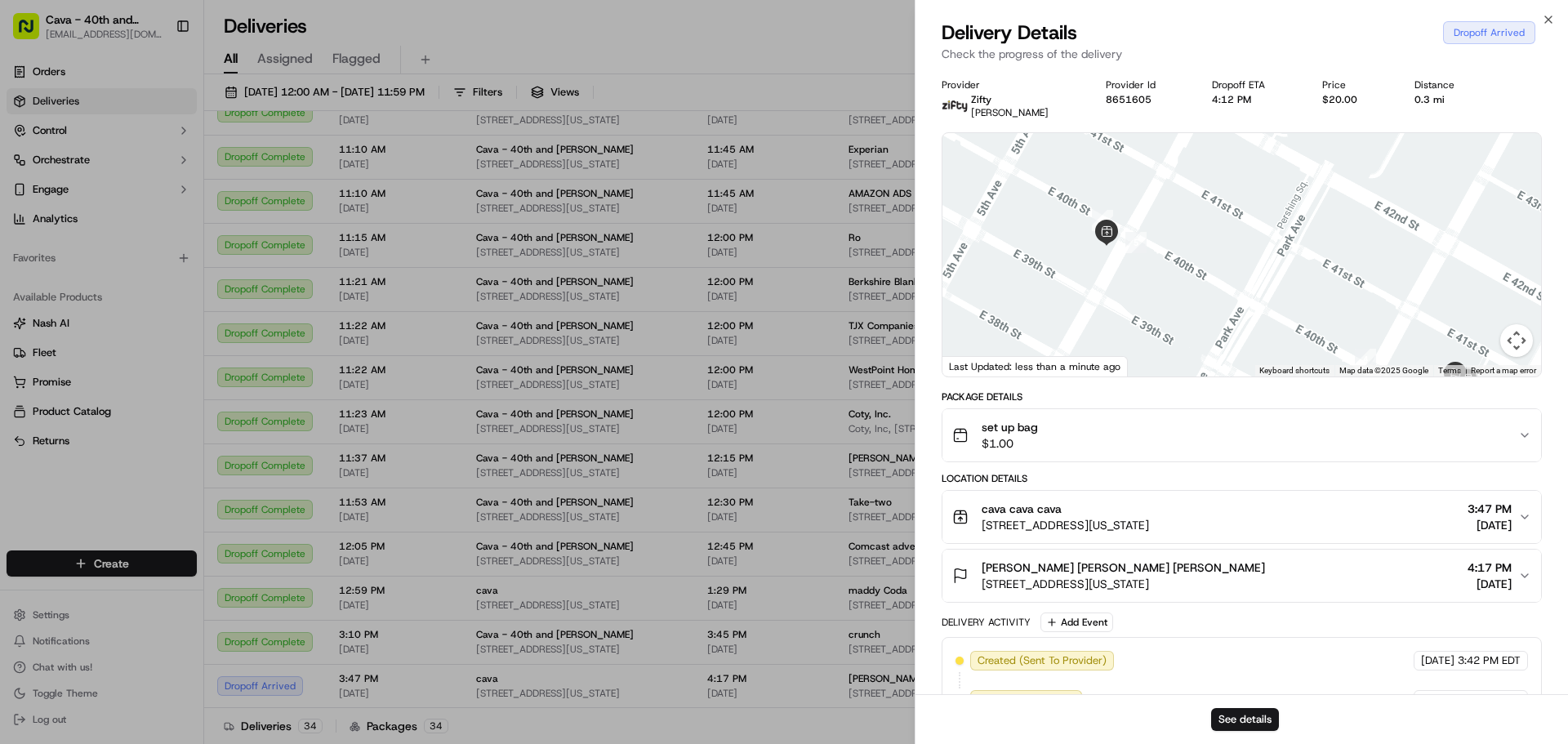
drag, startPoint x: 1146, startPoint y: 239, endPoint x: 1189, endPoint y: 307, distance: 80.5
click at [1189, 307] on div at bounding box center [1242, 255] width 599 height 244
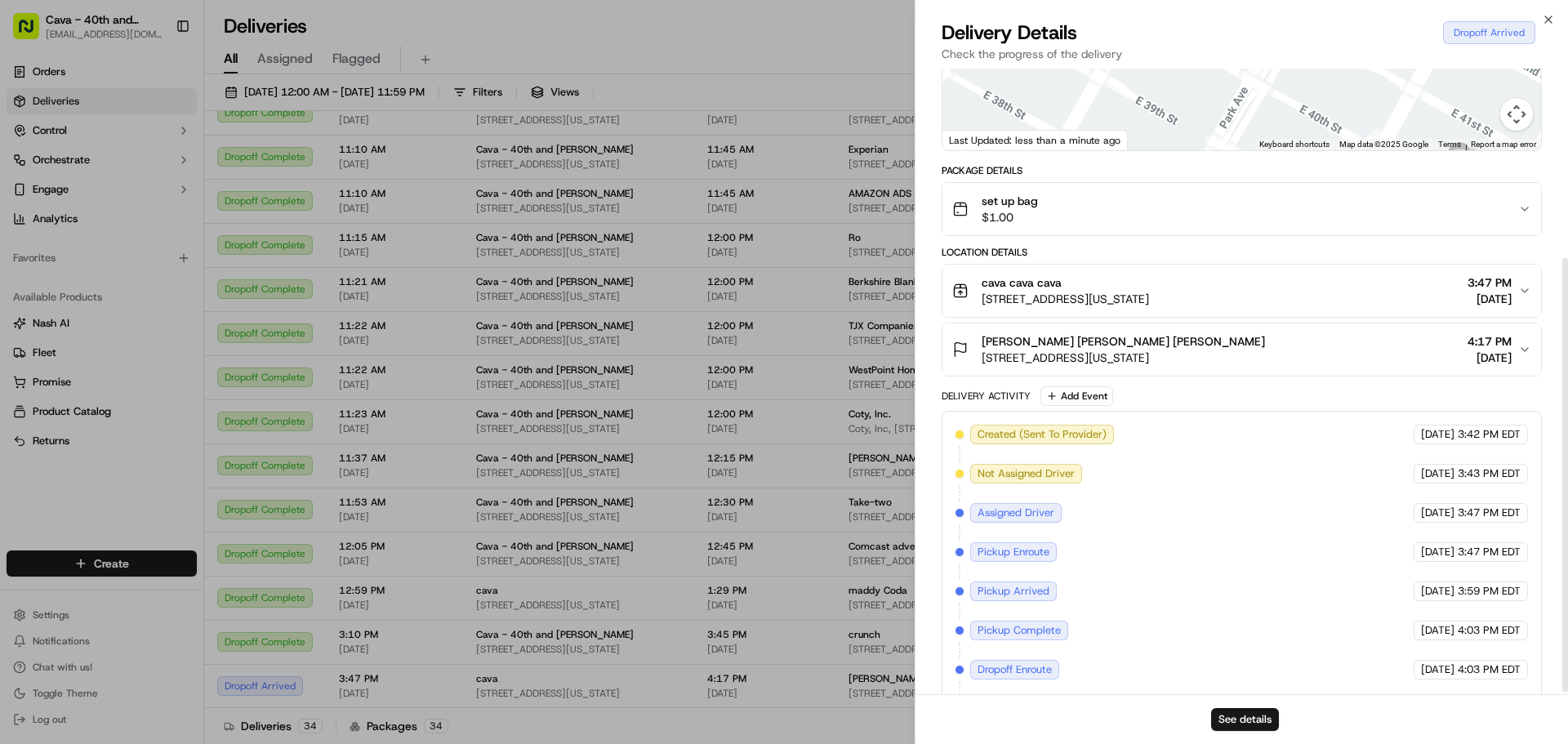
scroll to position [274, 0]
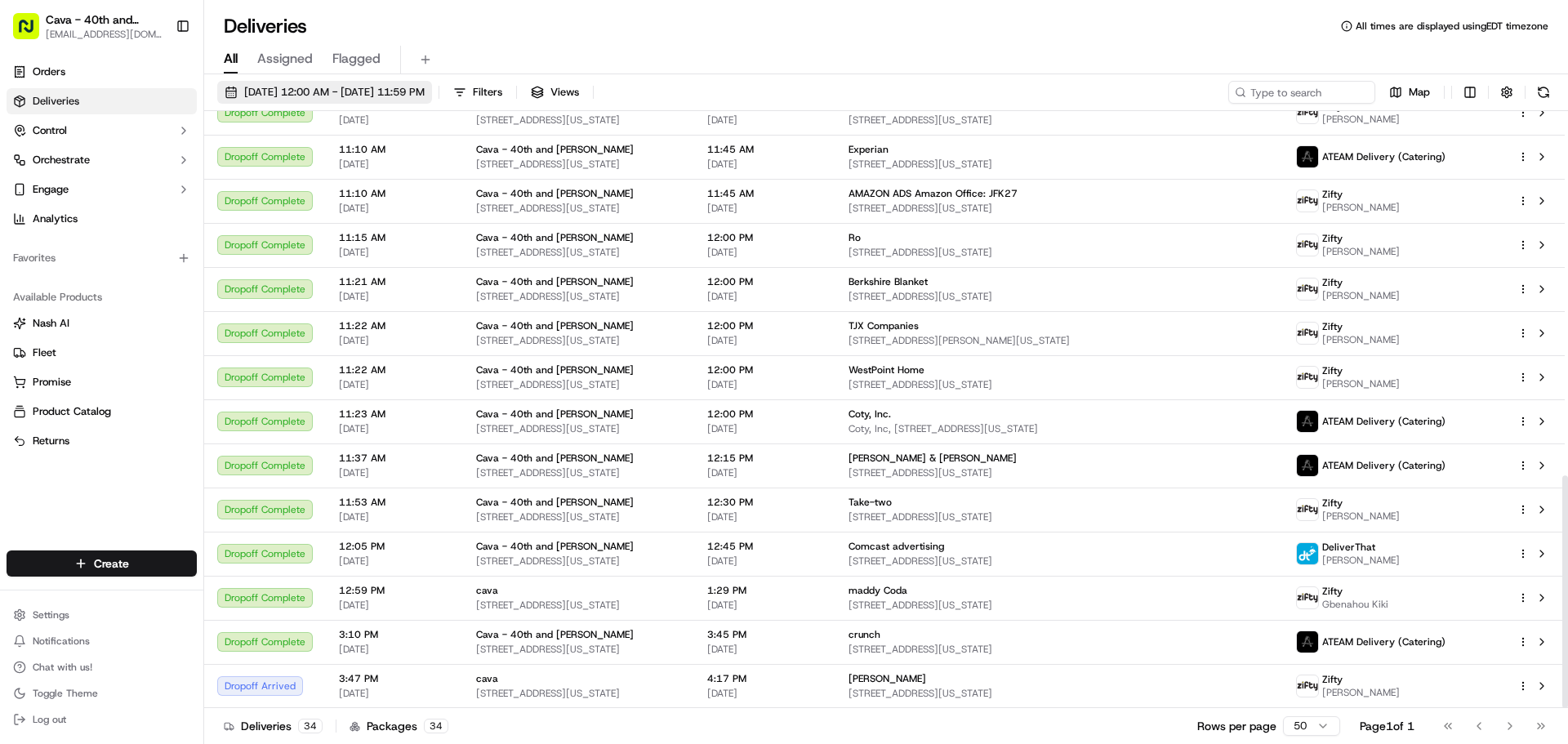
click at [291, 92] on span "[DATE] 12:00 AM - [DATE] 11:59 PM" at bounding box center [334, 91] width 181 height 14
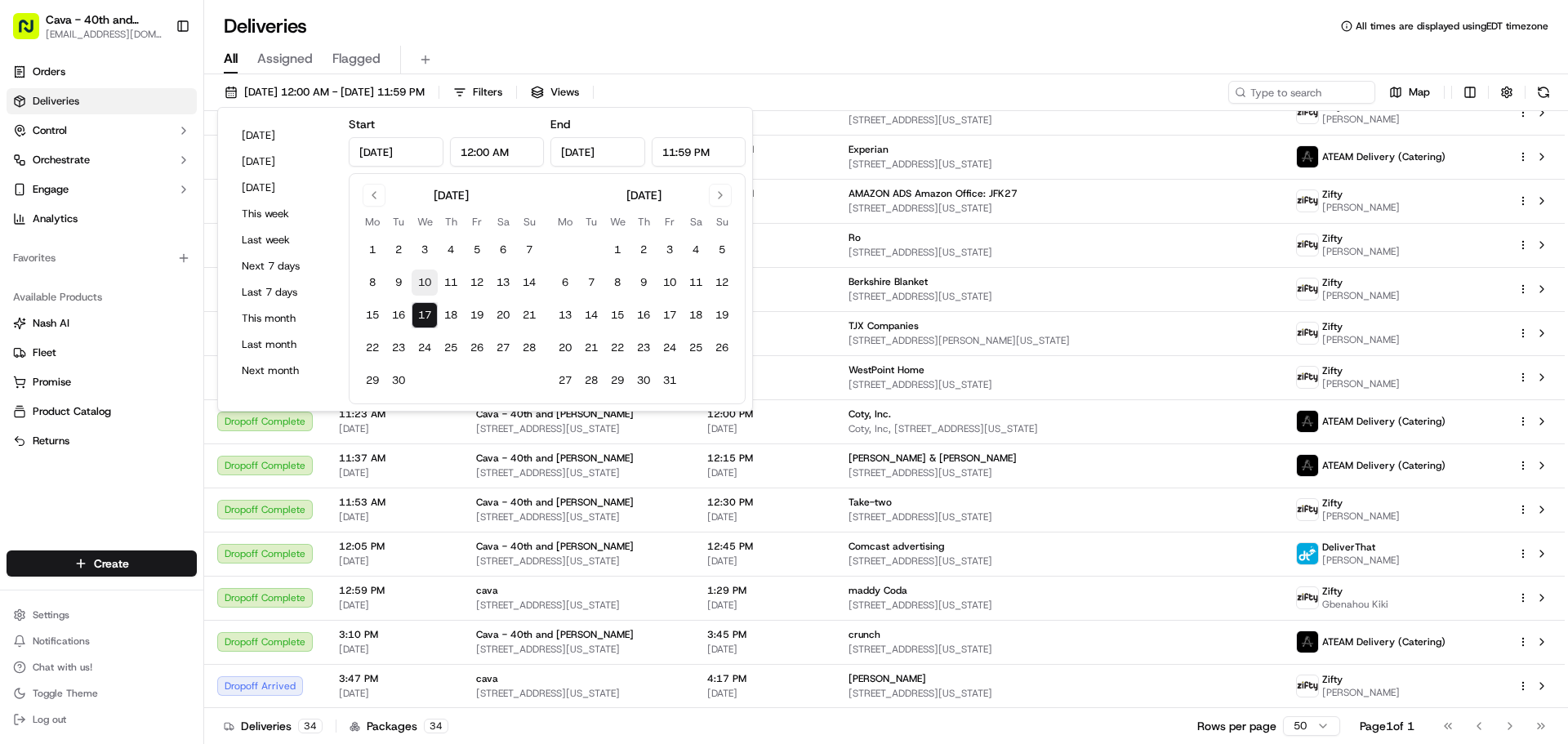
click at [417, 281] on button "10" at bounding box center [424, 282] width 26 height 26
type input "[DATE]"
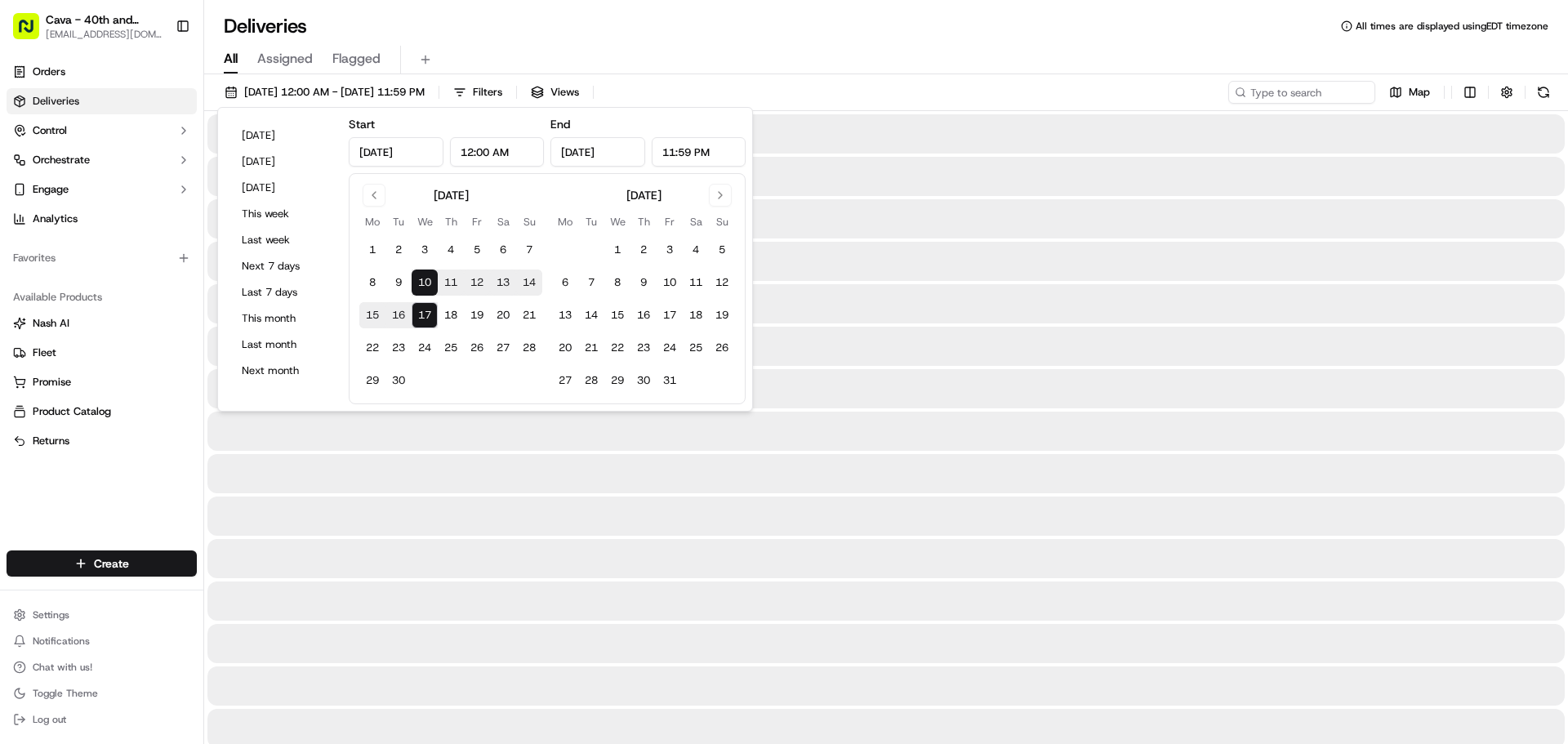
click at [419, 280] on button "10" at bounding box center [424, 282] width 26 height 26
type input "[DATE]"
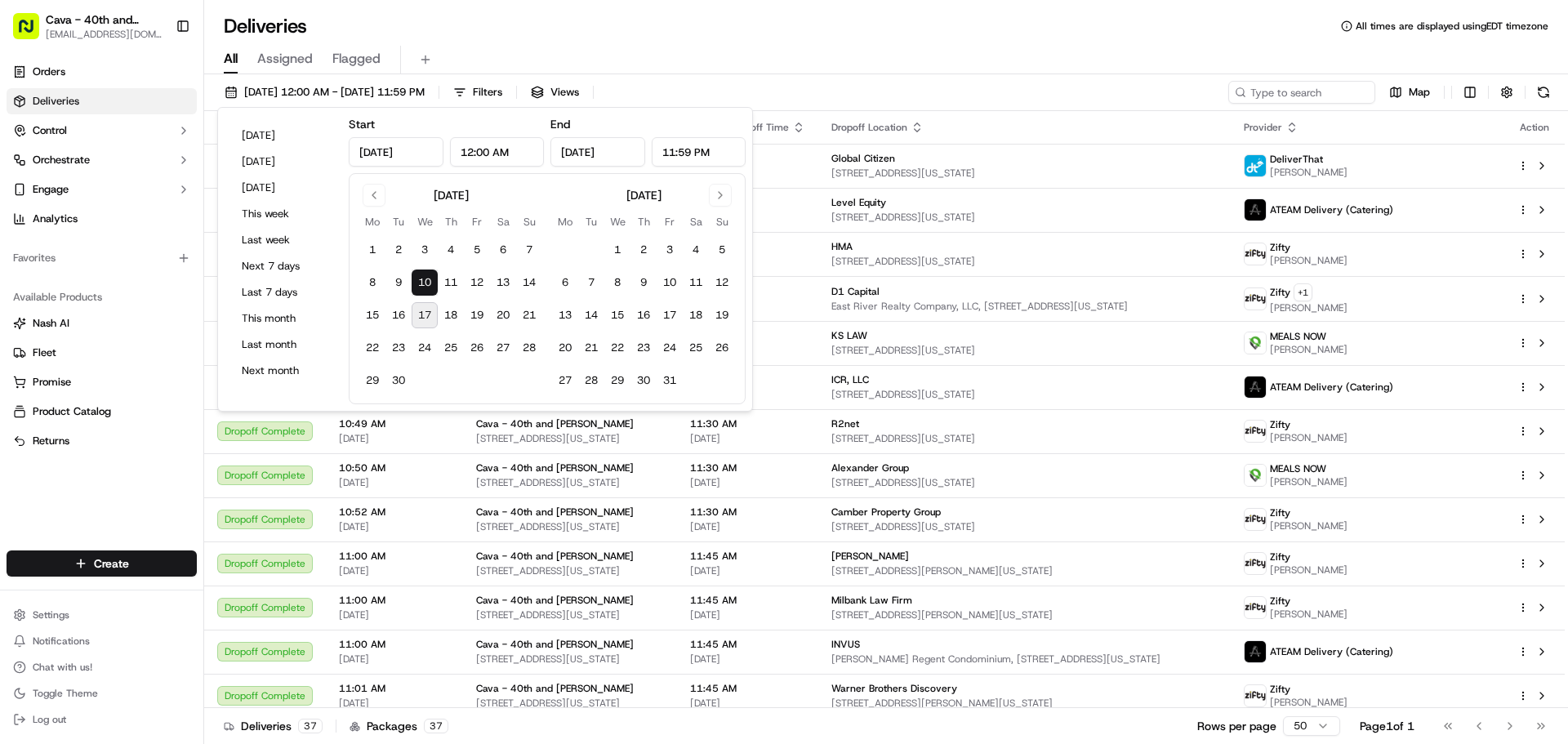
click at [673, 57] on div "All Assigned Flagged" at bounding box center [886, 60] width 1364 height 29
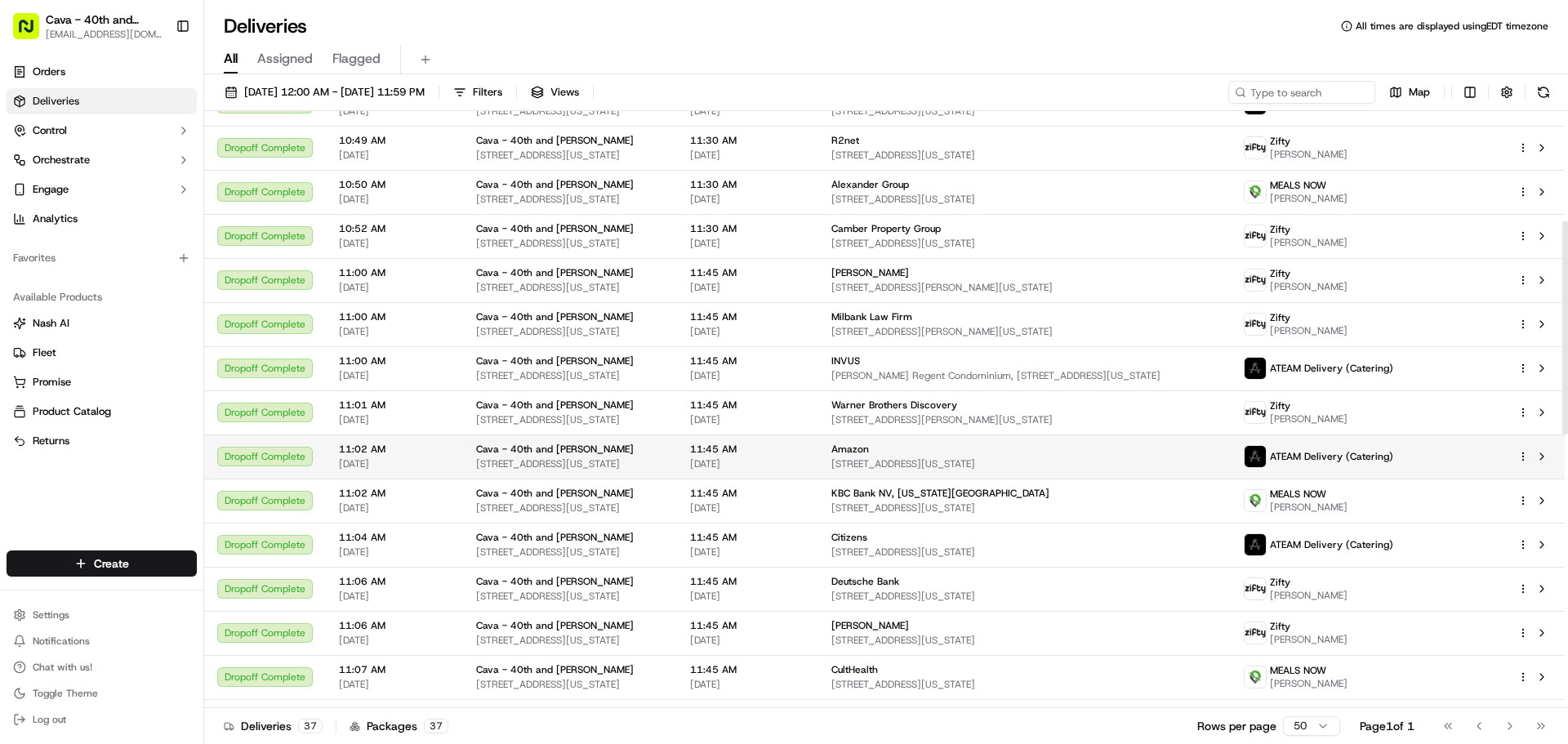
scroll to position [327, 0]
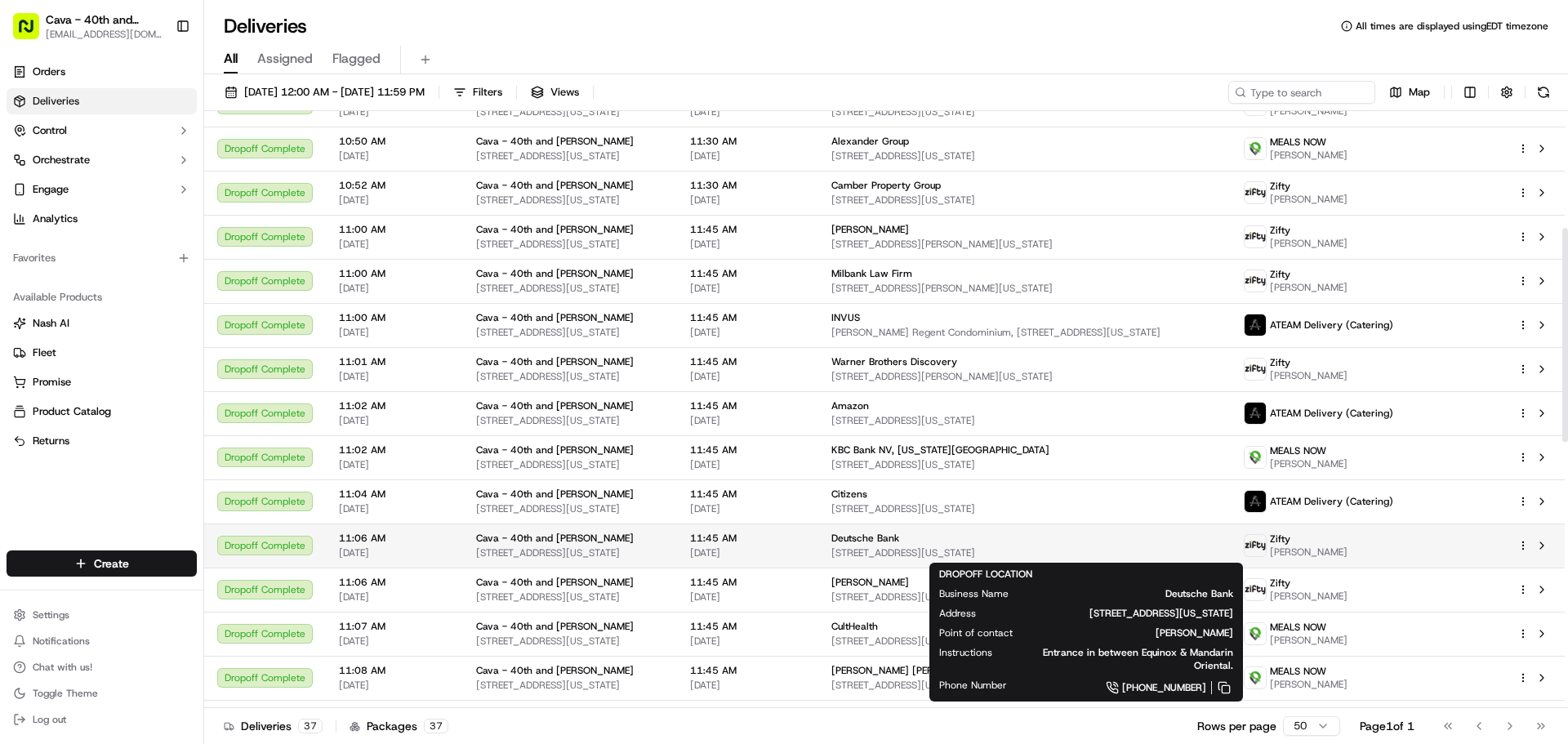
click at [886, 545] on div "Deutsche Bank [STREET_ADDRESS][US_STATE]" at bounding box center [1025, 545] width 387 height 28
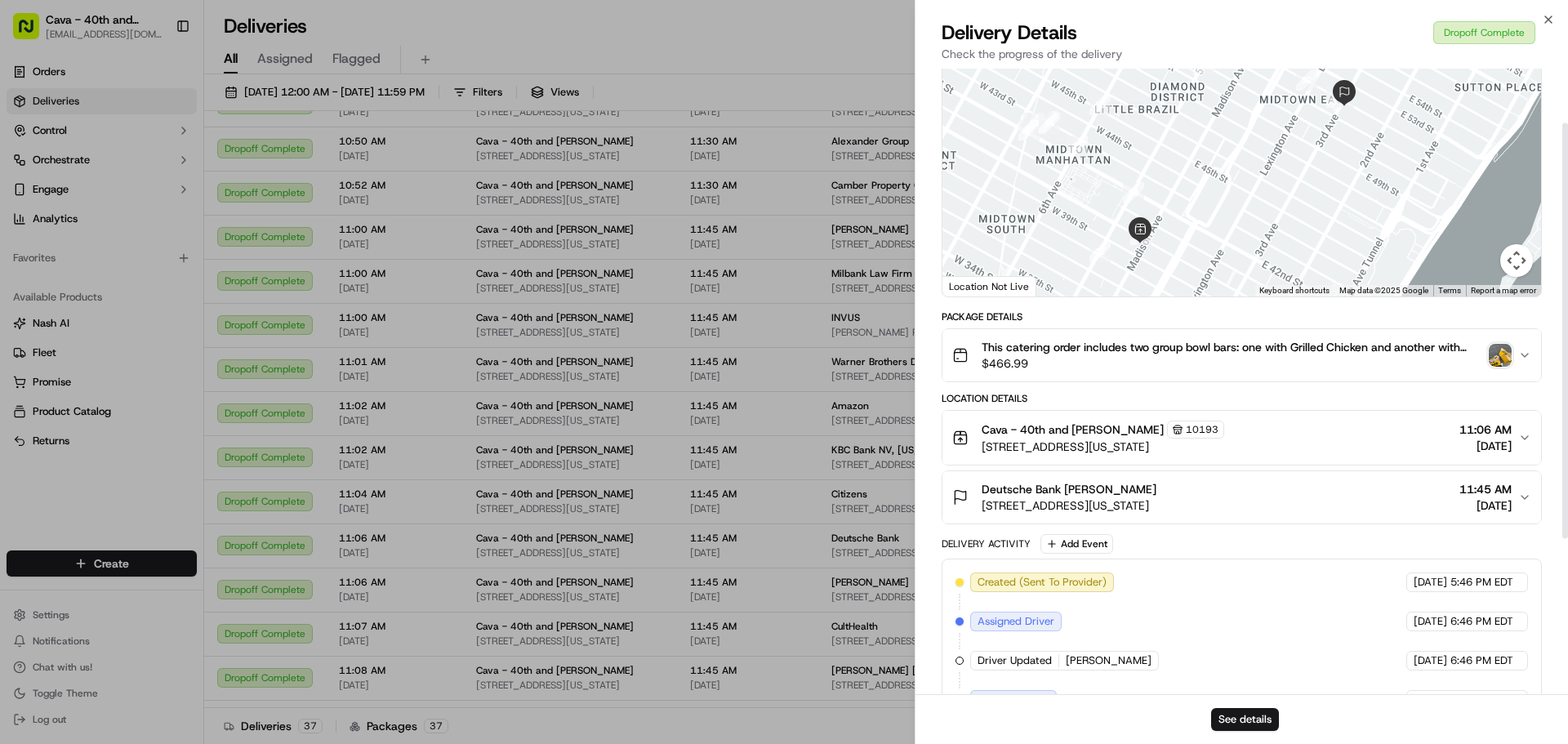
scroll to position [82, 0]
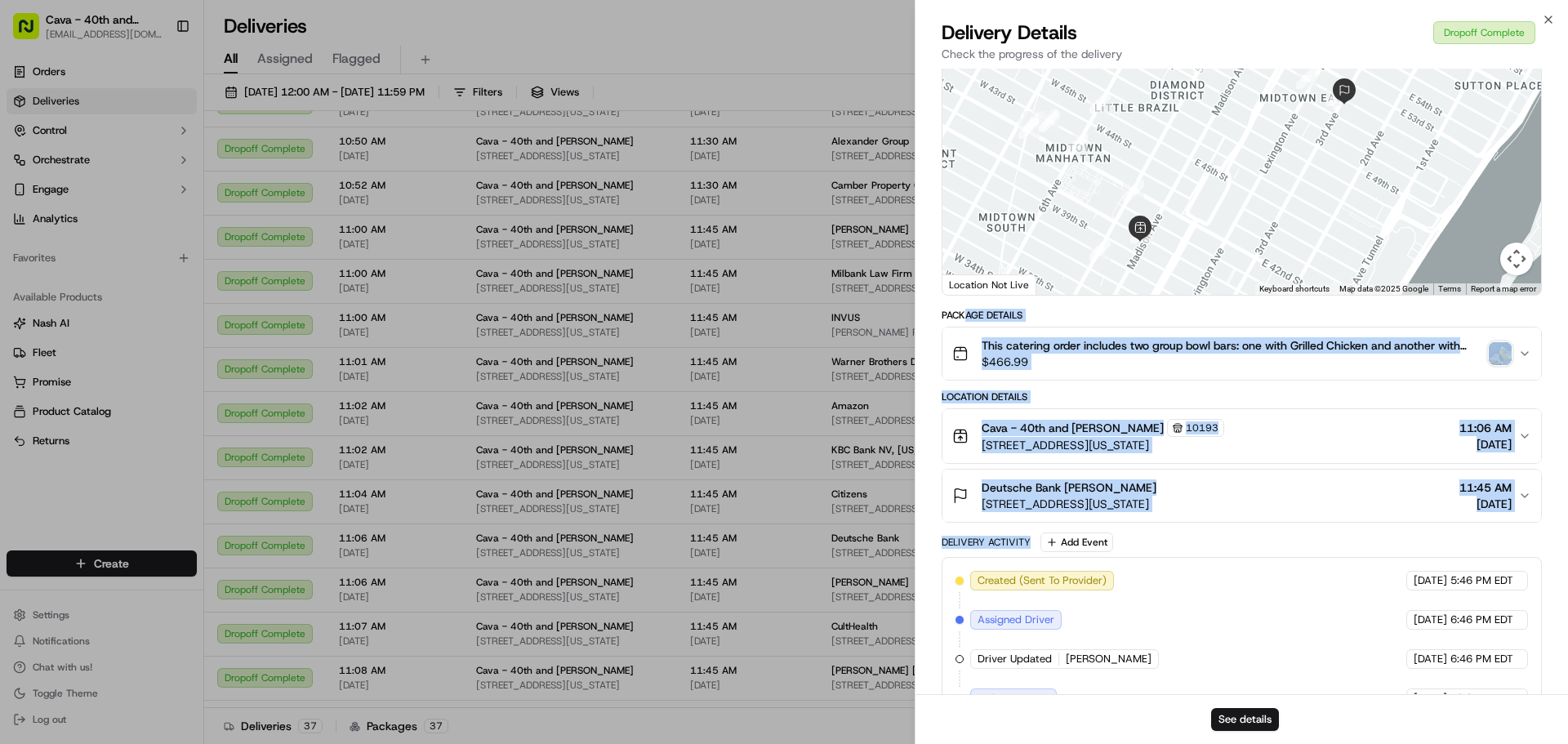
drag, startPoint x: 964, startPoint y: 323, endPoint x: 1253, endPoint y: 545, distance: 364.4
click at [1253, 545] on div "Package Details This catering order includes two group bowl bars: one with Gril…" at bounding box center [1242, 613] width 600 height 610
copy div "age Details This catering order includes two group bowl bars: one with Grilled …"
click at [1059, 375] on button "This catering order includes two group bowl bars: one with Grilled Chicken and …" at bounding box center [1242, 353] width 599 height 52
click at [1234, 324] on div "Package Details This catering order includes two group bowl bars: one with Gril…" at bounding box center [1242, 344] width 600 height 71
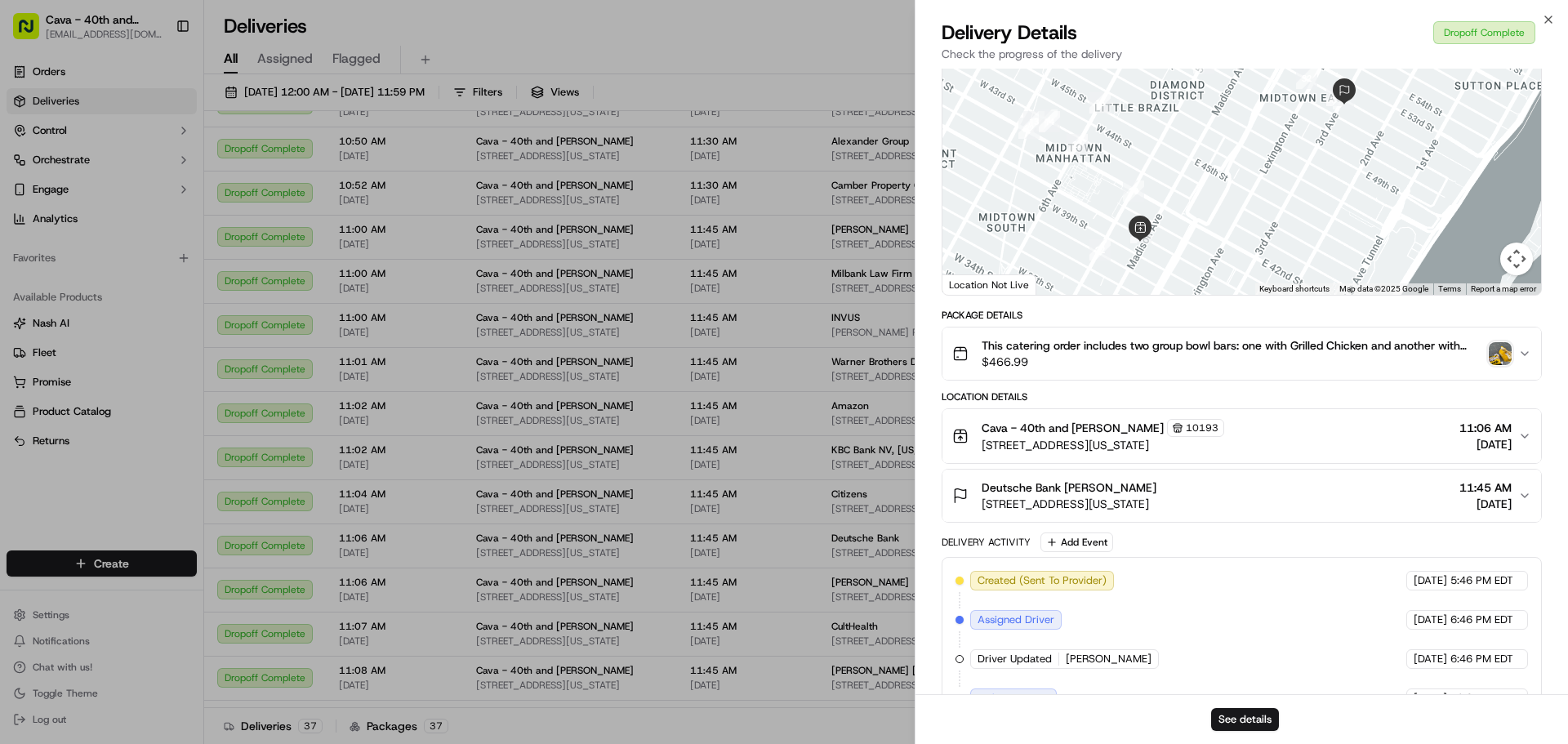
drag, startPoint x: 953, startPoint y: 472, endPoint x: 1356, endPoint y: 536, distance: 408.1
click at [1356, 536] on div "Package Details This catering order includes two group bowl bars: one with Gril…" at bounding box center [1242, 613] width 600 height 610
drag, startPoint x: 1201, startPoint y: 517, endPoint x: 981, endPoint y: 494, distance: 221.2
click at [972, 498] on div "Deutsche Bank [PERSON_NAME] [STREET_ADDRESS][US_STATE] 11:45 AM [DATE]" at bounding box center [1236, 495] width 566 height 32
copy div "Deutsche Bank [PERSON_NAME] [STREET_ADDRESS][US_STATE]"
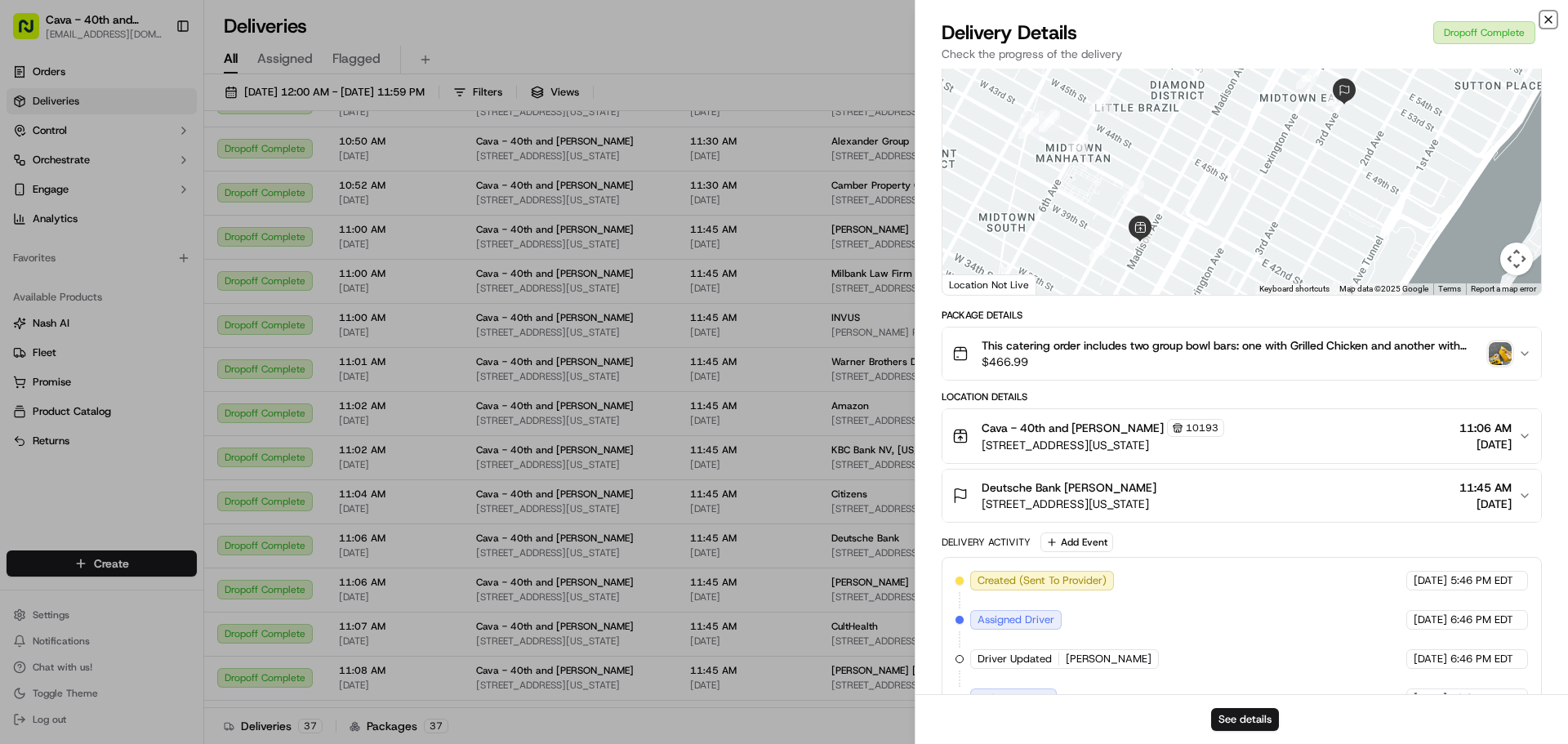
click at [1547, 20] on icon "button" at bounding box center [1549, 20] width 13 height 13
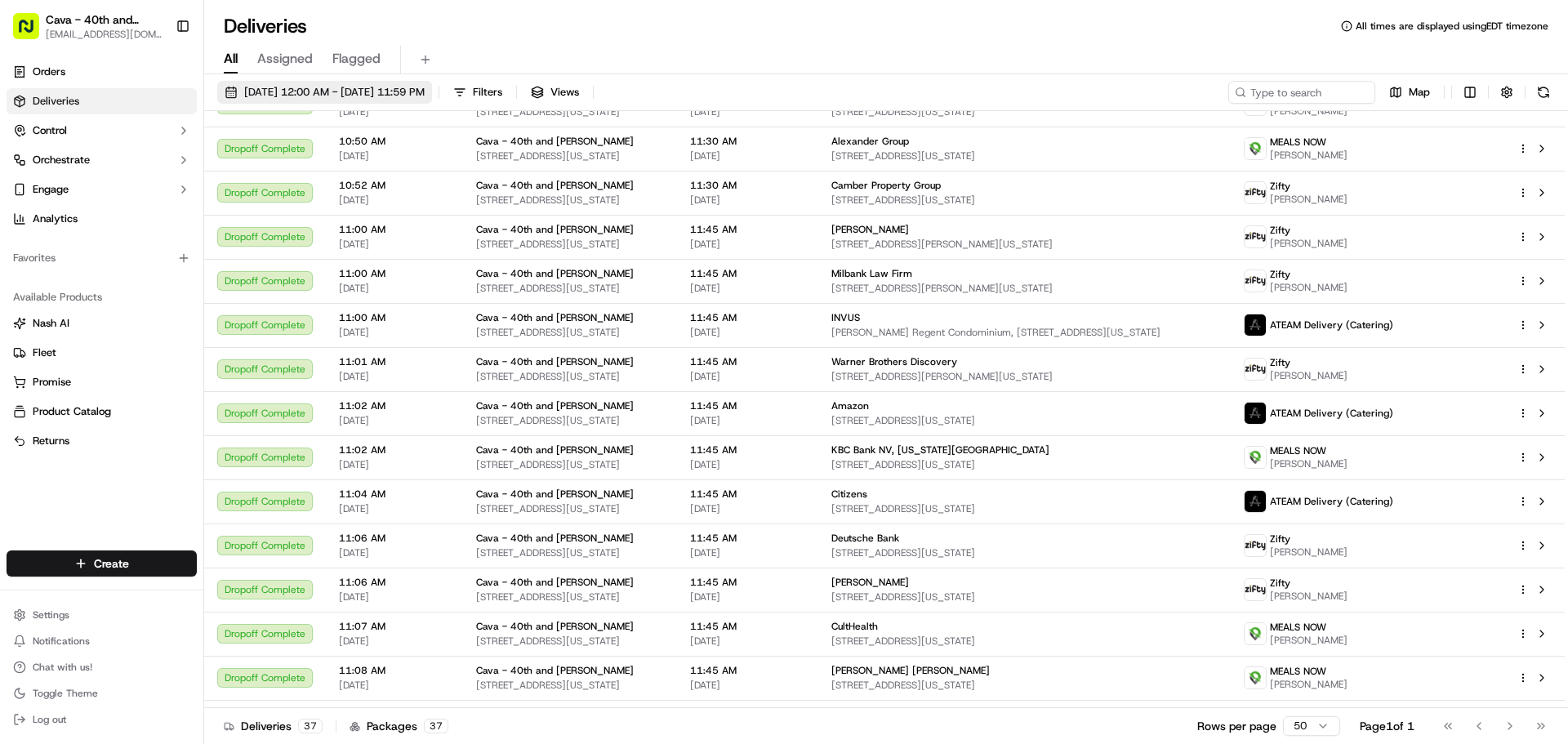
click at [395, 91] on span "[DATE] 12:00 AM - [DATE] 11:59 PM" at bounding box center [334, 91] width 181 height 14
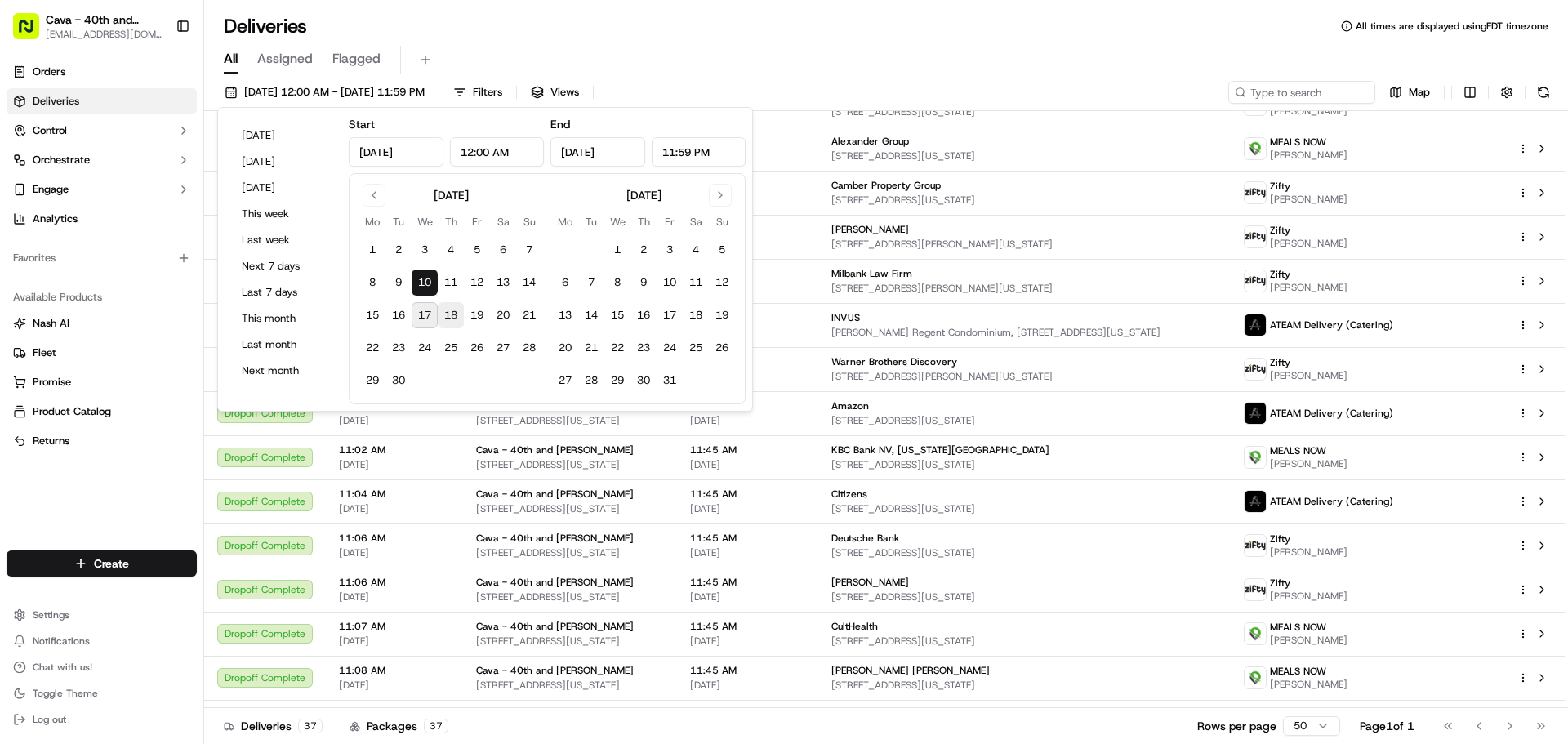
click at [456, 322] on button "18" at bounding box center [451, 314] width 26 height 26
click at [455, 322] on button "18" at bounding box center [451, 314] width 26 height 26
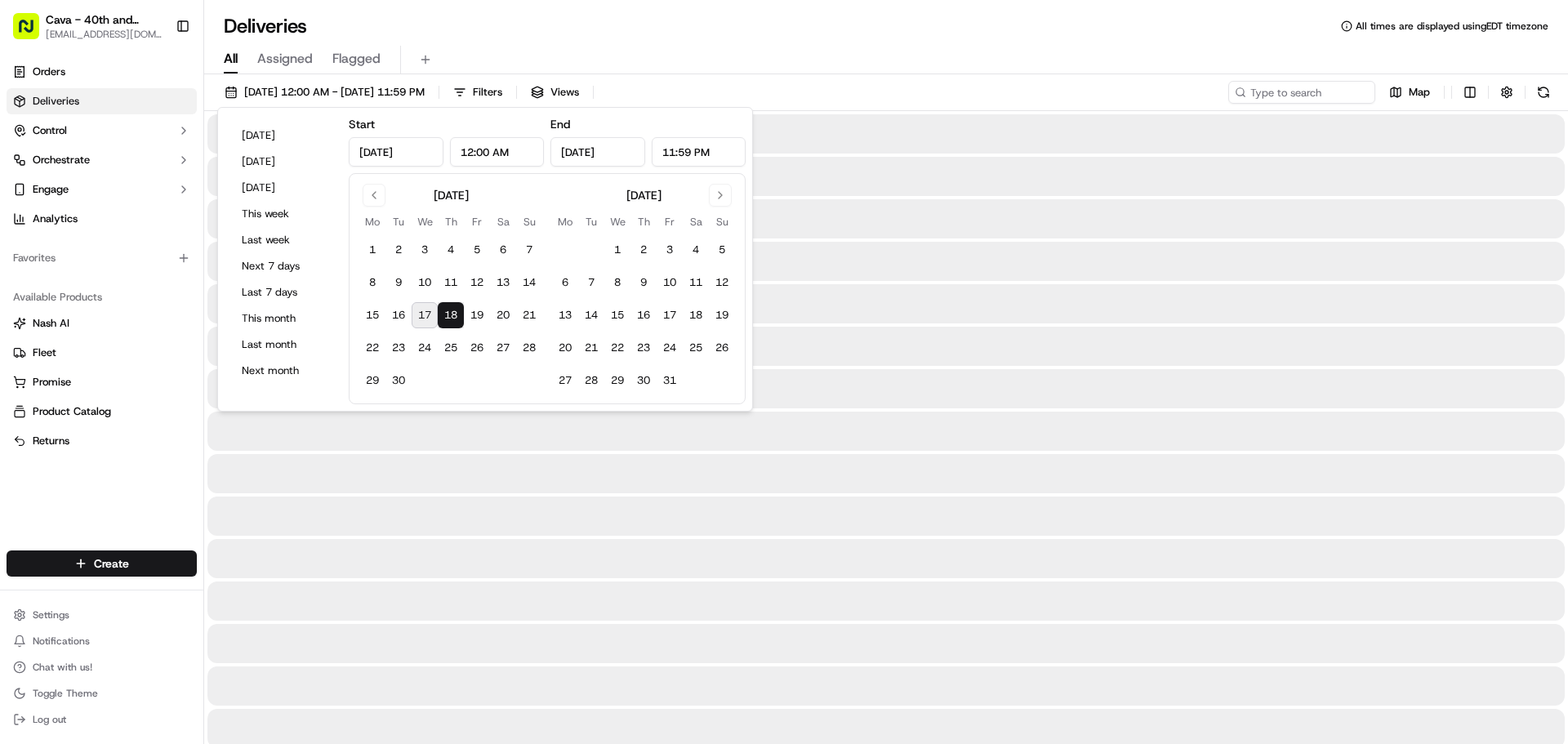
type input "[DATE]"
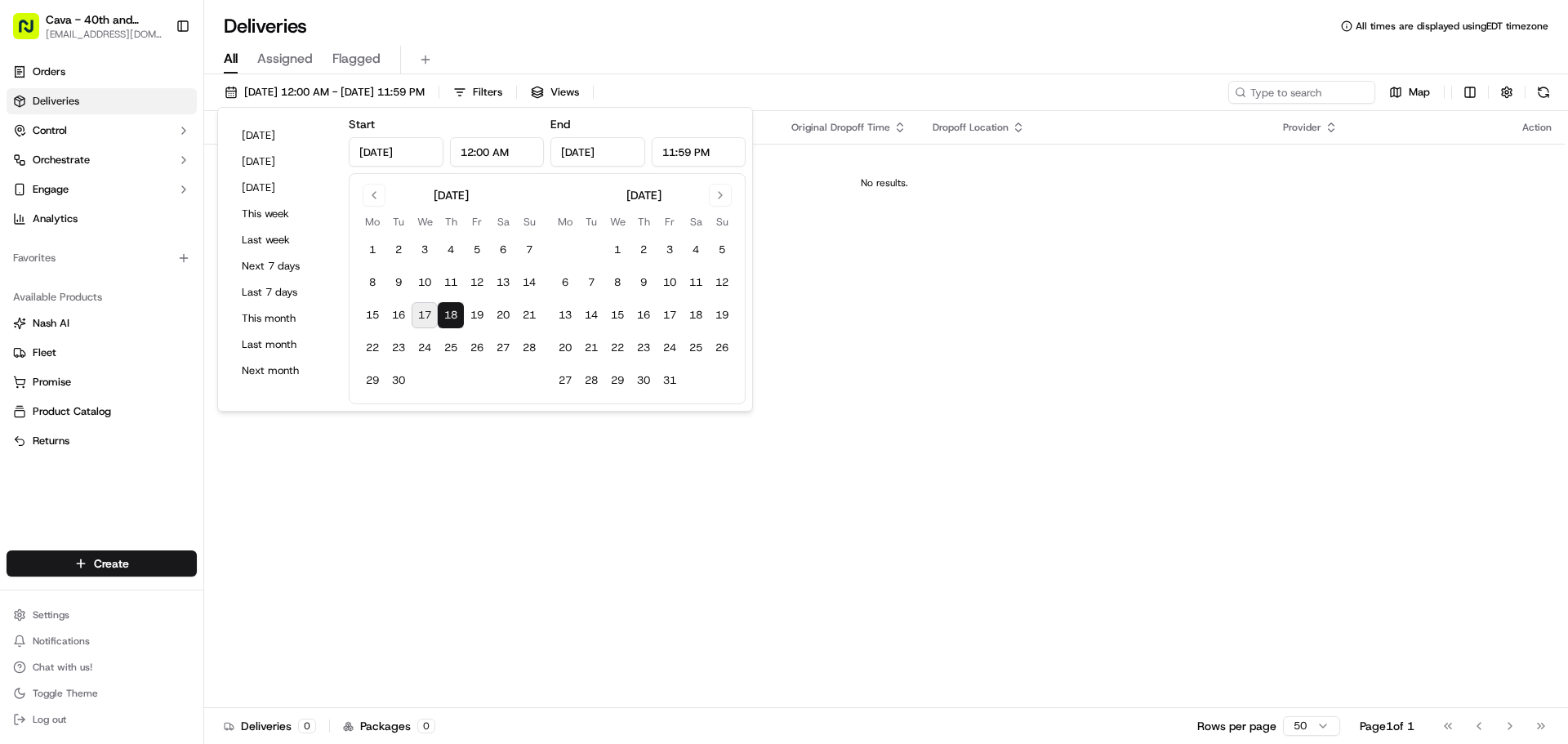
click at [718, 24] on div "Deliveries All times are displayed using EDT timezone" at bounding box center [886, 26] width 1364 height 26
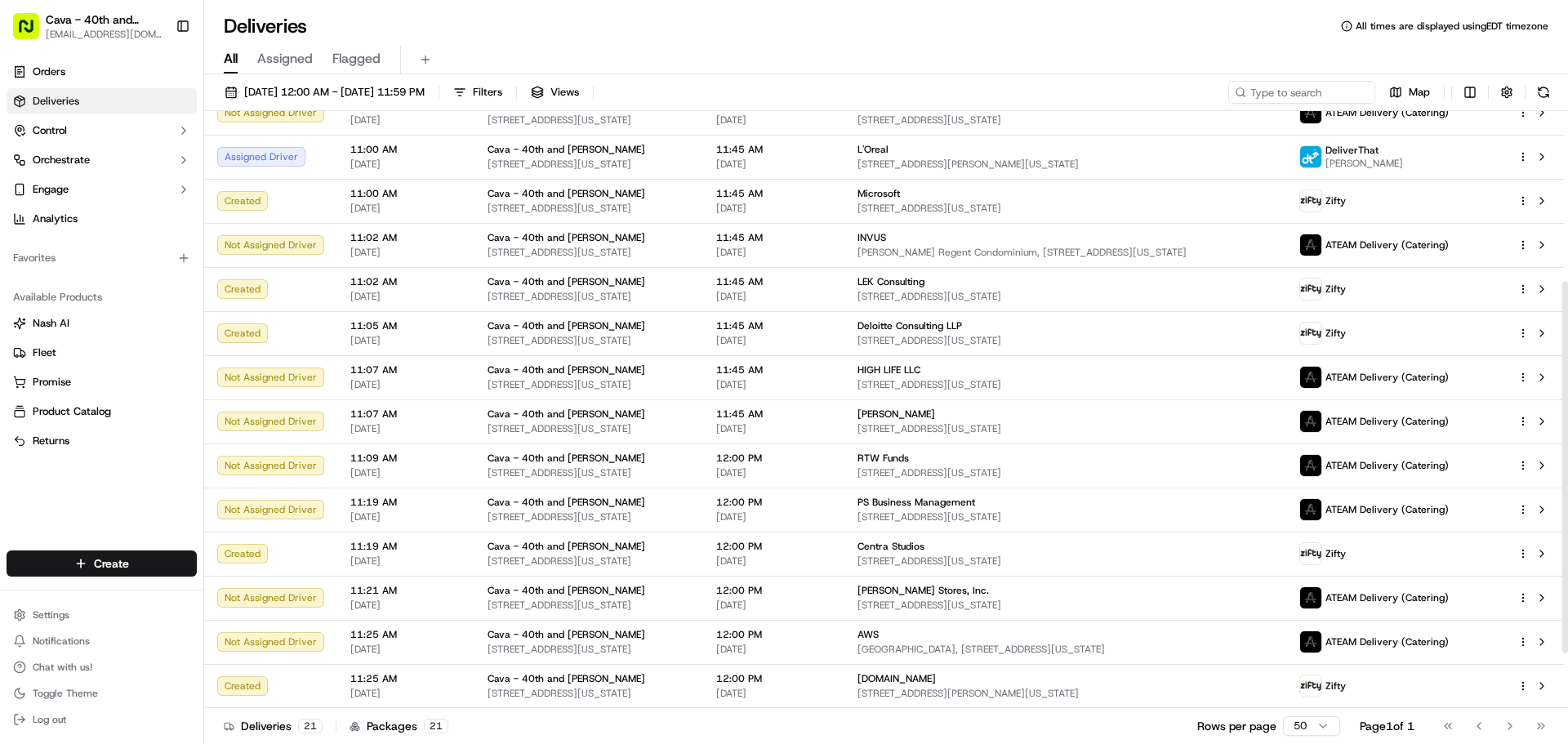
scroll to position [362, 0]
